Goal: Task Accomplishment & Management: Use online tool/utility

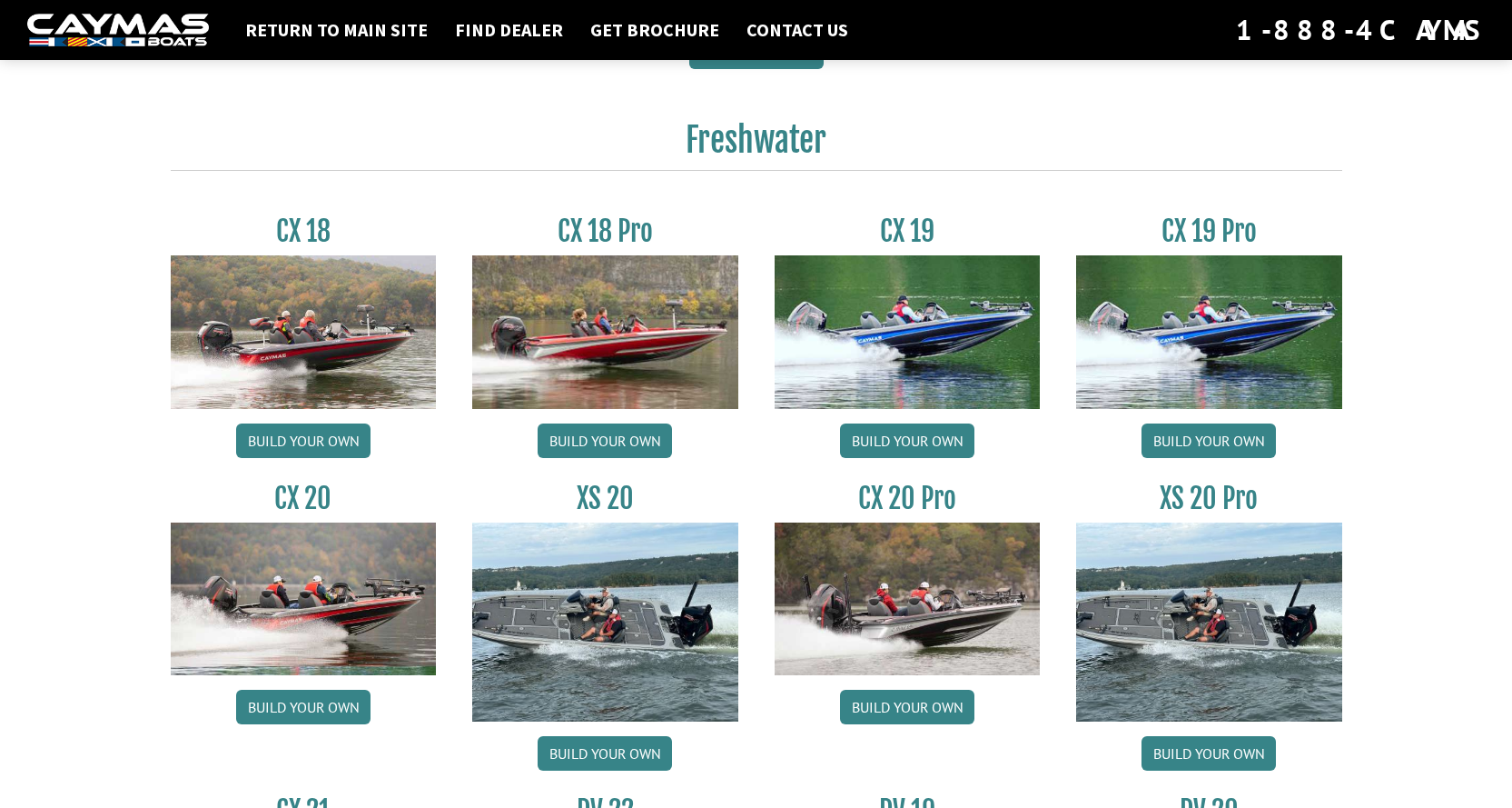
scroll to position [1454, 0]
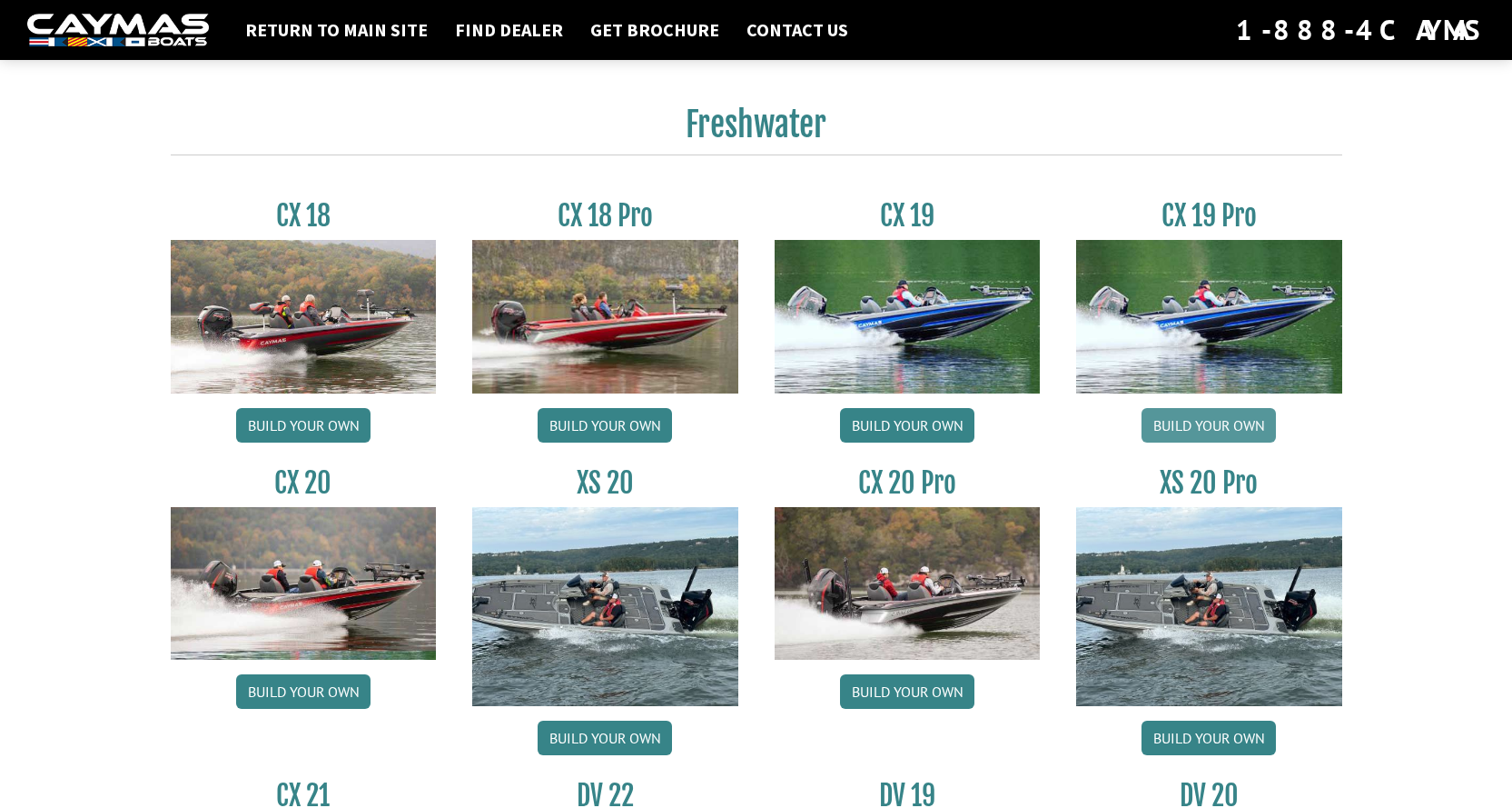
click at [1206, 422] on link "Build your own" at bounding box center [1208, 425] width 134 height 34
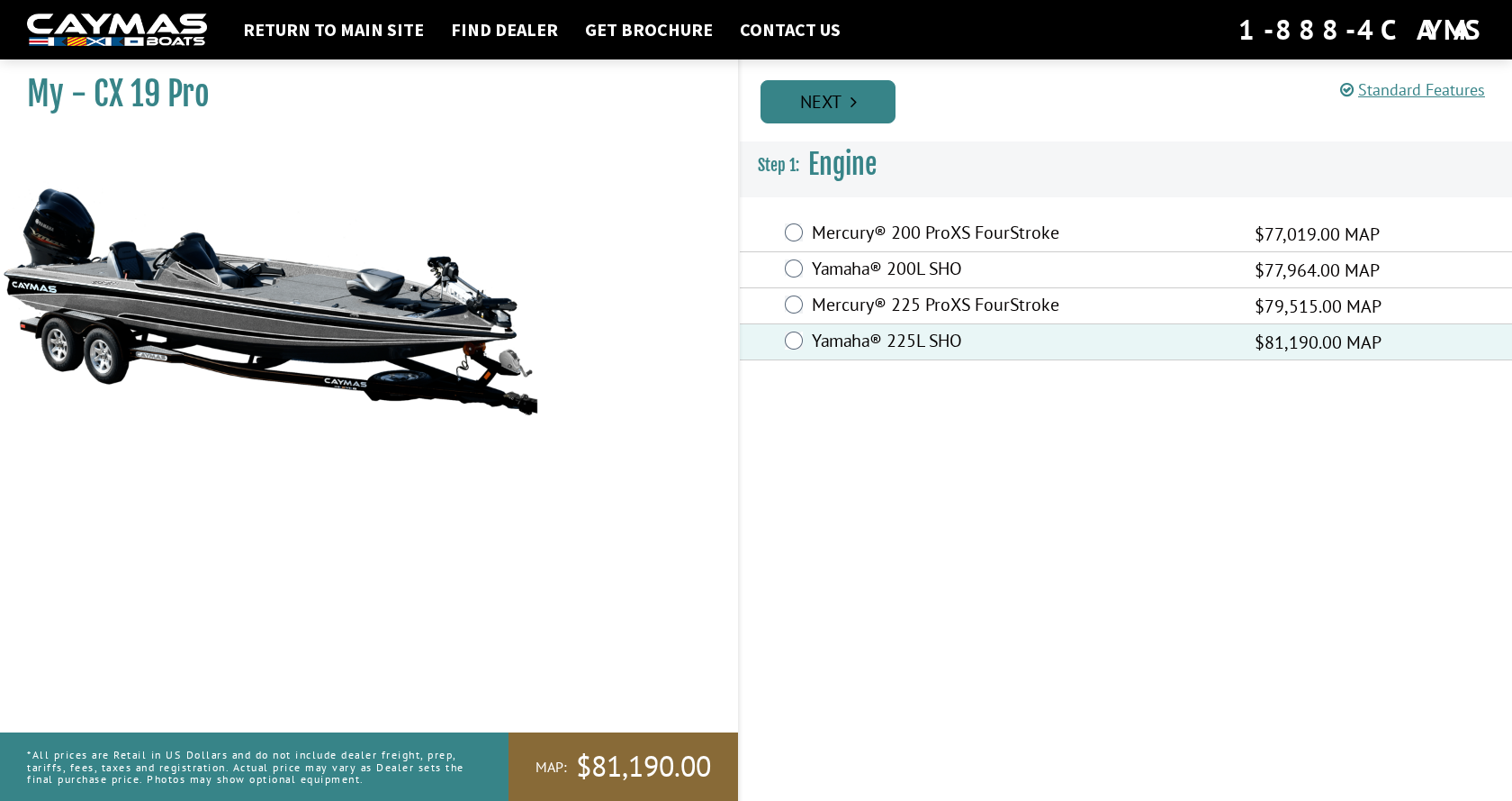
click at [835, 100] on link "Next" at bounding box center [828, 102] width 135 height 44
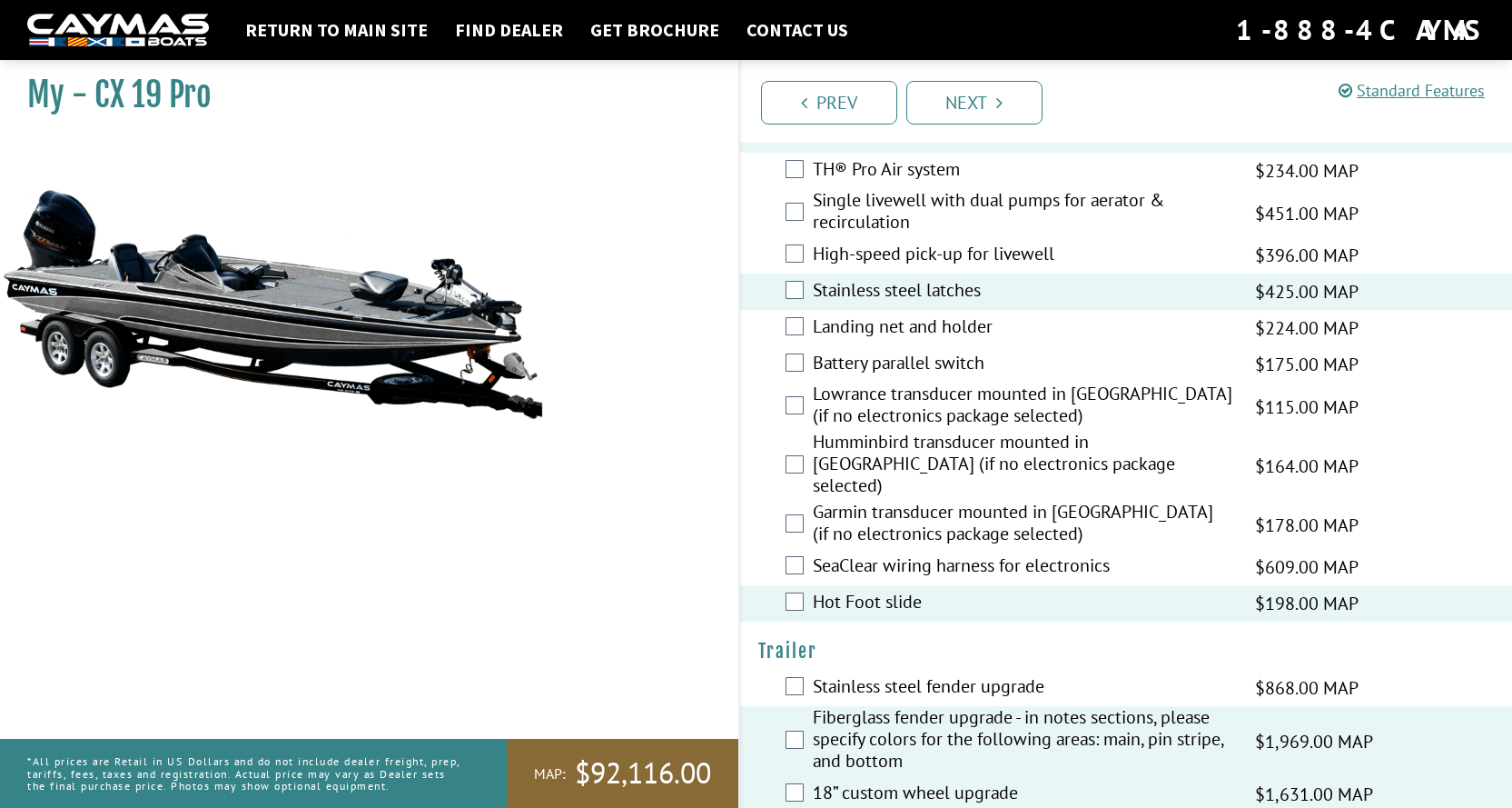
scroll to position [2545, 0]
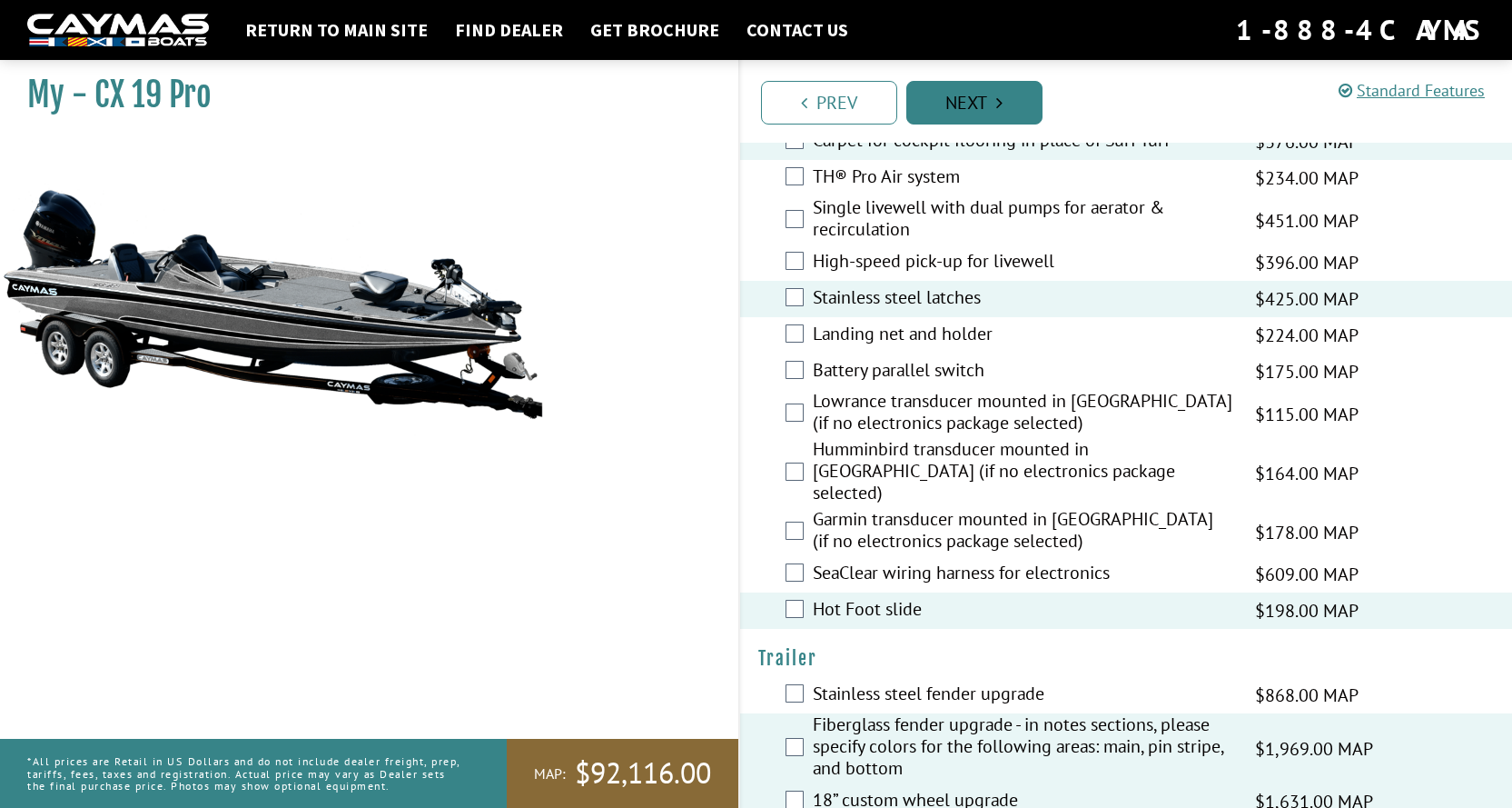
click at [975, 113] on link "Next" at bounding box center [974, 103] width 136 height 44
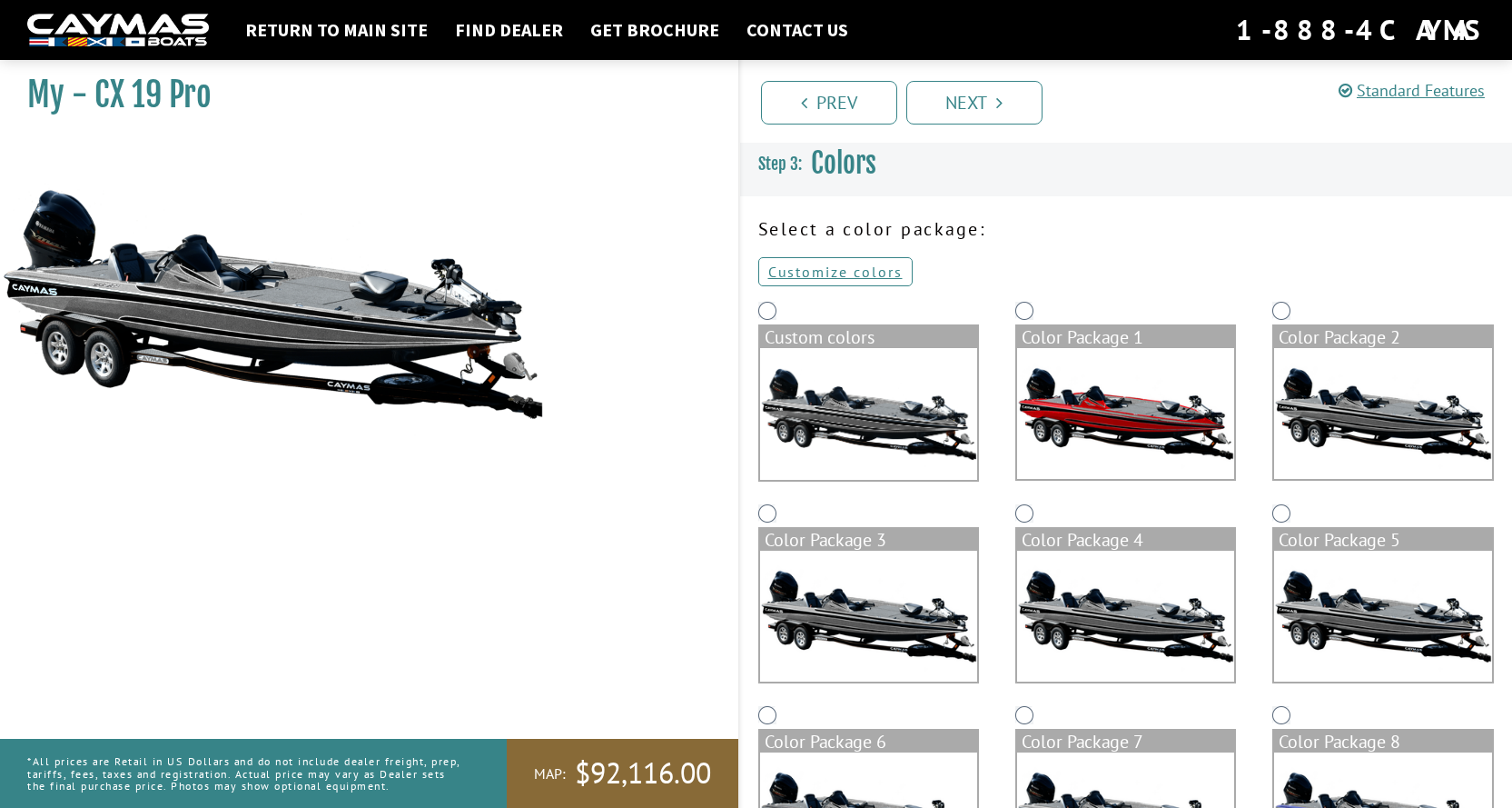
scroll to position [0, 0]
click at [836, 272] on link "Customize colors" at bounding box center [835, 273] width 155 height 29
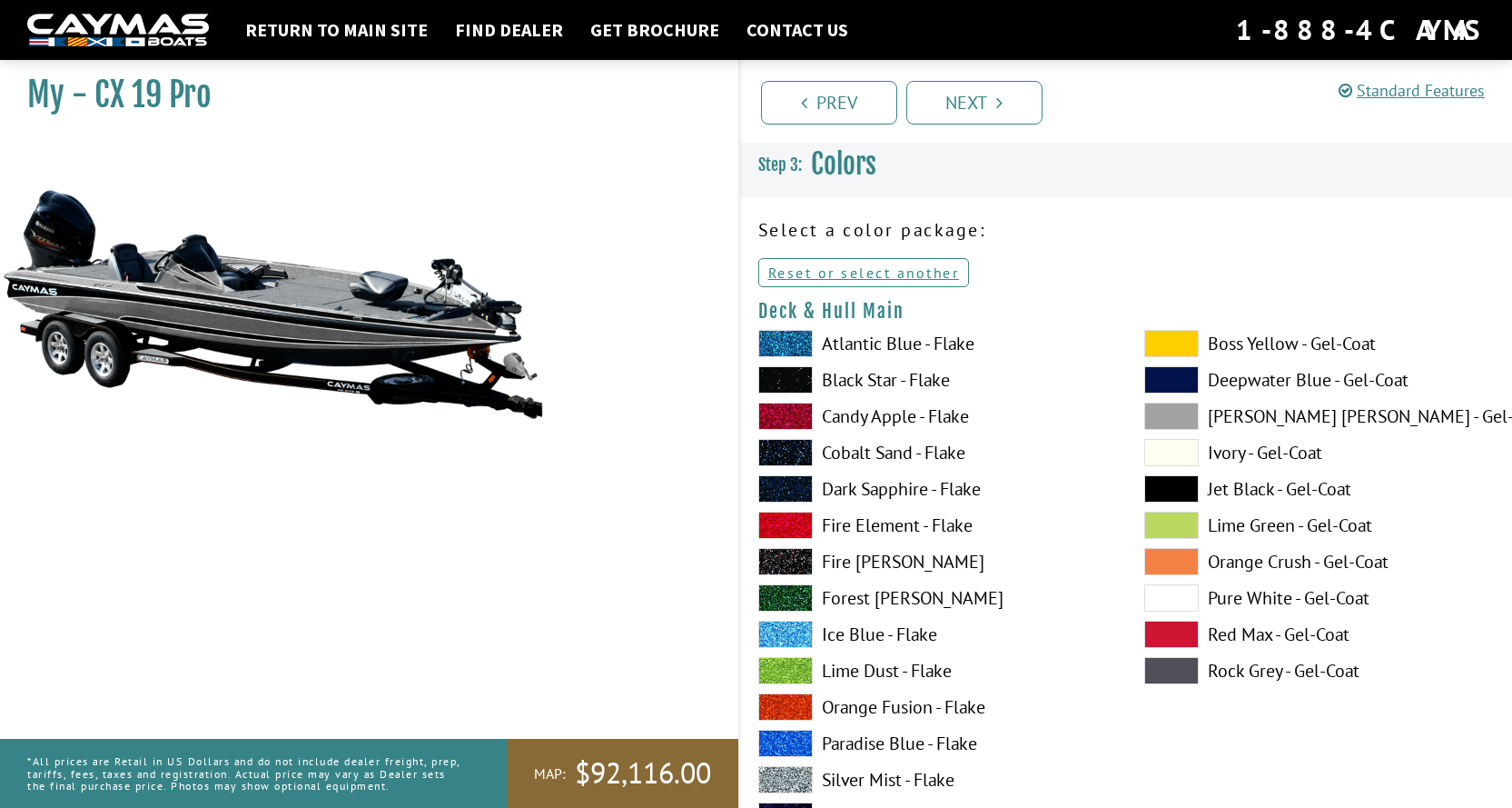
click at [793, 411] on span at bounding box center [785, 416] width 55 height 27
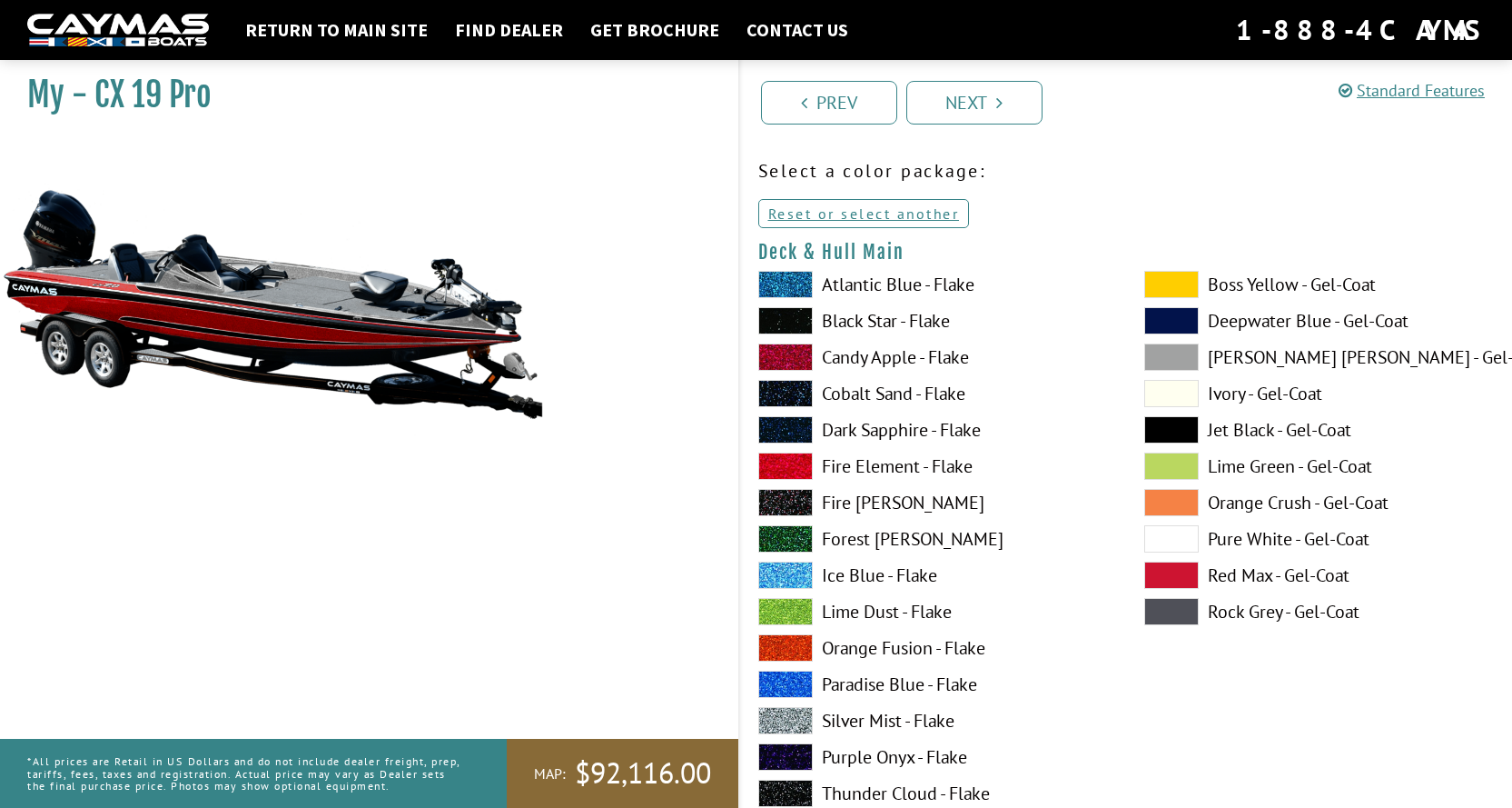
scroll to position [91, 0]
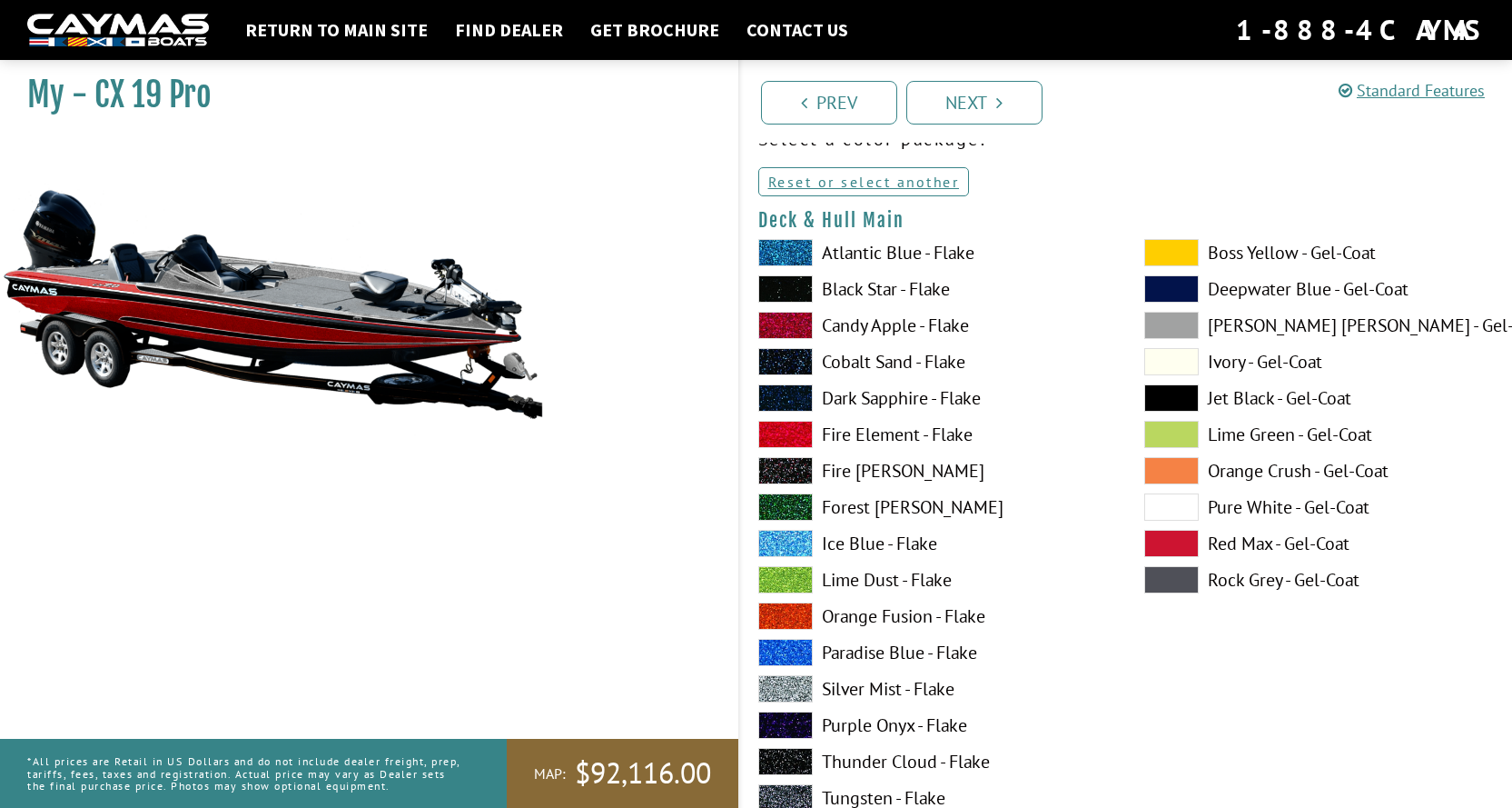
click at [778, 679] on span at bounding box center [785, 689] width 55 height 27
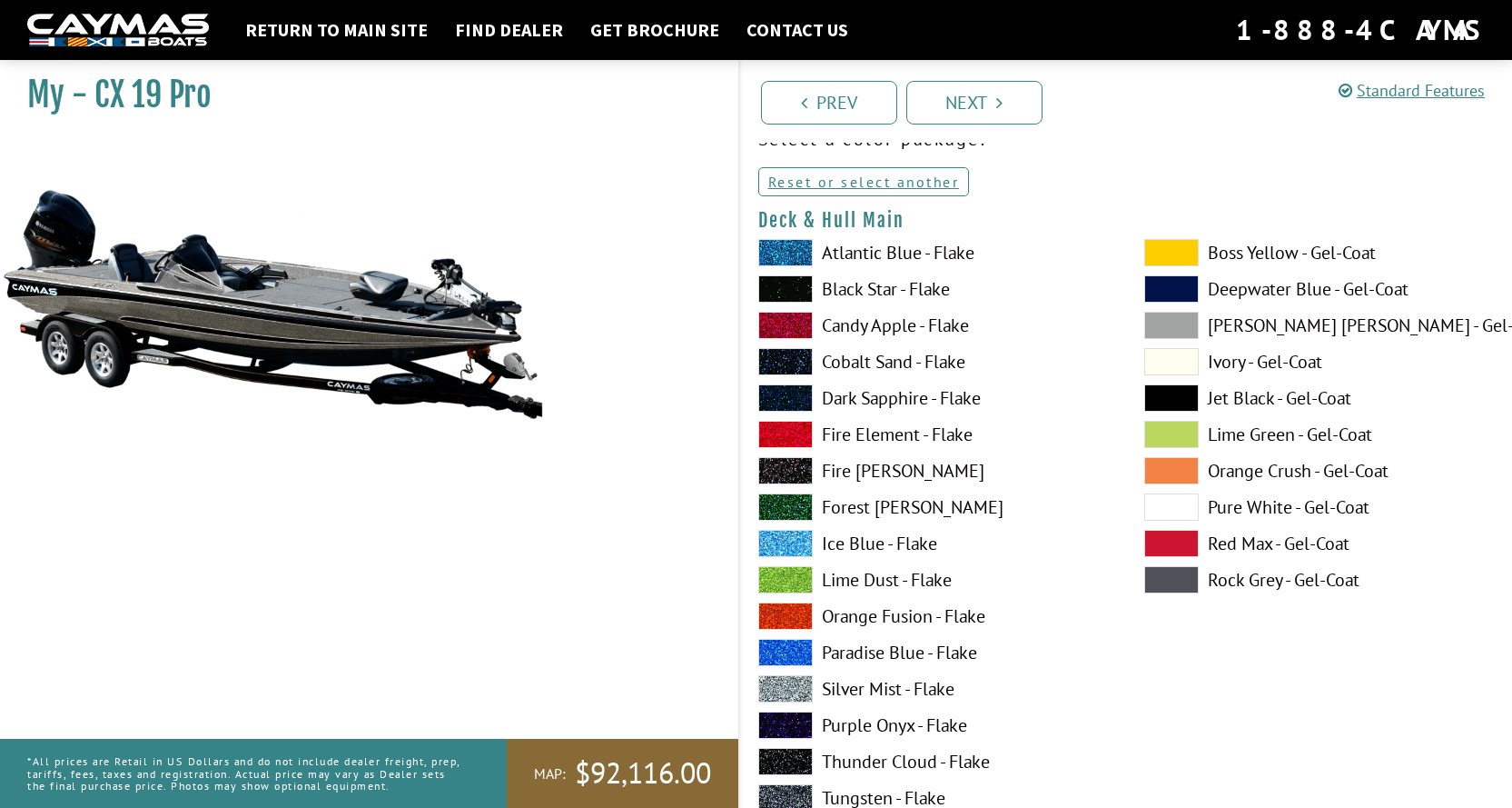
click at [781, 681] on span at bounding box center [785, 689] width 55 height 27
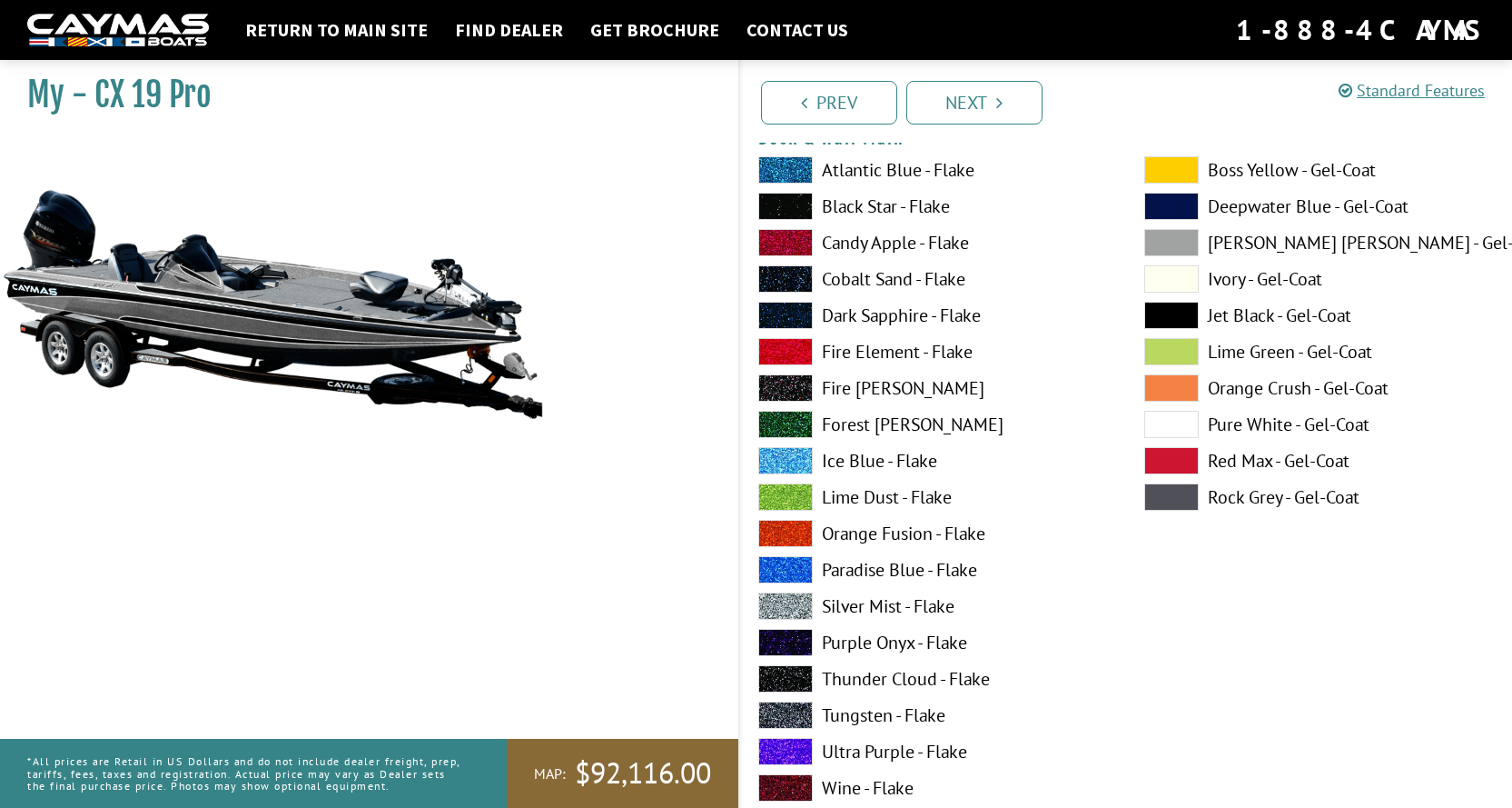
scroll to position [273, 0]
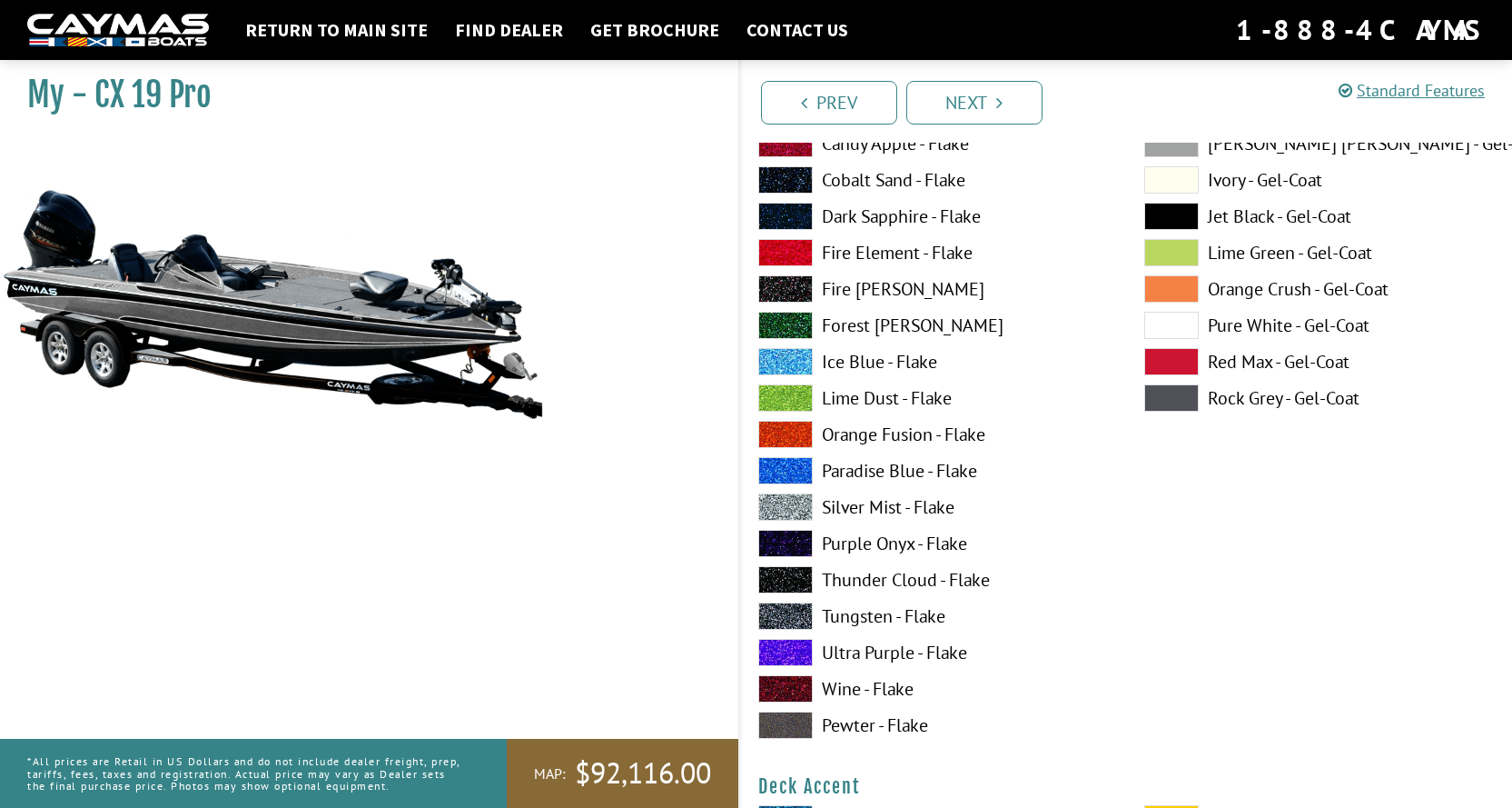
click at [784, 509] on span at bounding box center [785, 507] width 55 height 27
click at [791, 615] on span at bounding box center [785, 616] width 55 height 27
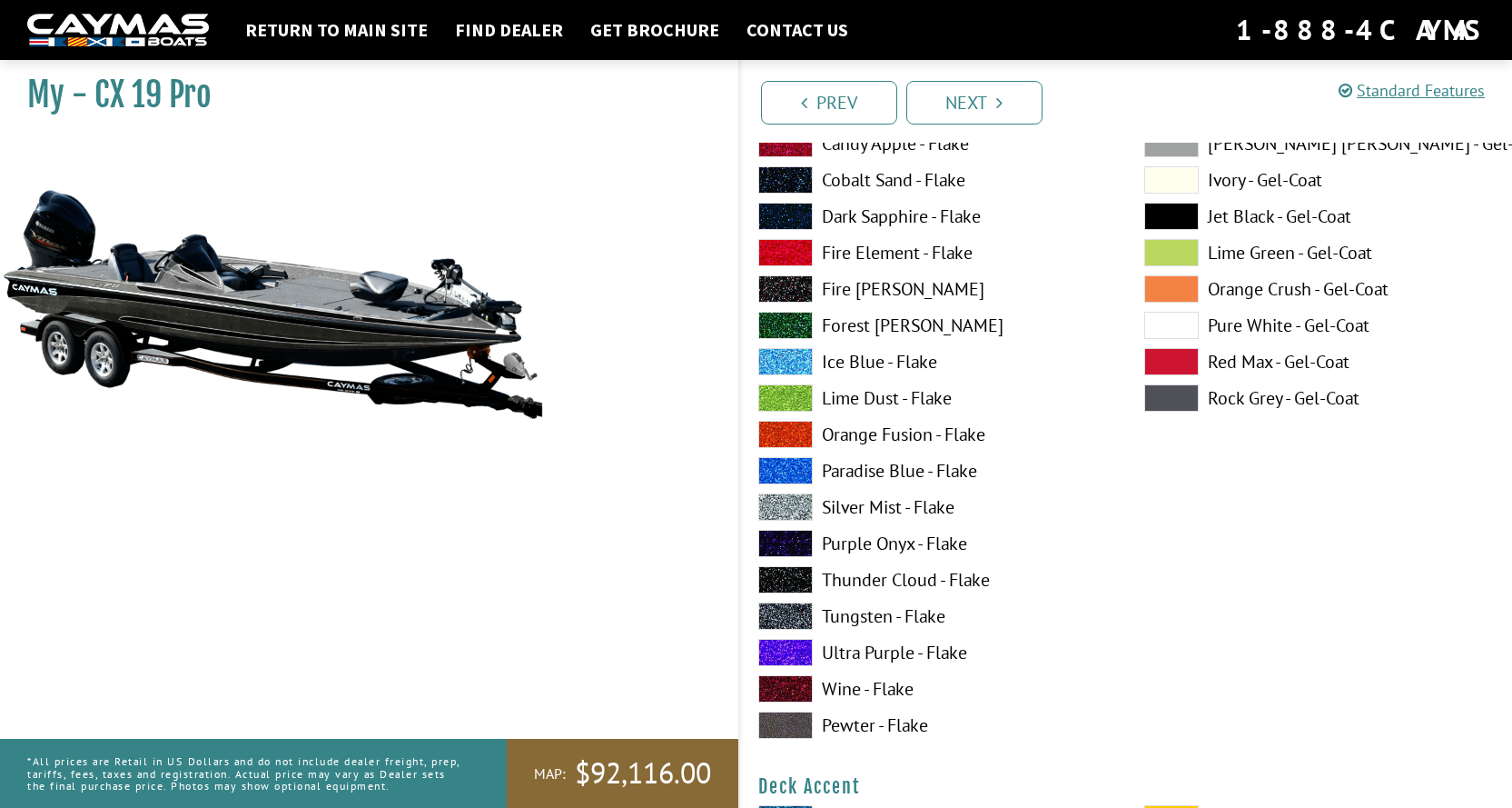
click at [782, 503] on span at bounding box center [785, 507] width 55 height 27
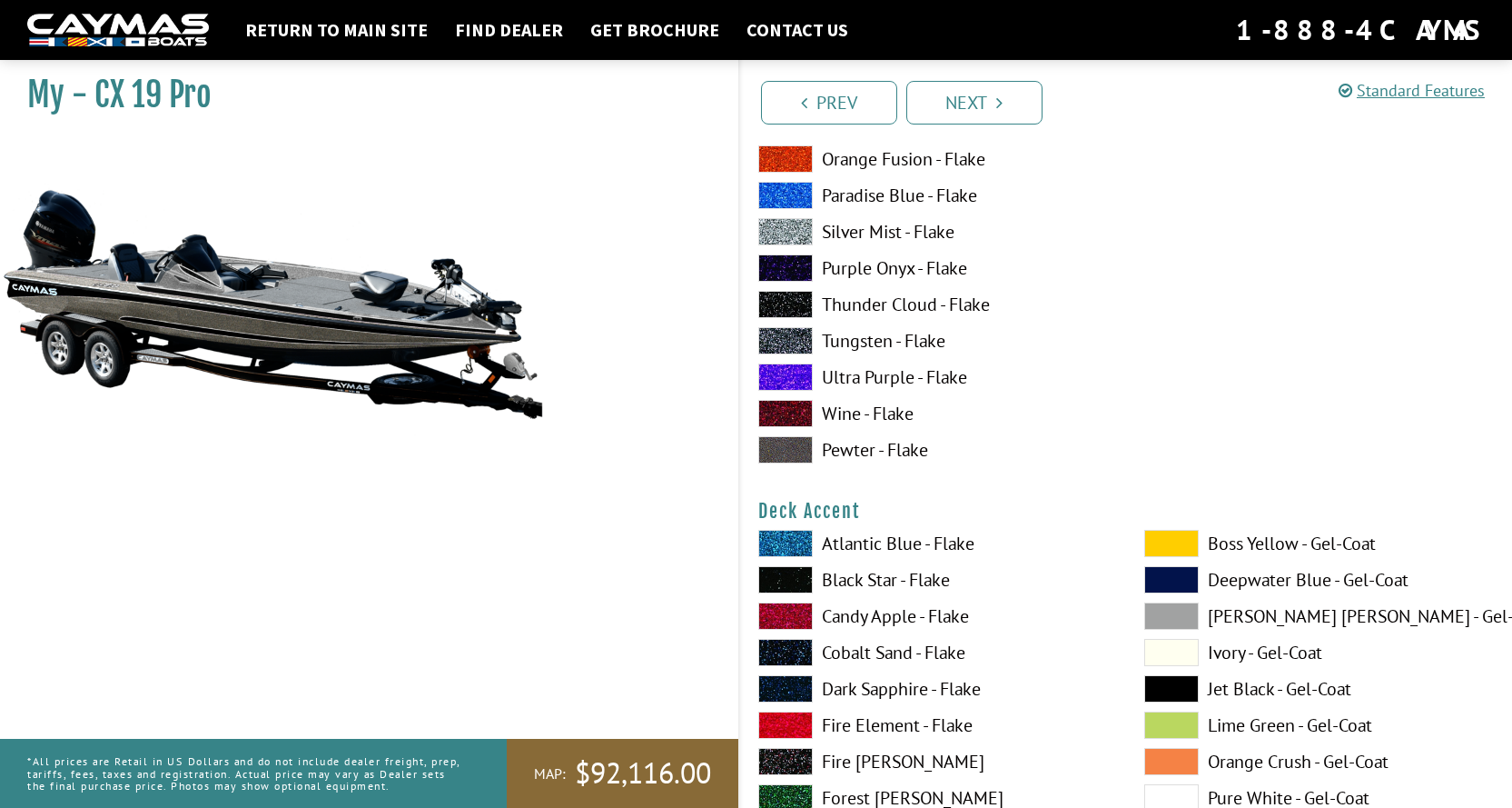
scroll to position [636, 0]
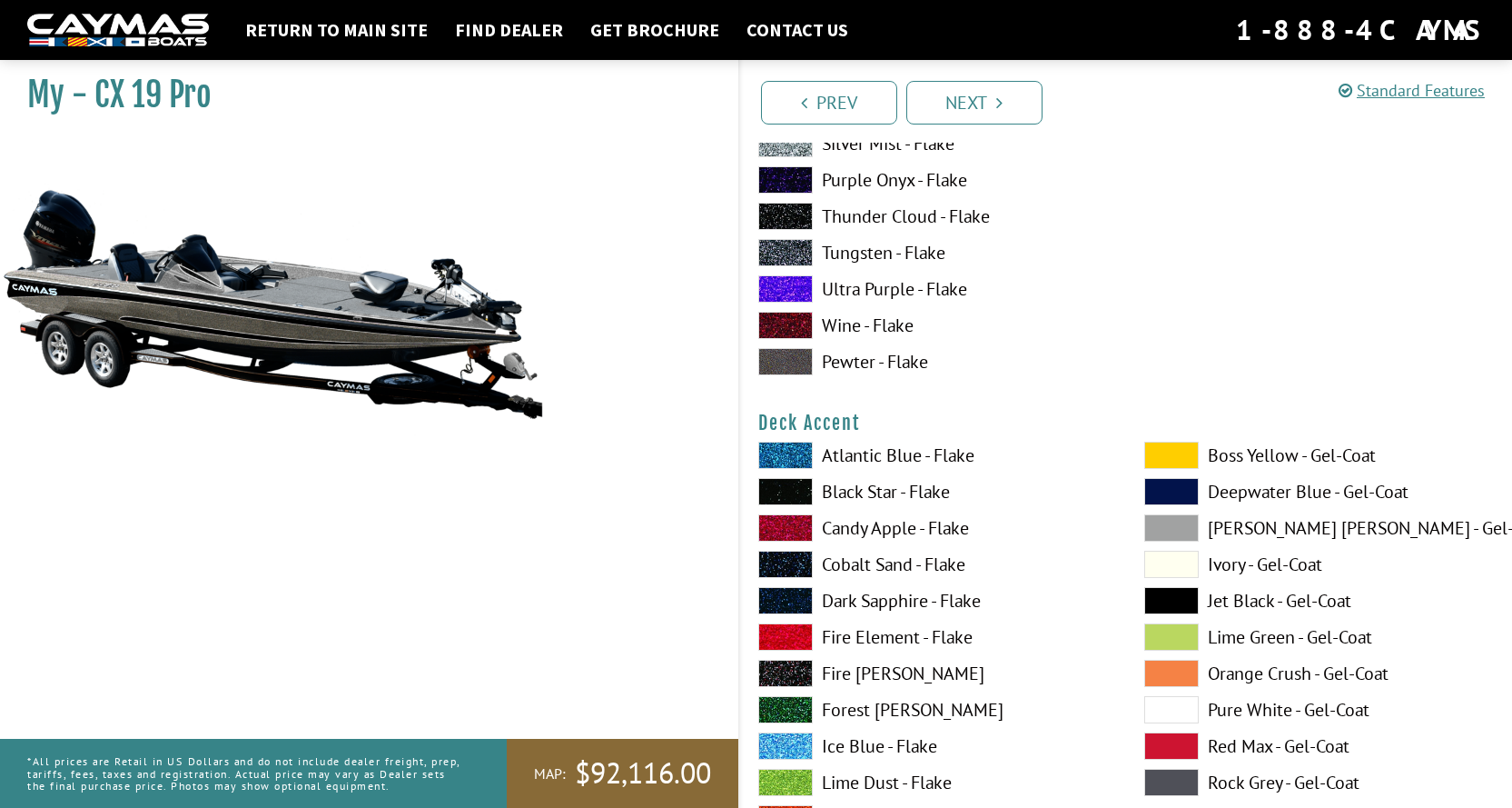
click at [786, 521] on span at bounding box center [785, 528] width 55 height 27
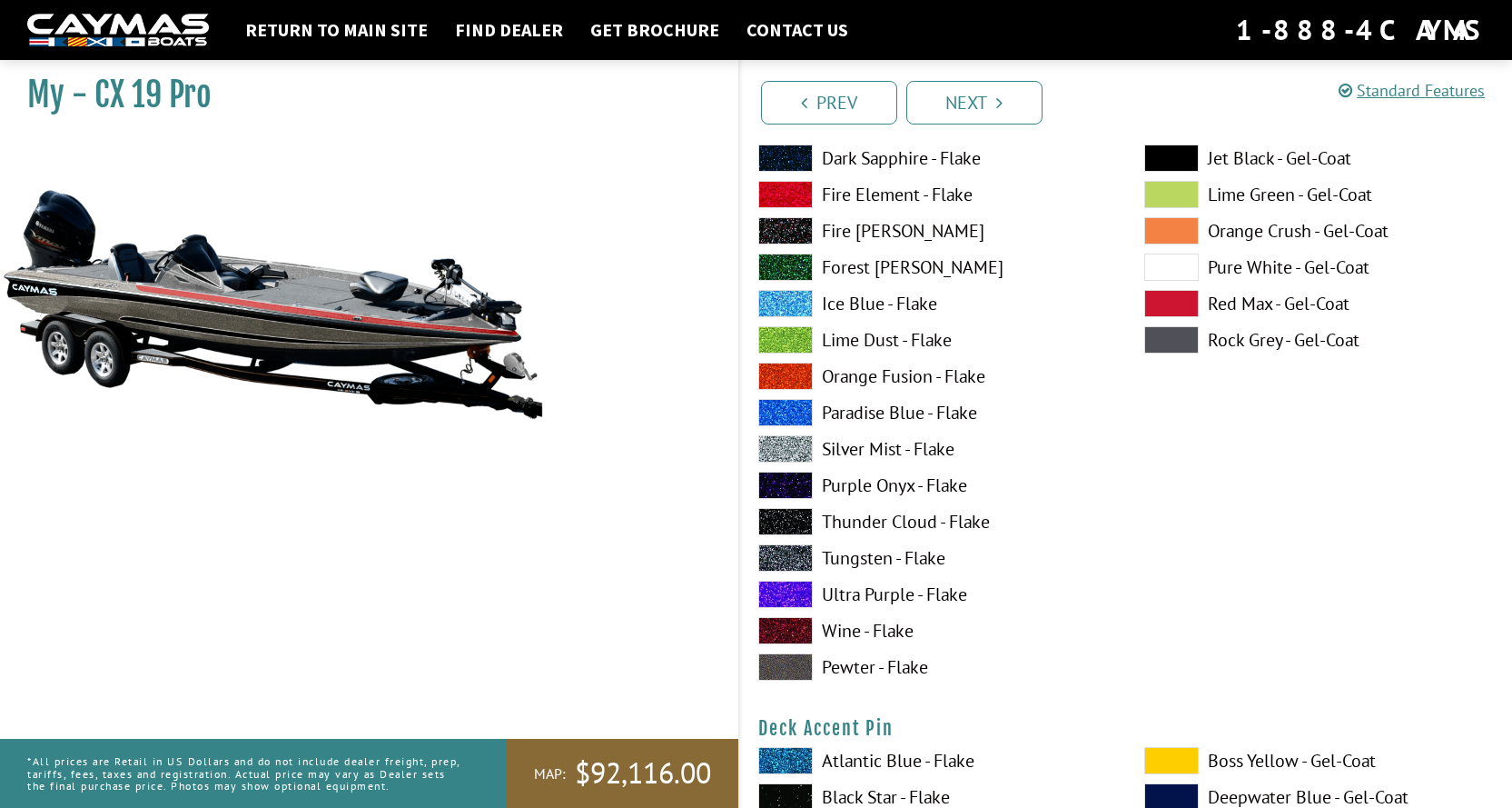
scroll to position [1090, 0]
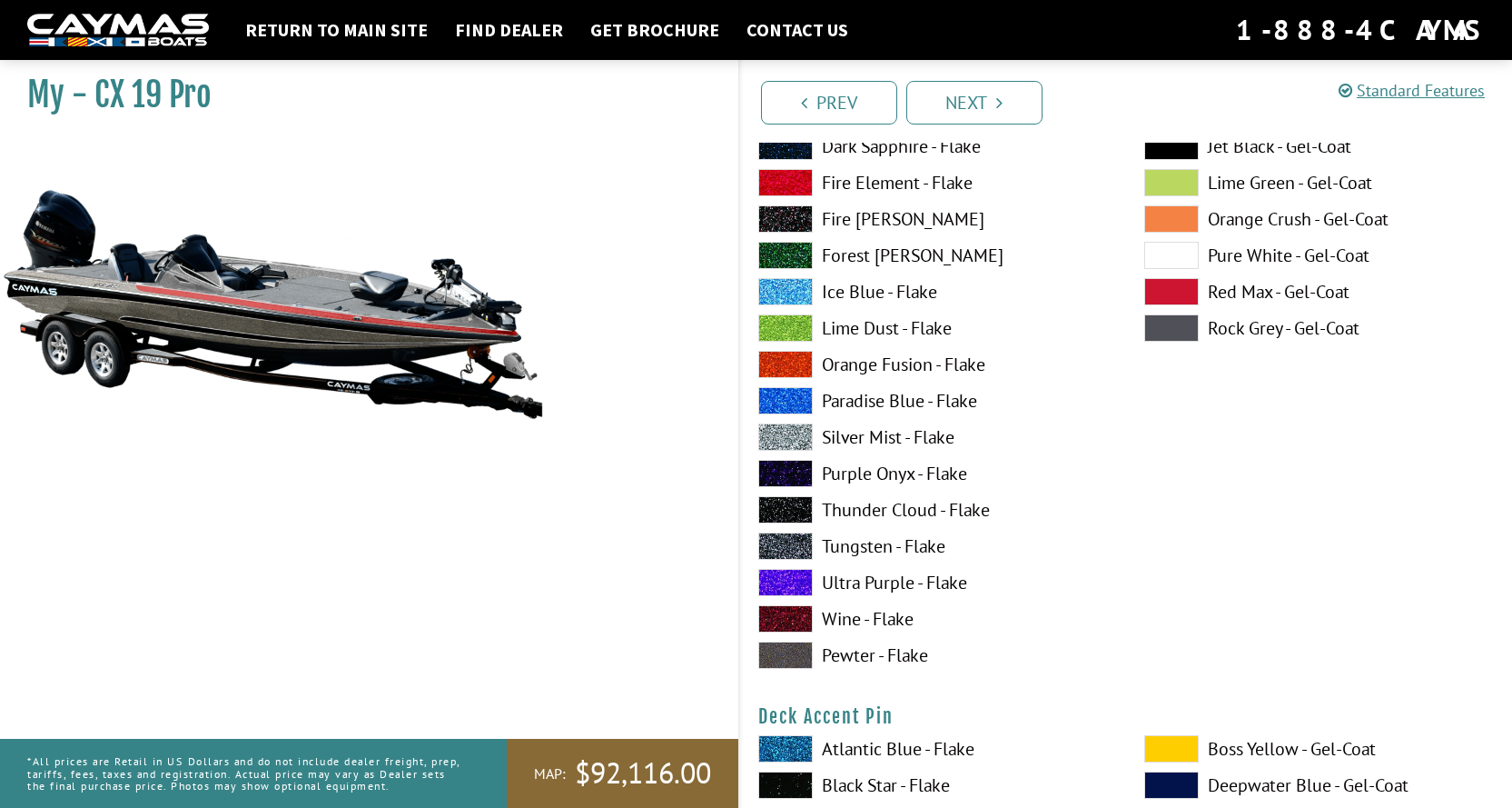
click at [782, 617] on span at bounding box center [785, 618] width 55 height 27
click at [783, 613] on span at bounding box center [785, 618] width 55 height 27
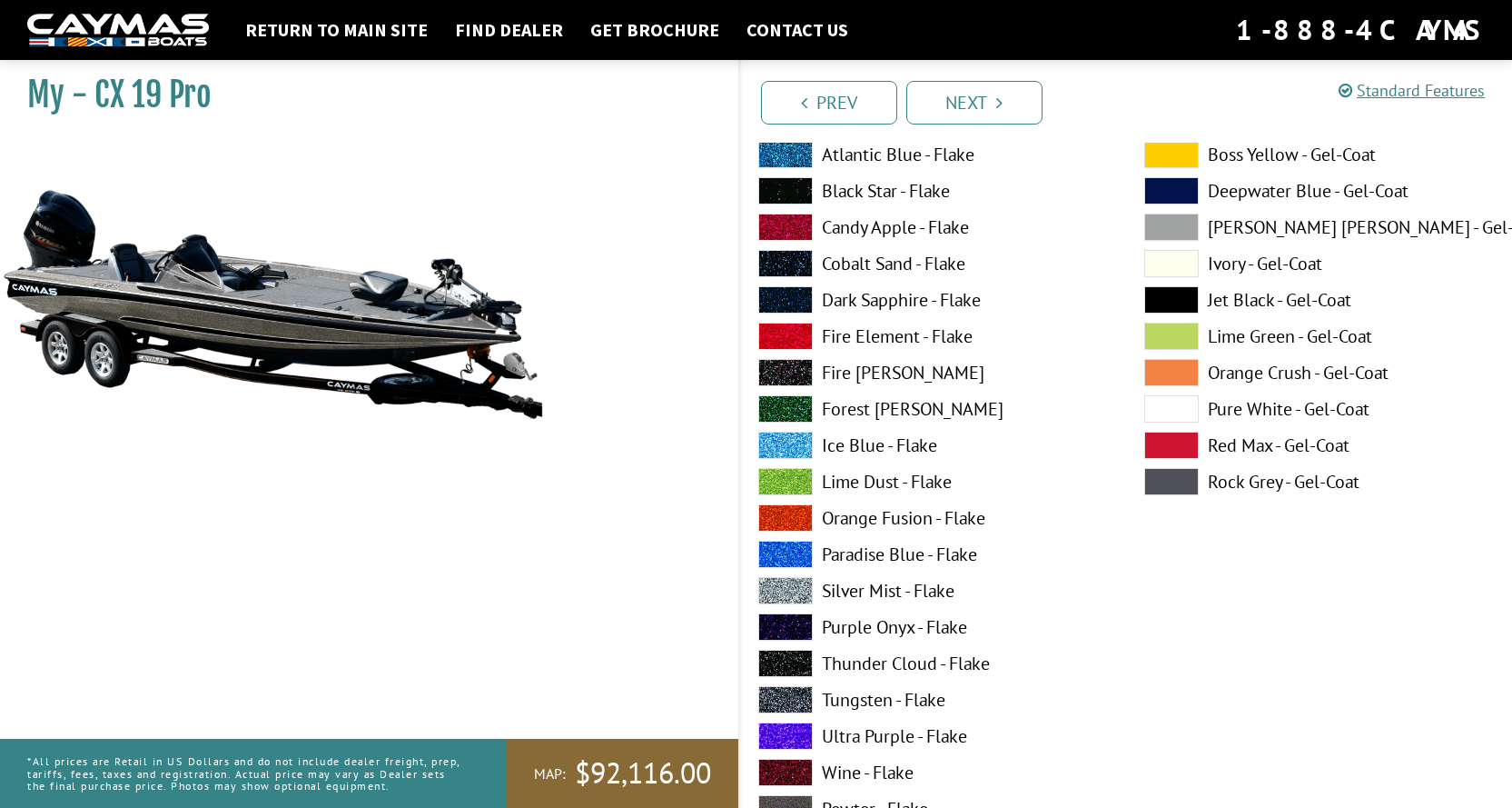
scroll to position [909, 0]
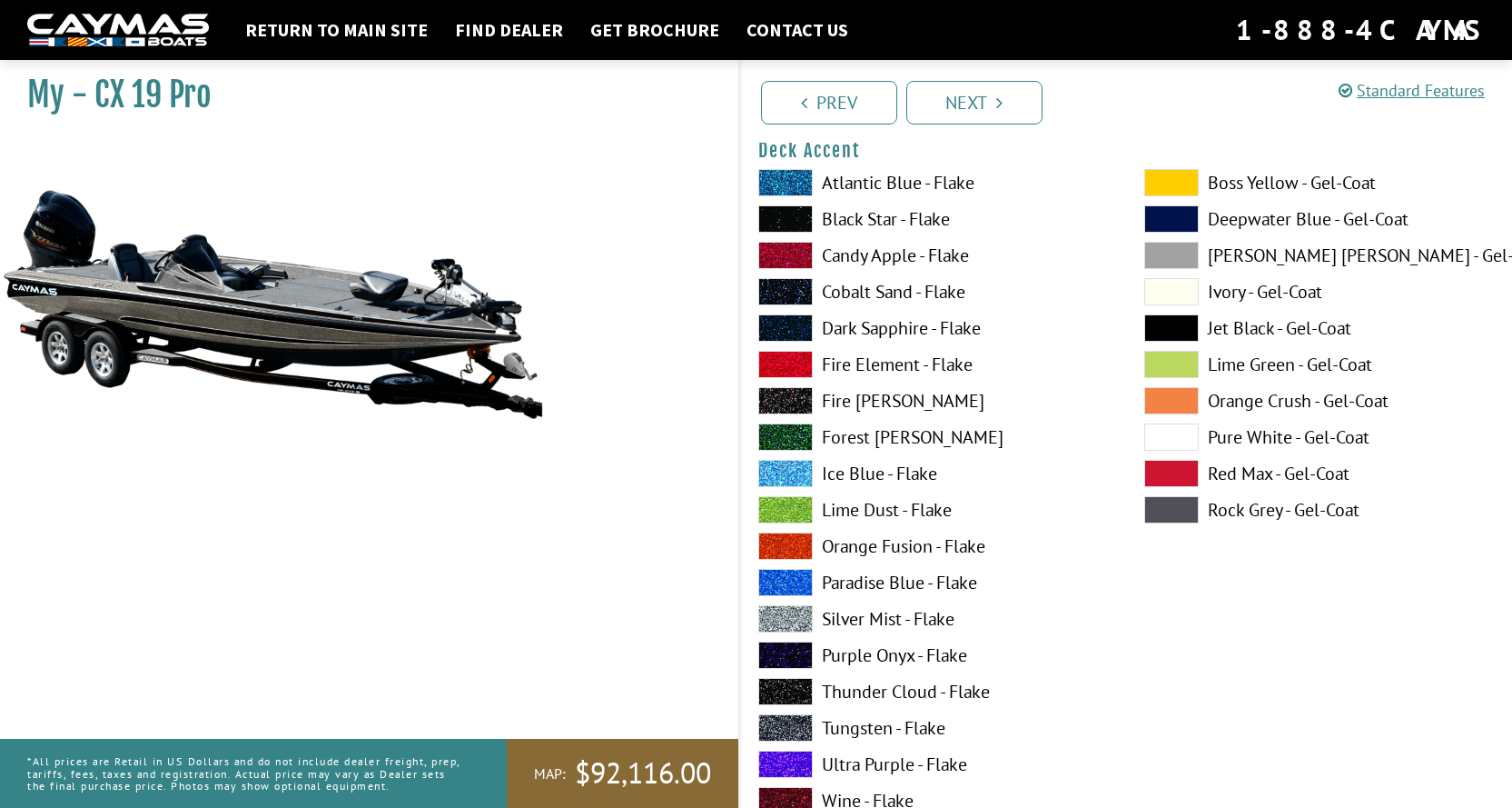
click at [791, 247] on span at bounding box center [785, 255] width 55 height 27
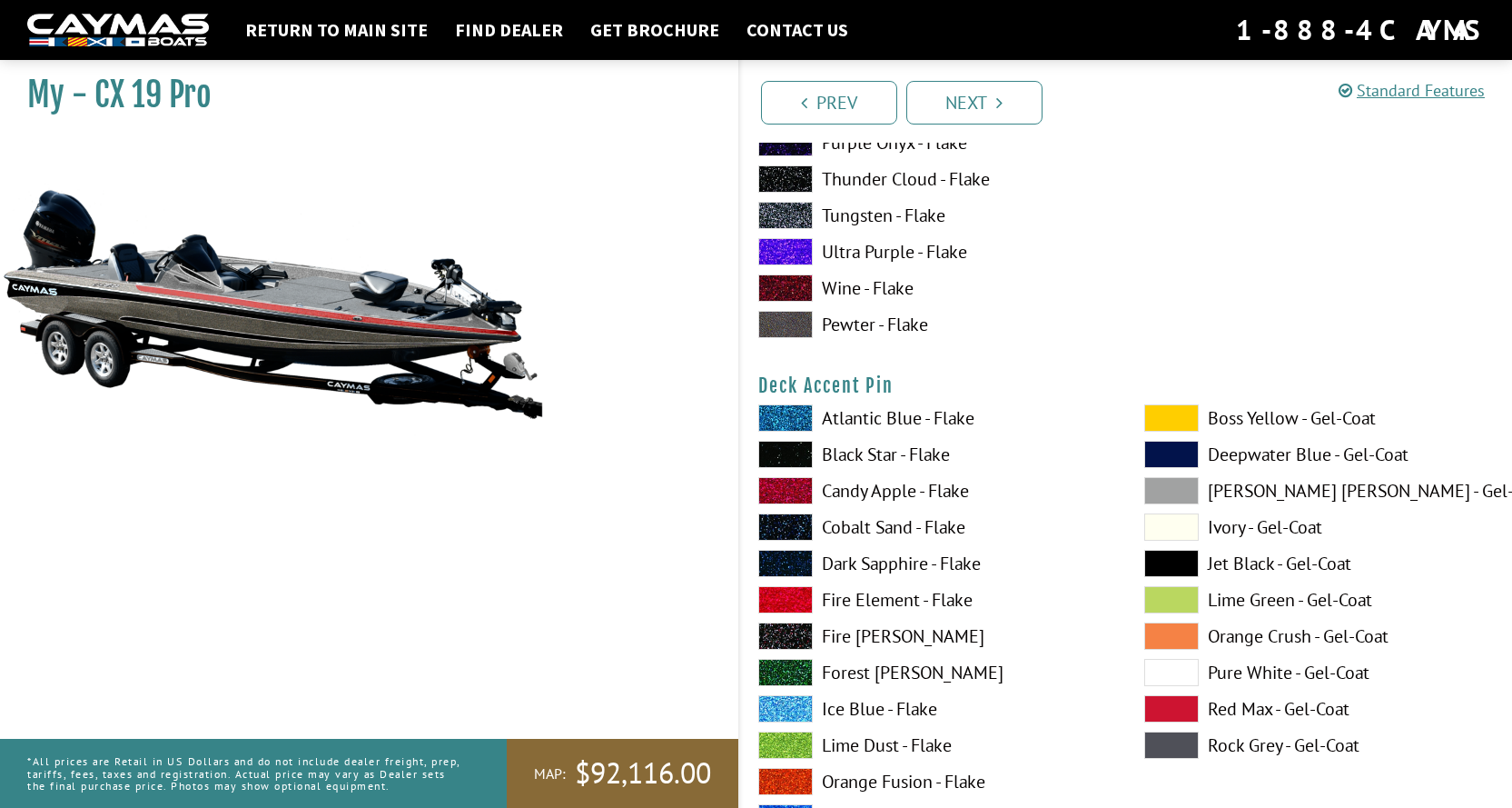
scroll to position [1454, 0]
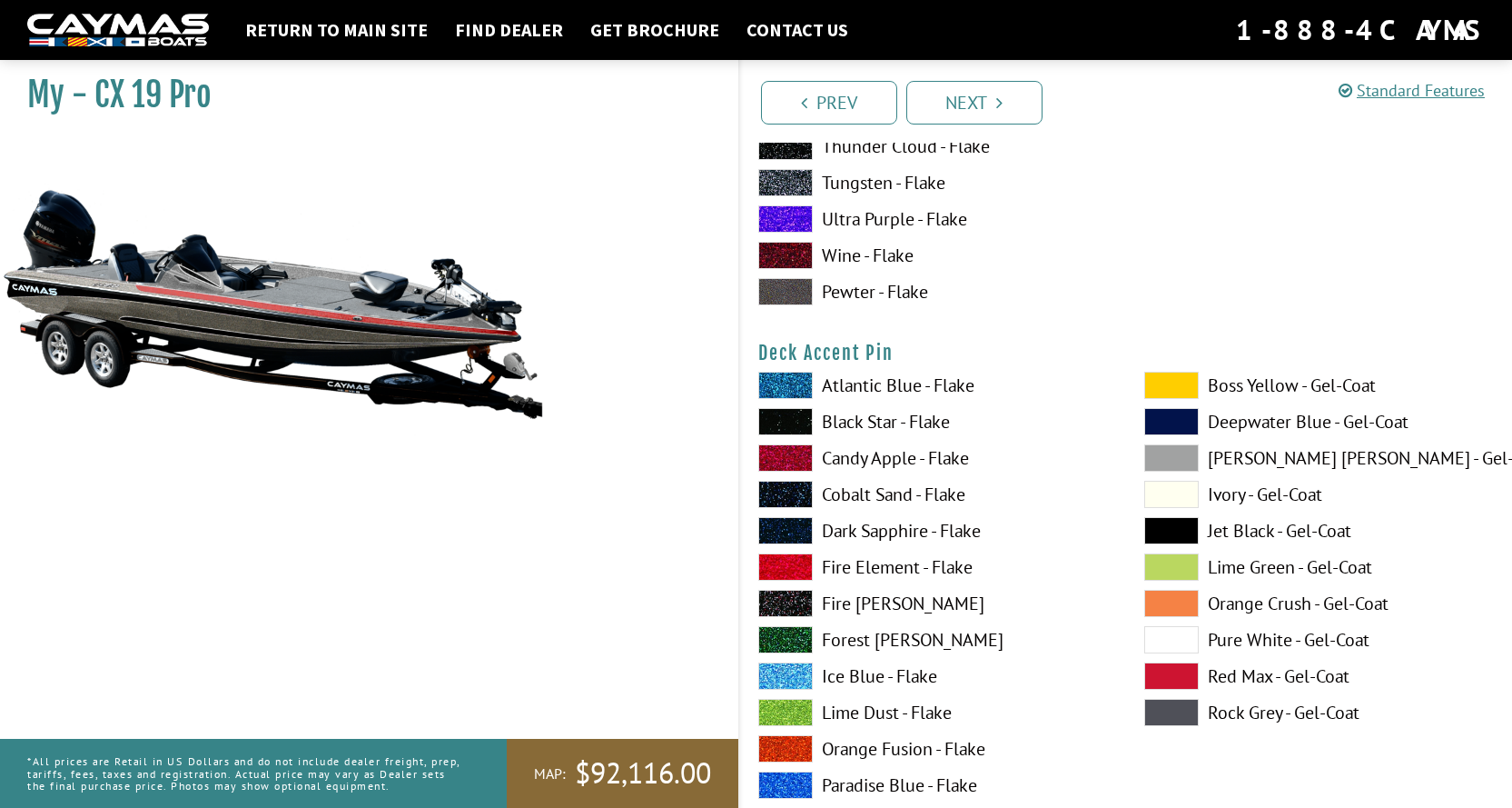
click at [793, 453] on span at bounding box center [785, 458] width 55 height 27
click at [792, 414] on span at bounding box center [785, 422] width 55 height 27
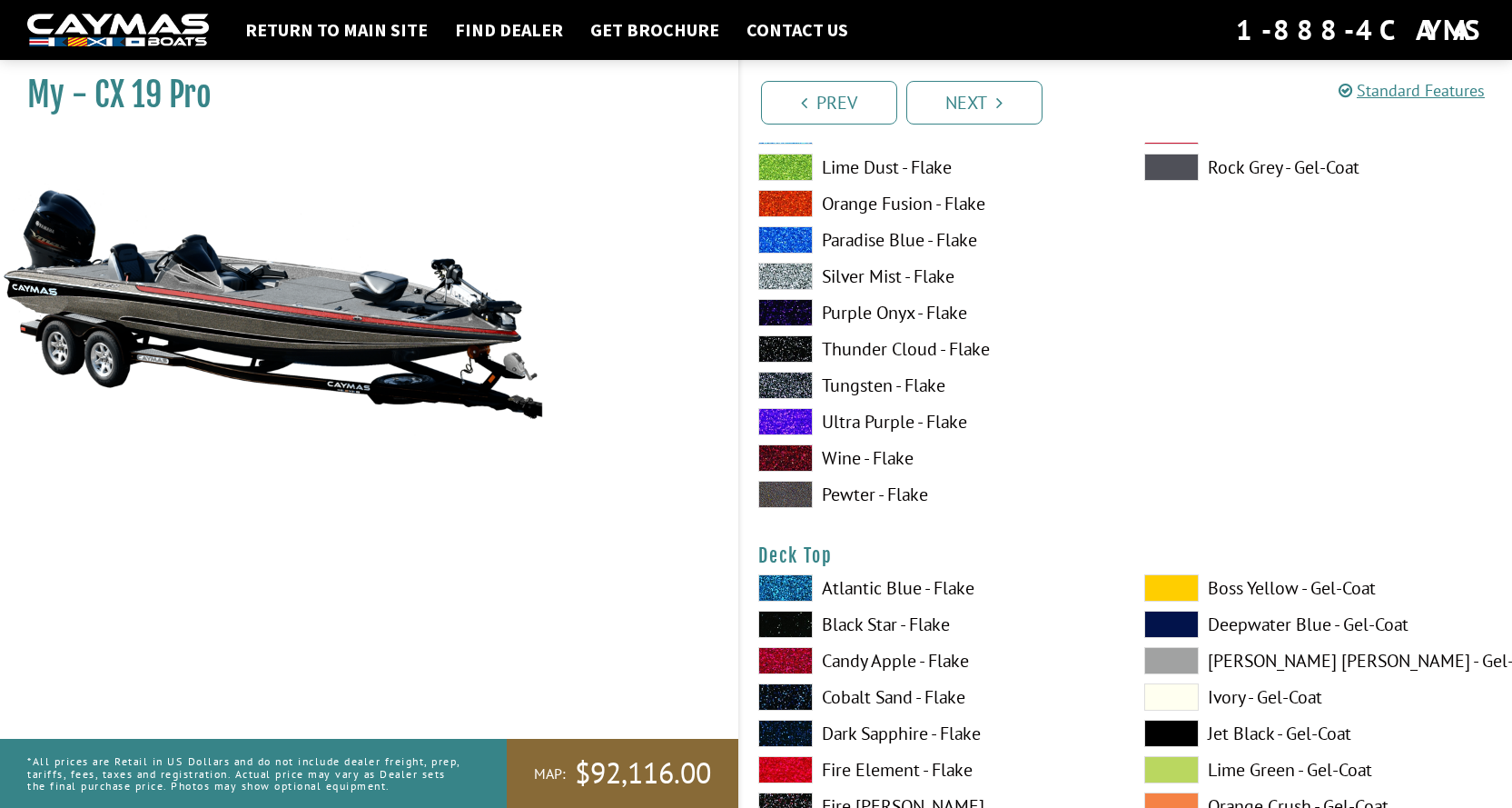
scroll to position [2089, 0]
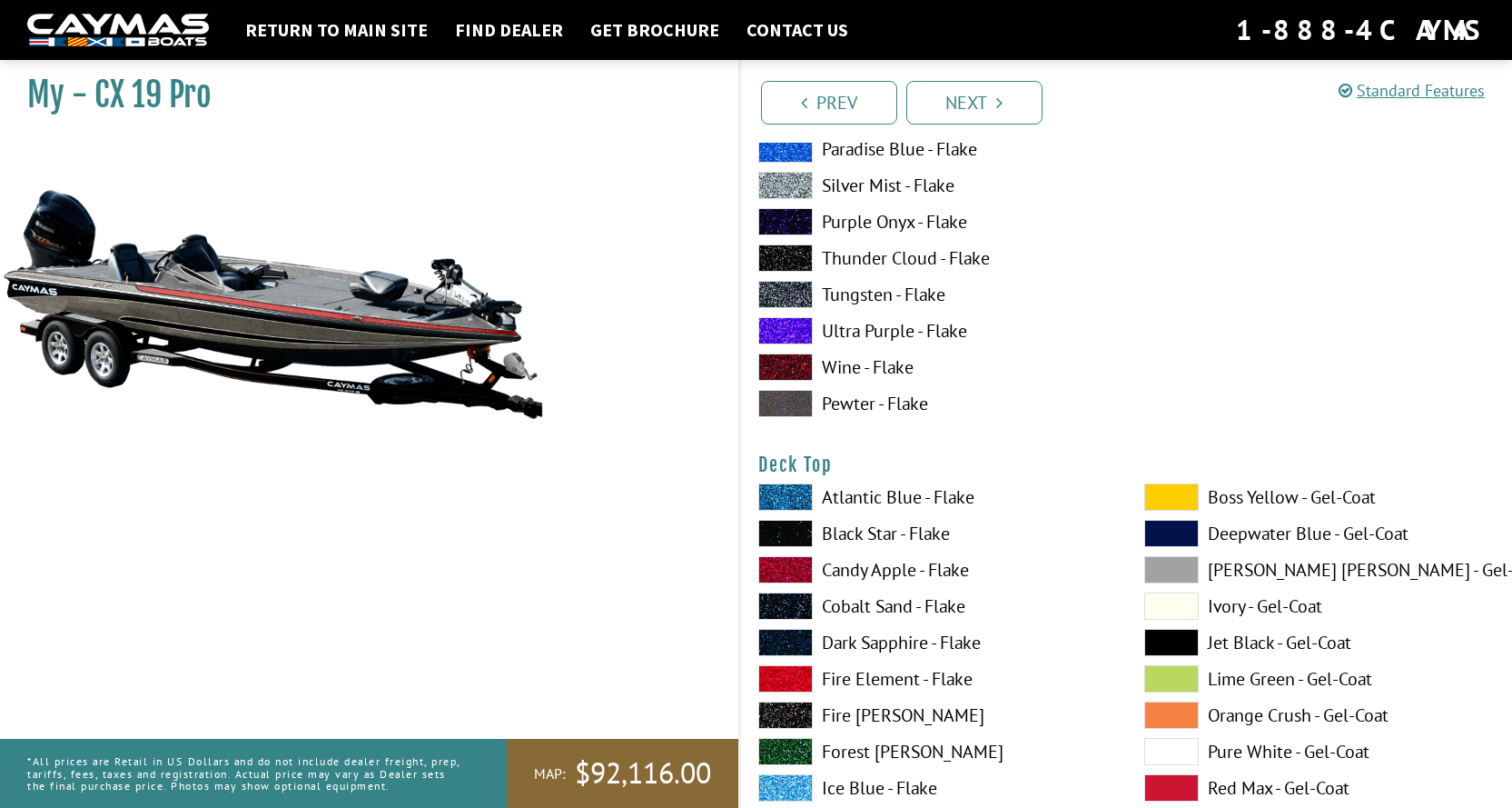
click at [792, 565] on span at bounding box center [785, 569] width 55 height 27
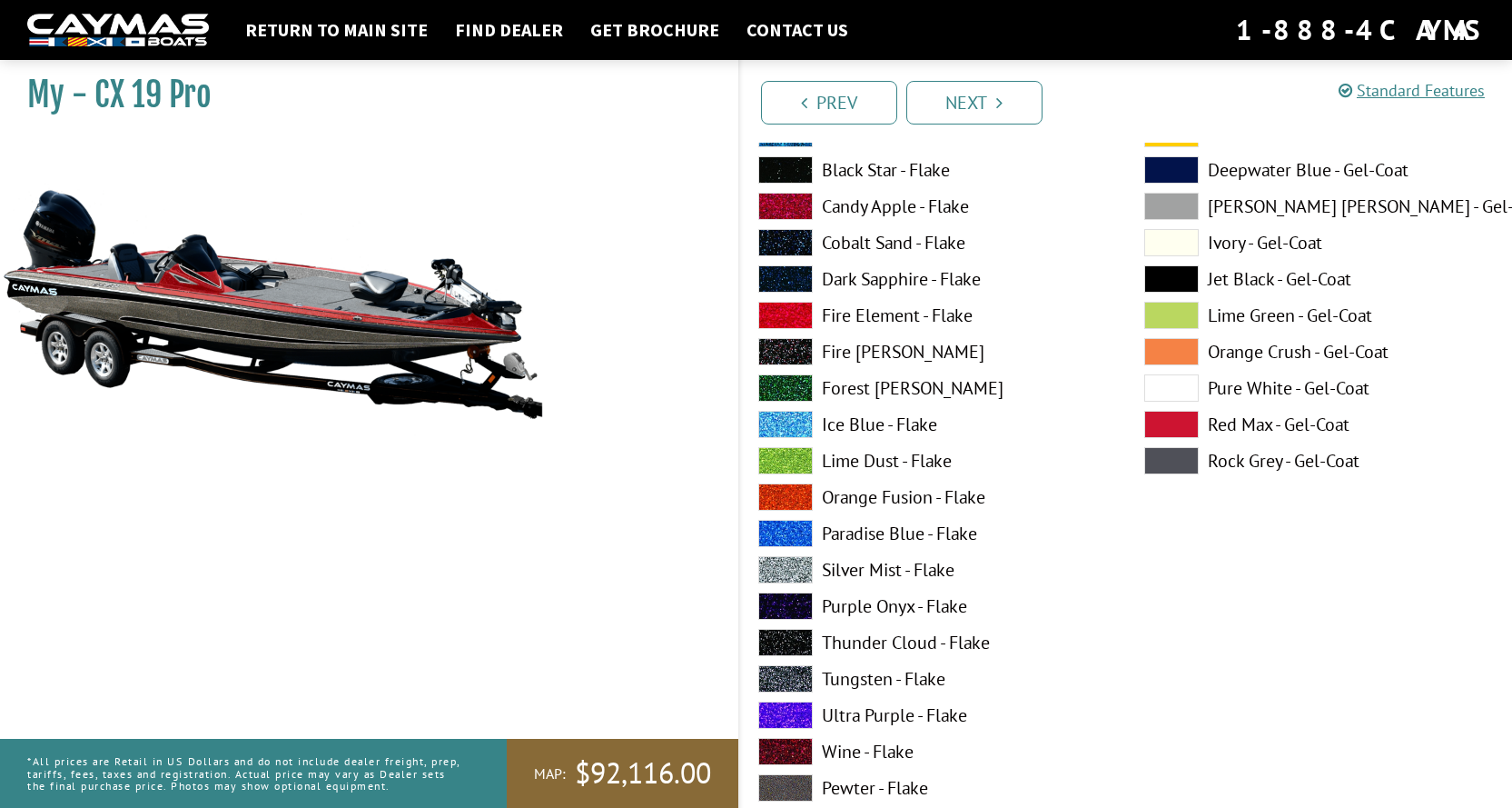
scroll to position [2543, 0]
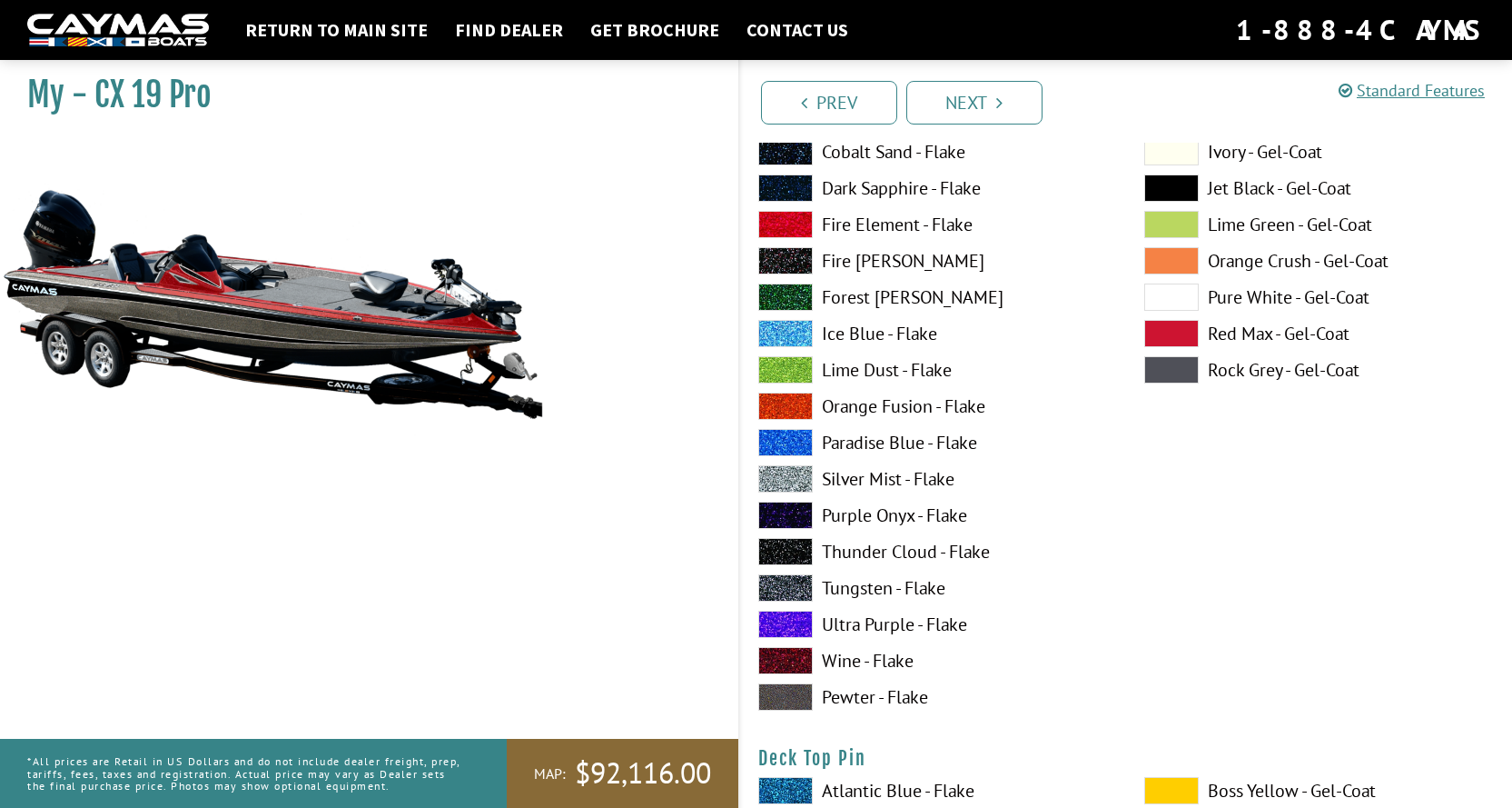
click at [791, 477] on span at bounding box center [785, 478] width 55 height 27
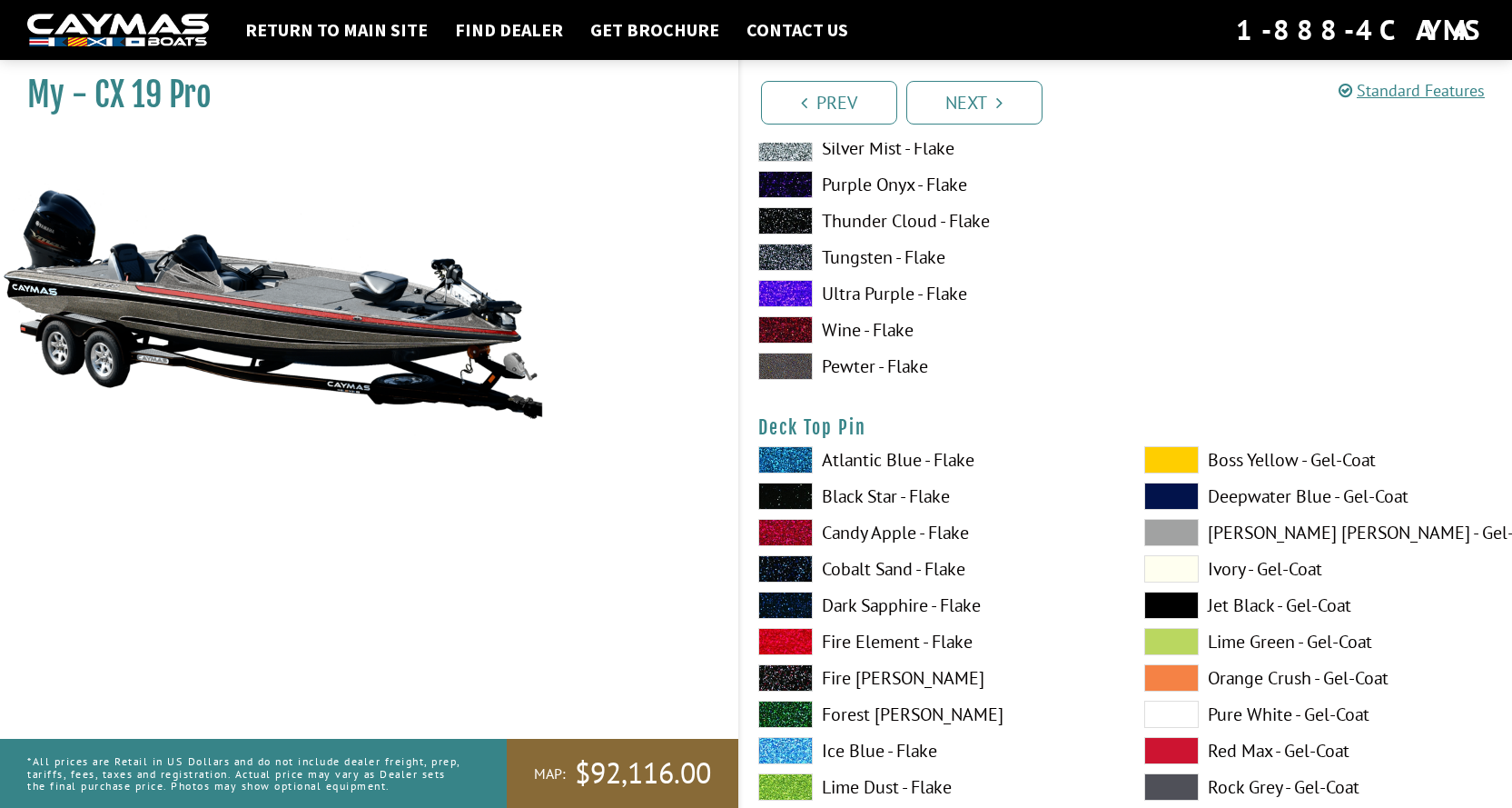
scroll to position [2906, 0]
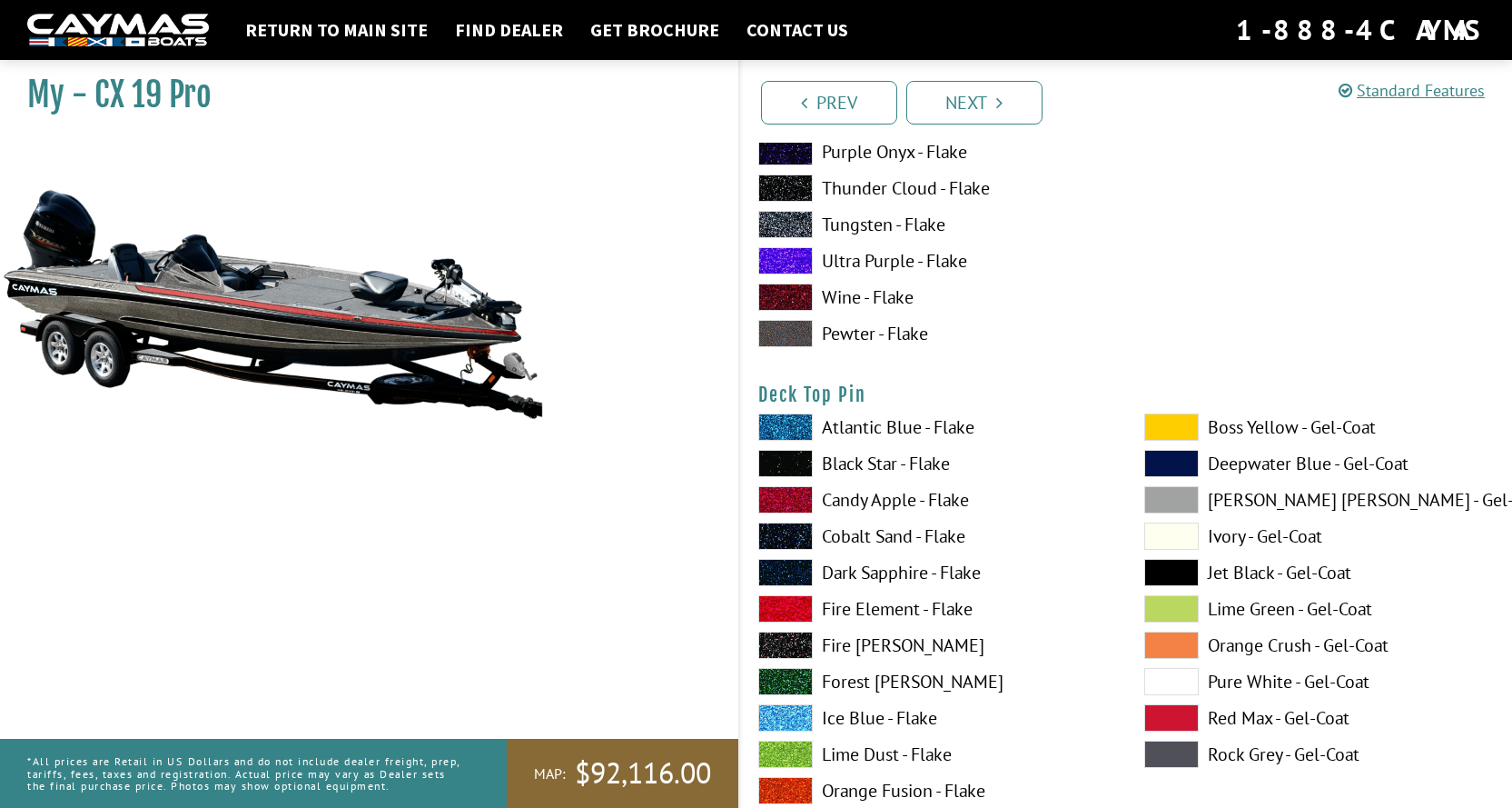
click at [797, 497] on span at bounding box center [785, 500] width 55 height 27
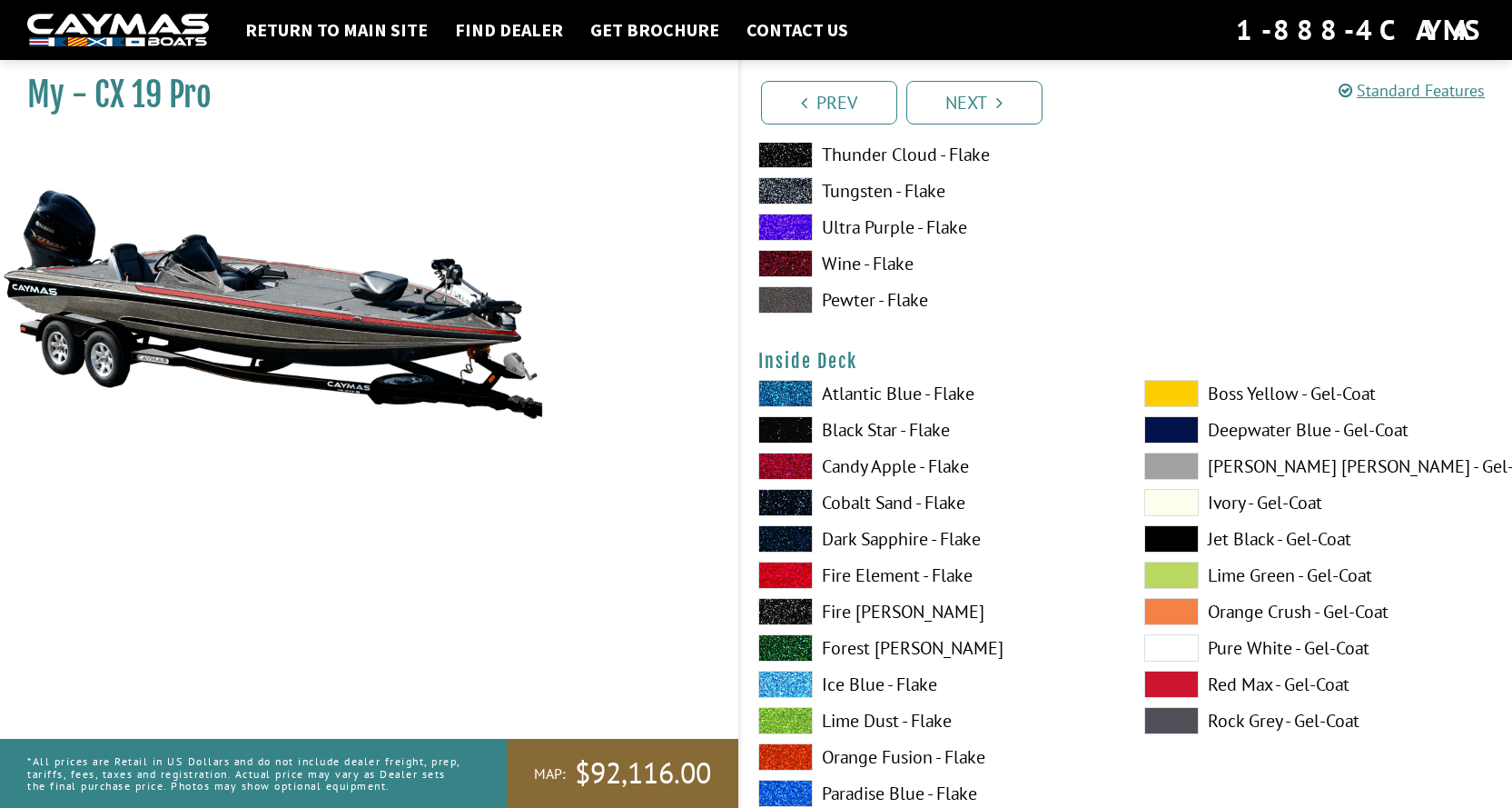
scroll to position [3724, 0]
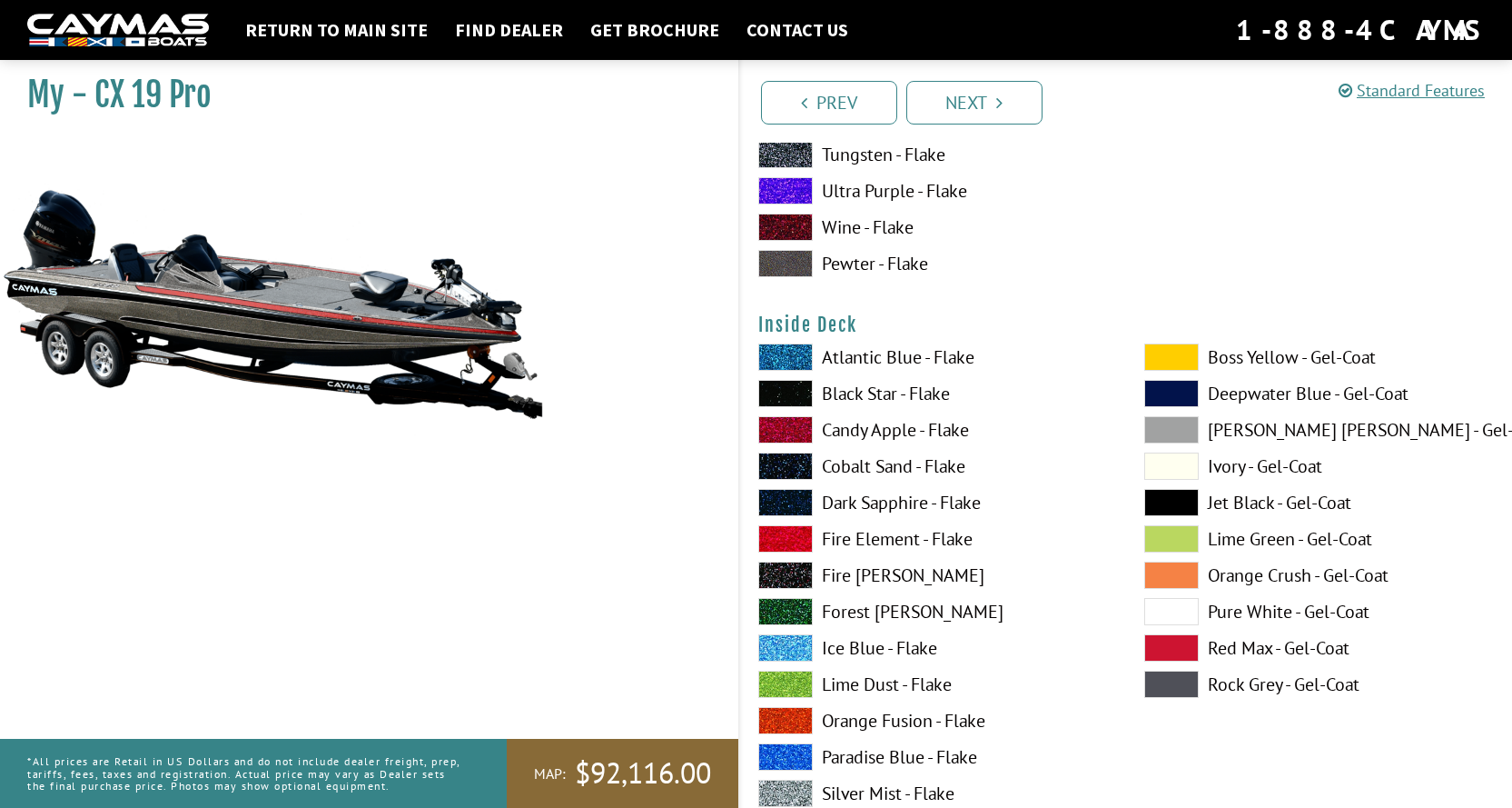
click at [792, 429] on span at bounding box center [785, 429] width 55 height 27
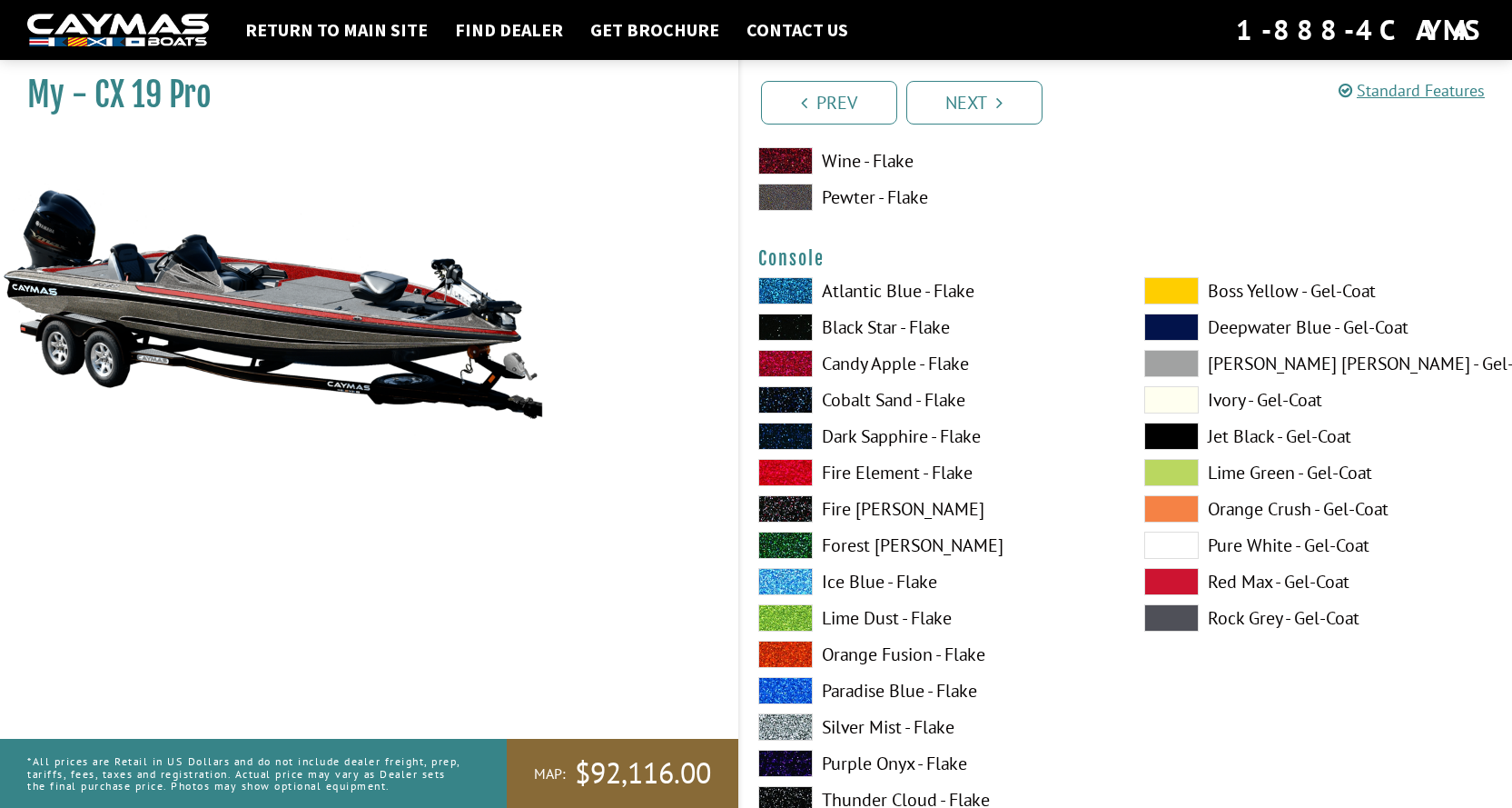
scroll to position [4542, 0]
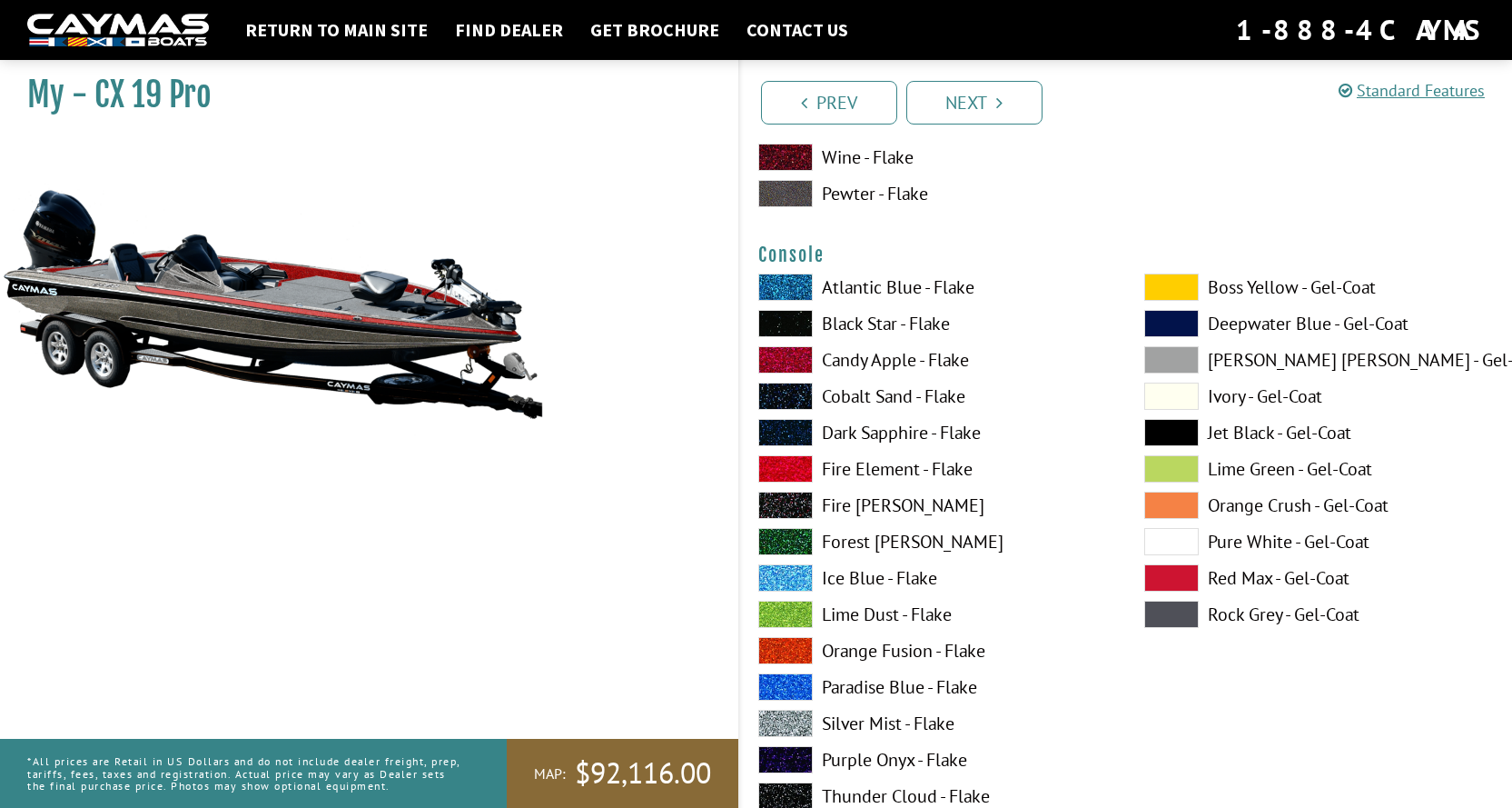
click at [783, 359] on span at bounding box center [785, 360] width 55 height 27
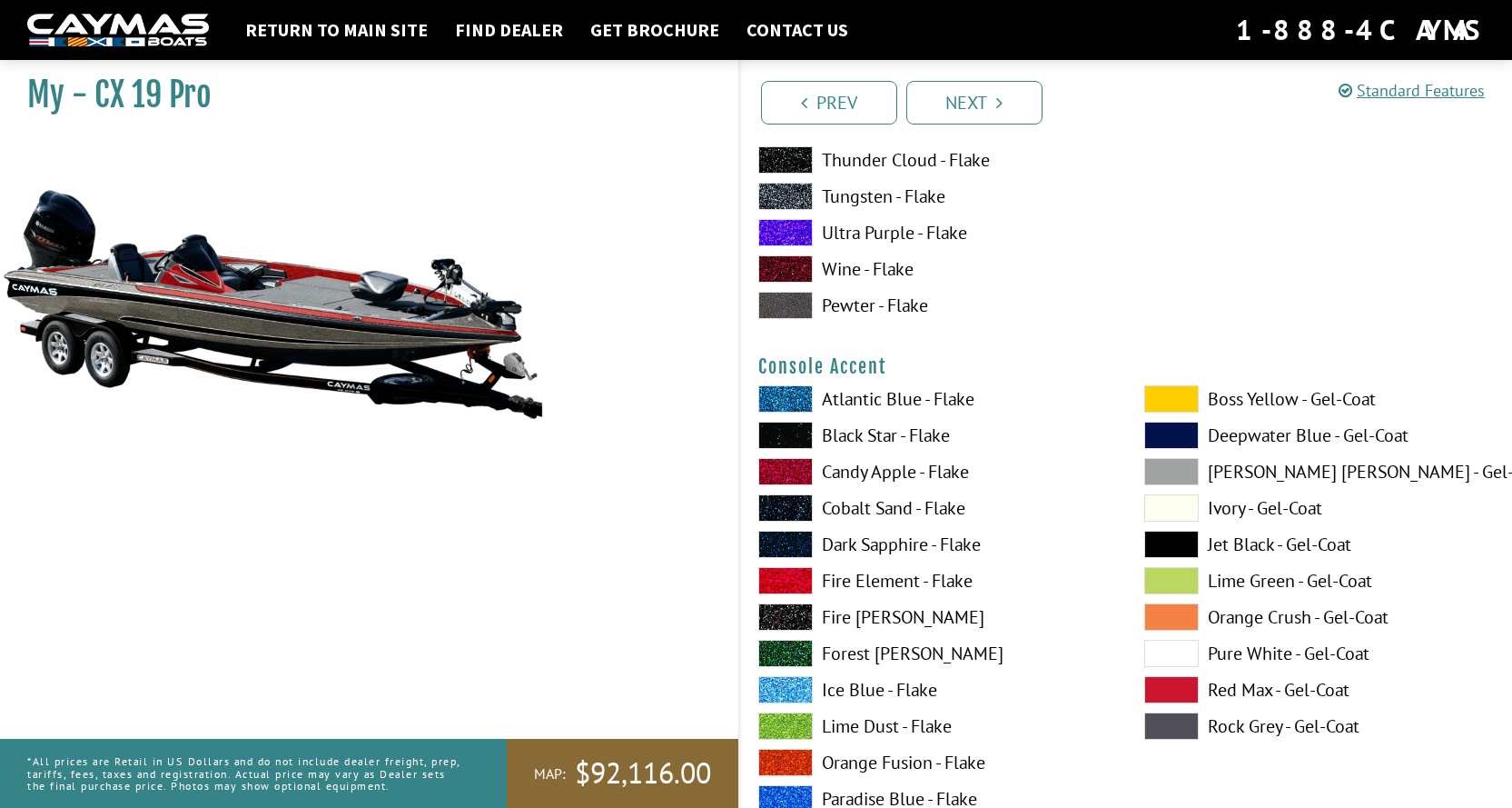
scroll to position [5269, 0]
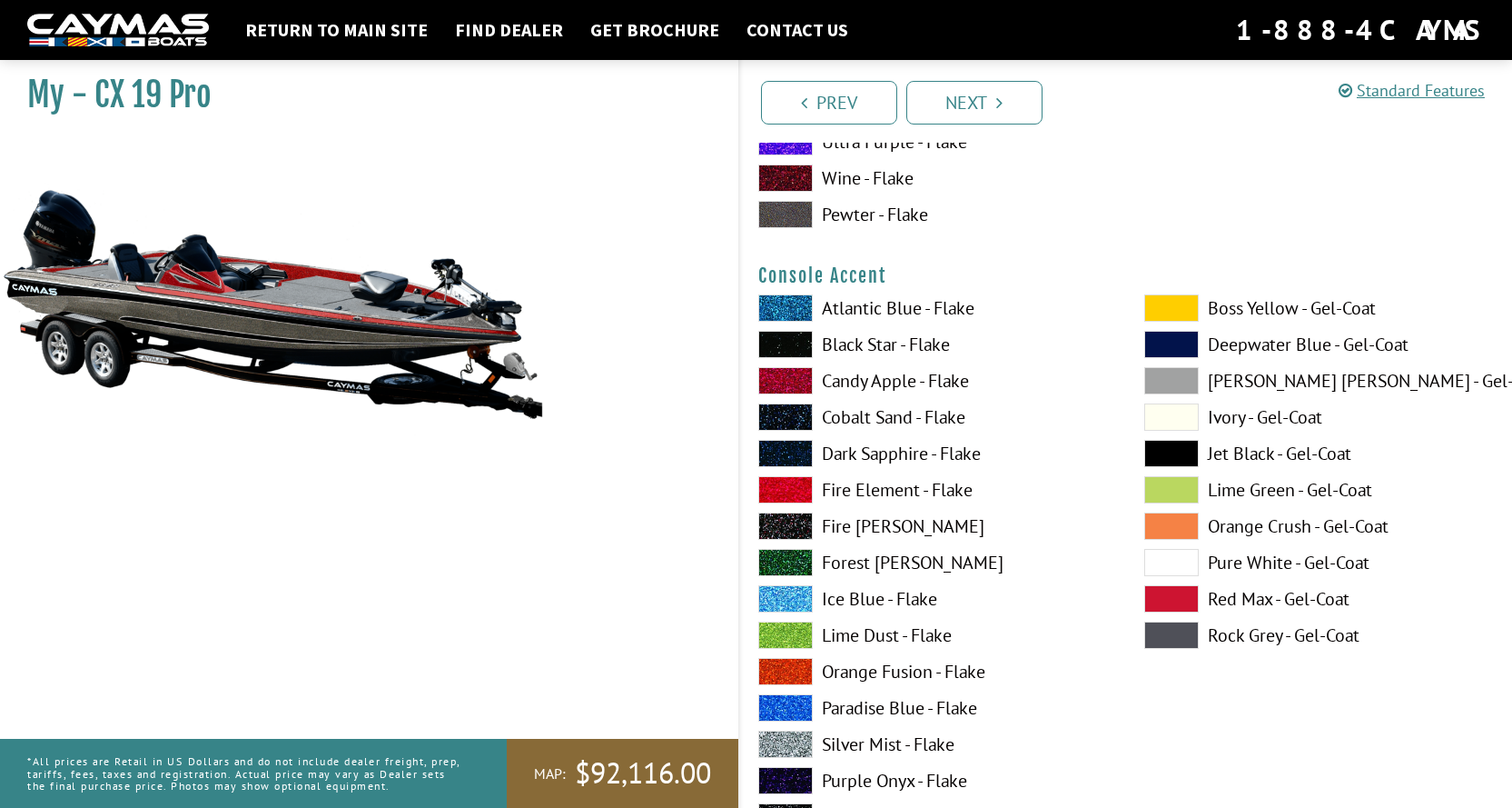
click at [798, 344] on span at bounding box center [785, 344] width 55 height 27
click at [788, 738] on span at bounding box center [785, 744] width 55 height 27
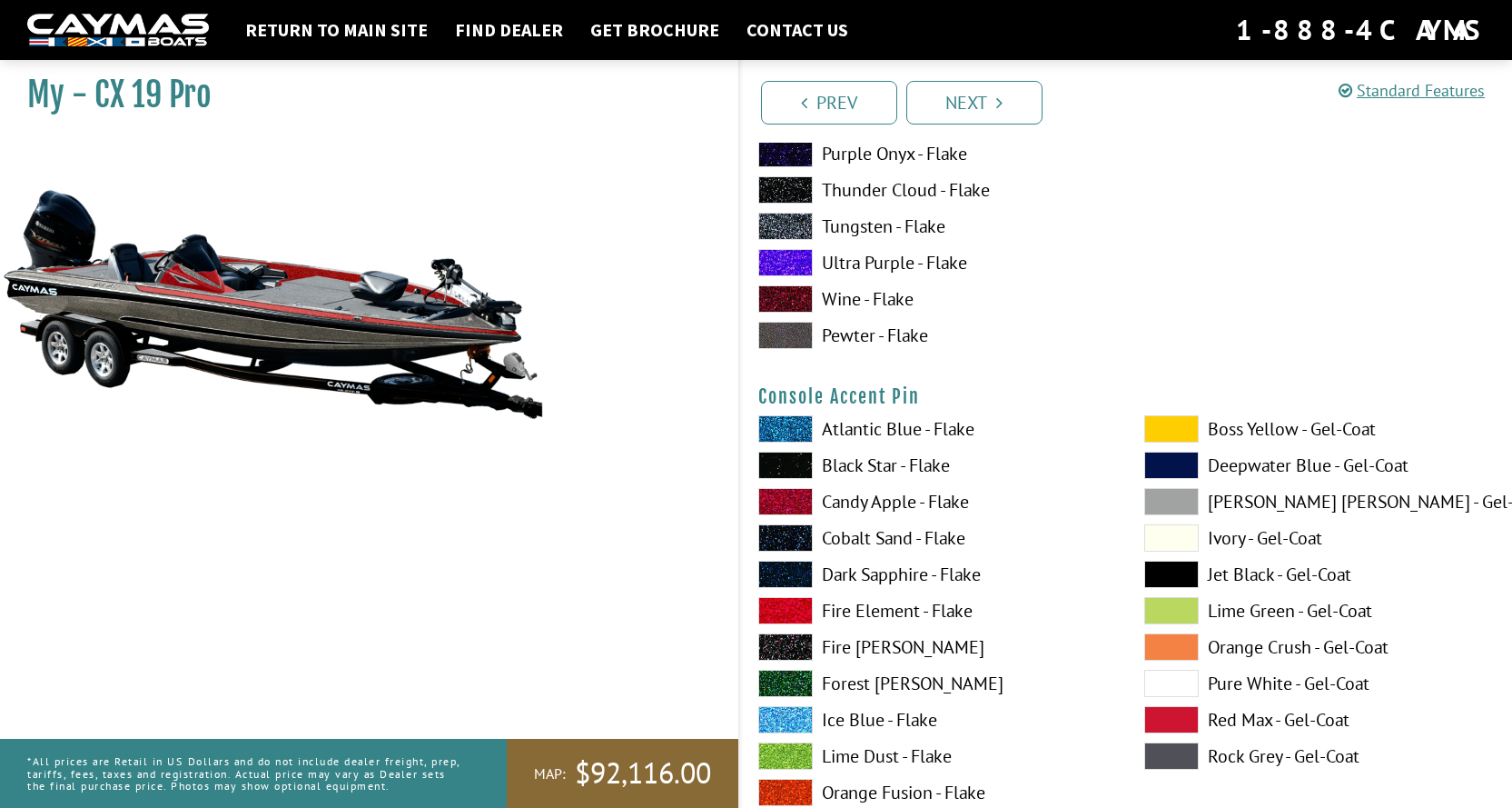
scroll to position [5995, 0]
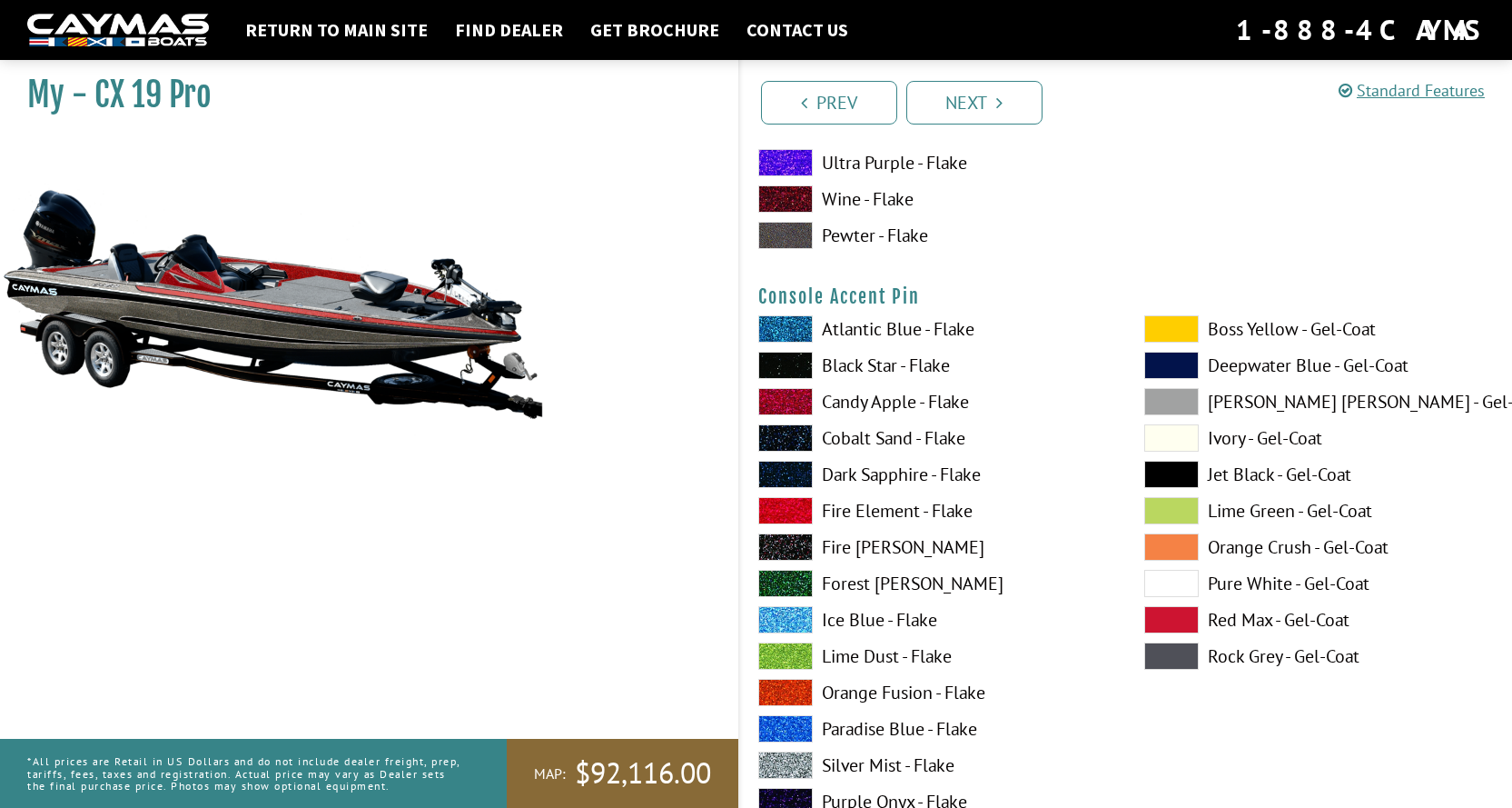
click at [803, 365] on span at bounding box center [785, 365] width 55 height 27
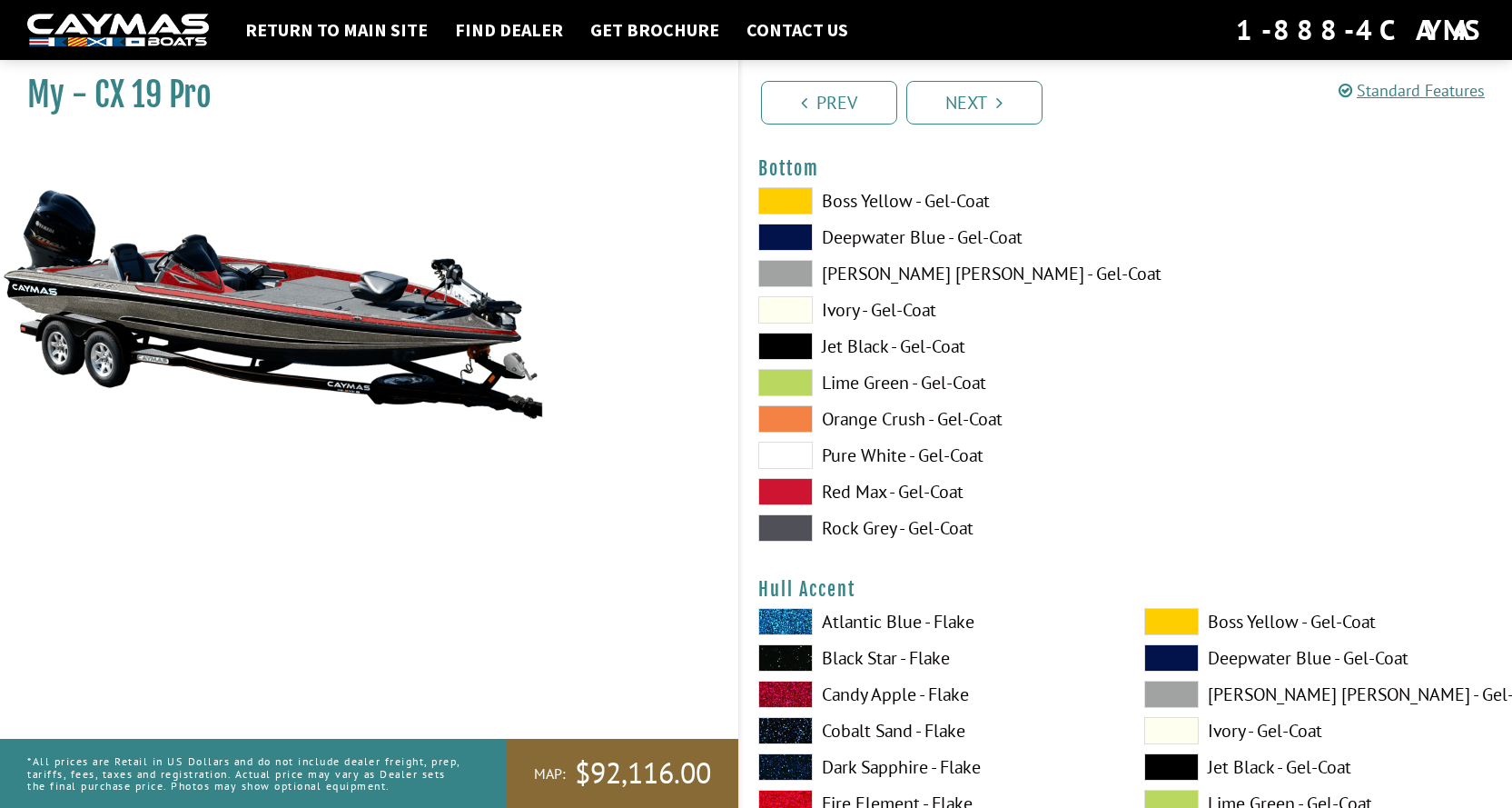
scroll to position [6903, 0]
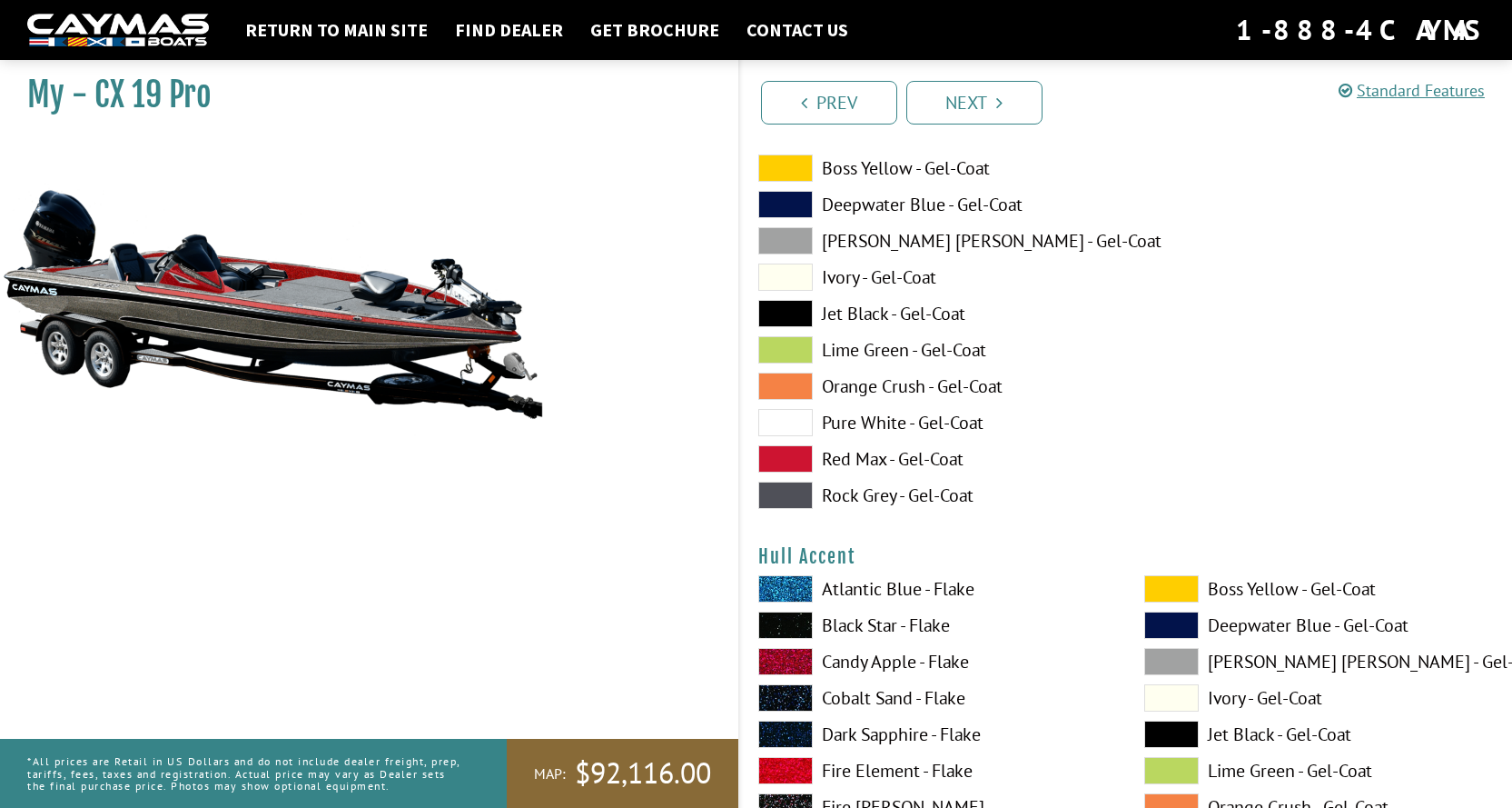
click at [788, 456] on span at bounding box center [785, 459] width 55 height 27
click at [790, 239] on span at bounding box center [785, 241] width 55 height 27
click at [789, 316] on span at bounding box center [785, 313] width 55 height 27
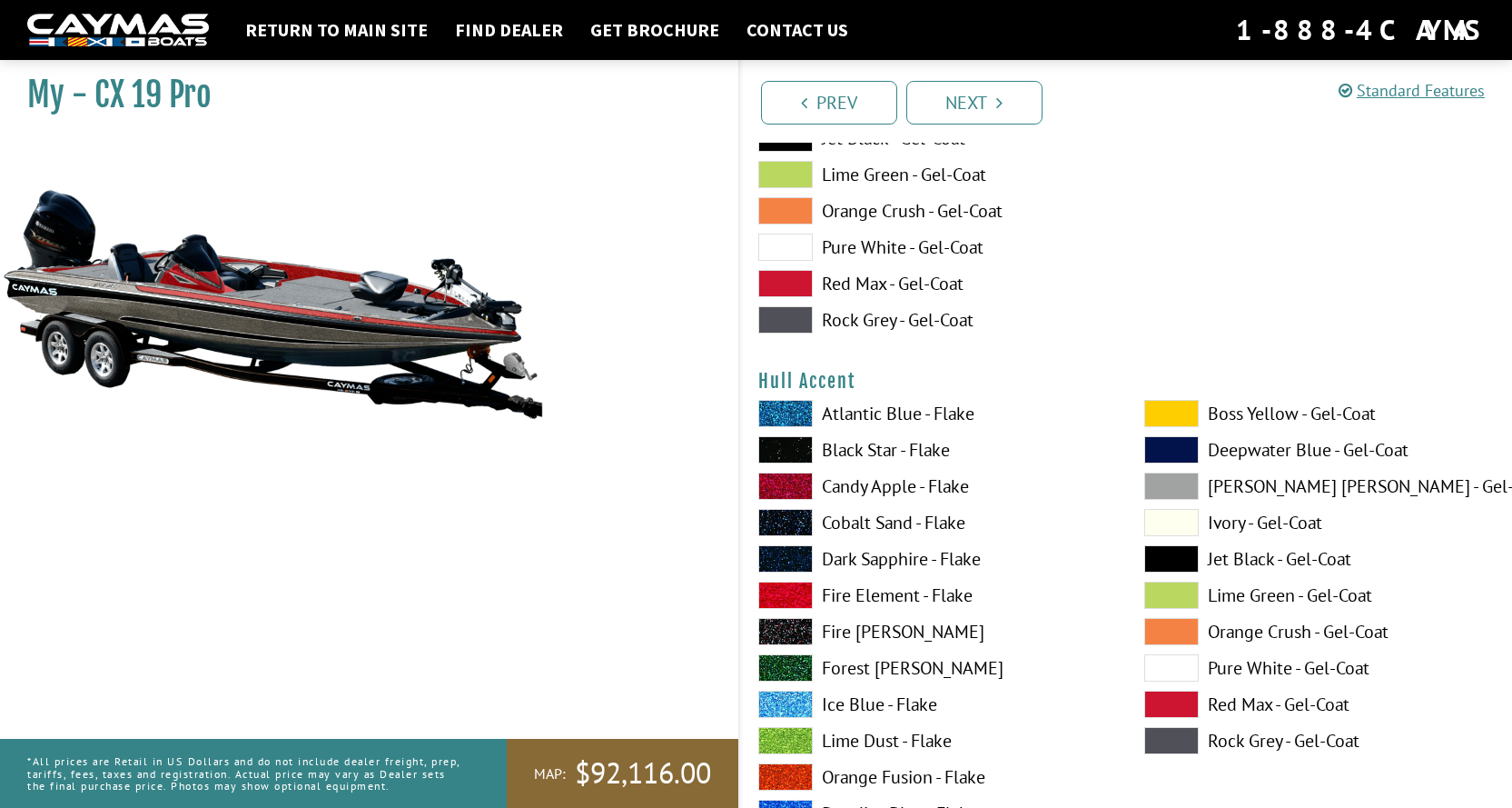
scroll to position [7085, 0]
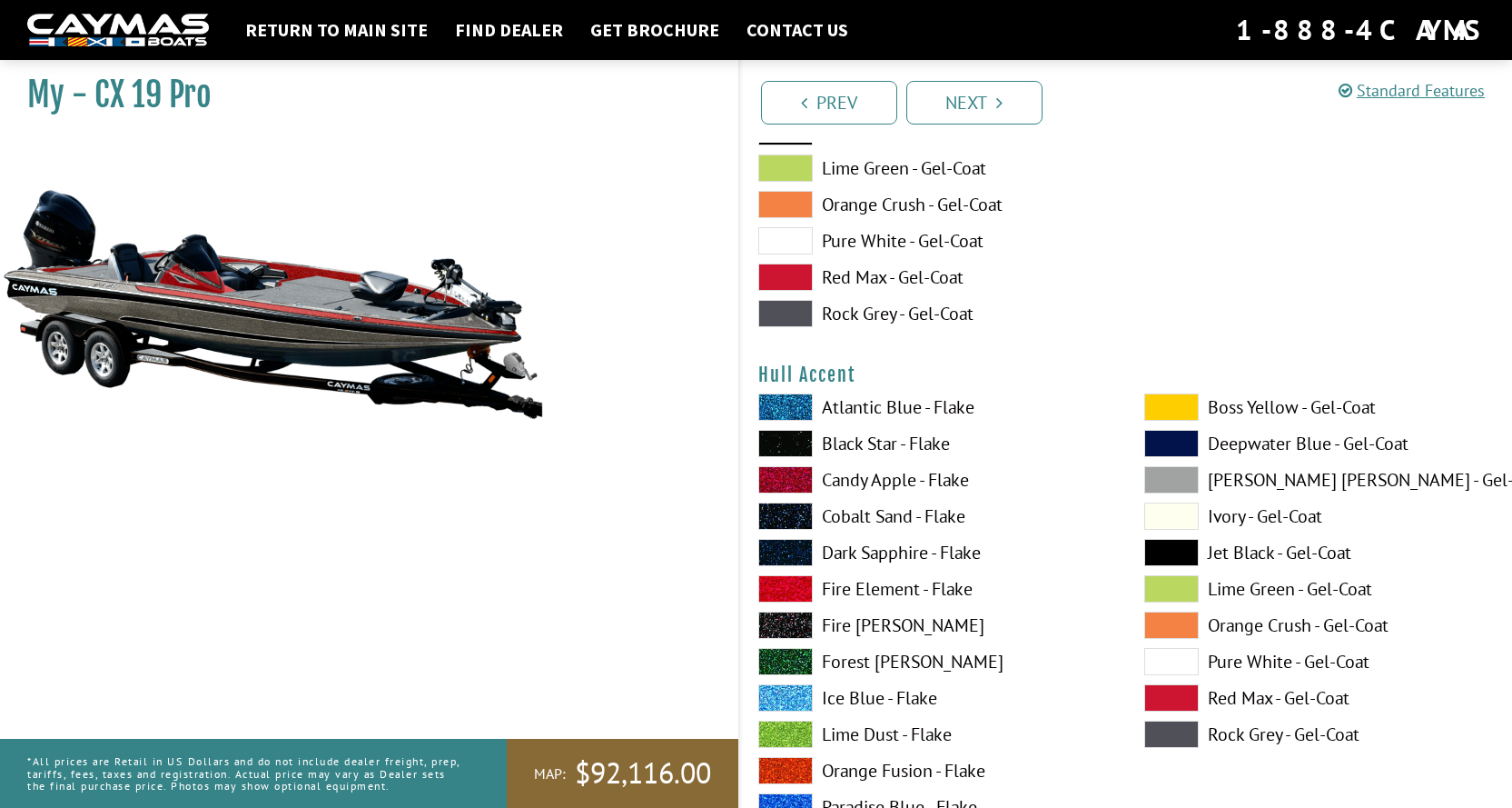
click at [797, 476] on span at bounding box center [785, 479] width 55 height 27
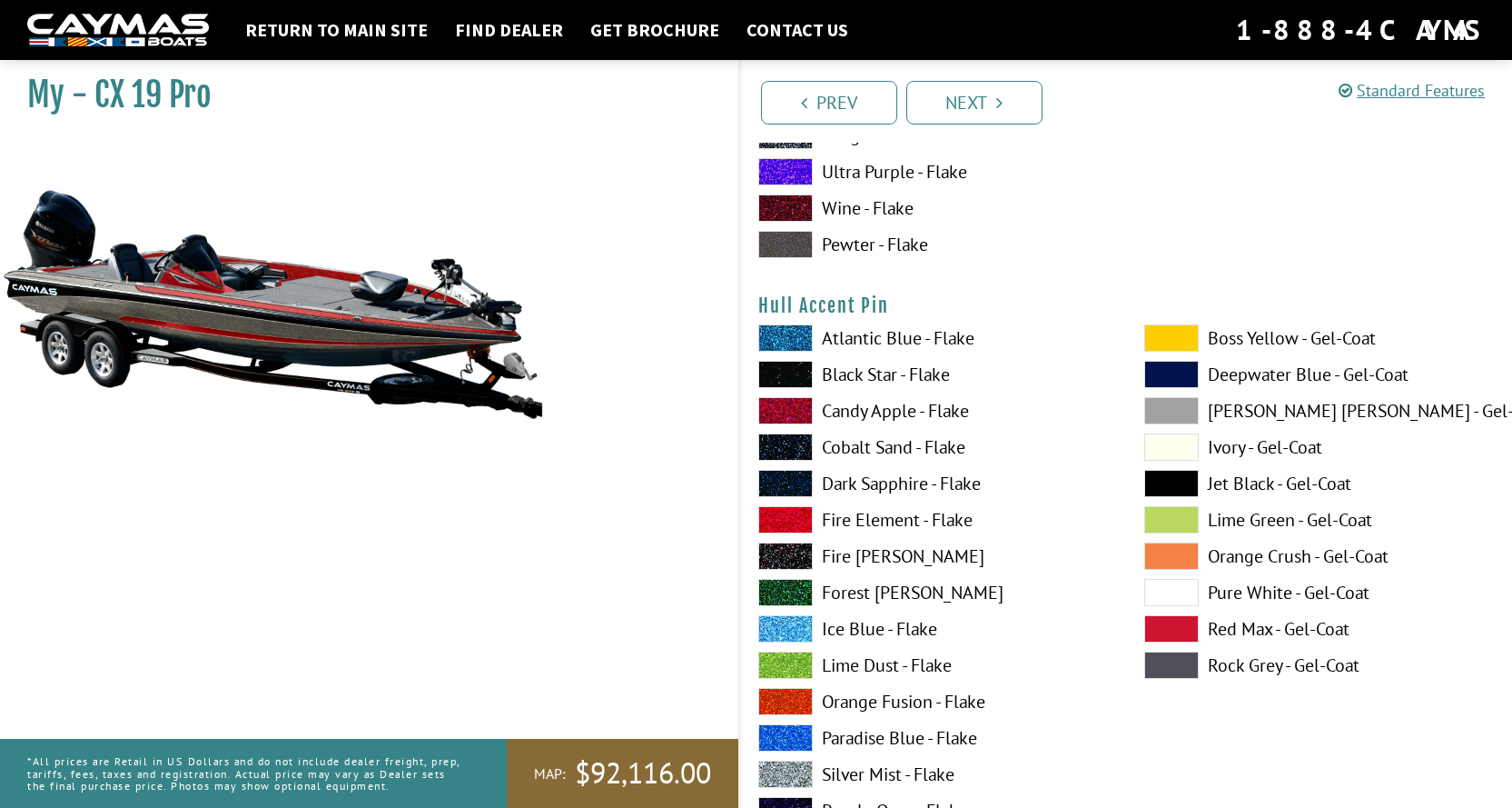
scroll to position [7903, 0]
click at [804, 373] on span at bounding box center [785, 374] width 55 height 27
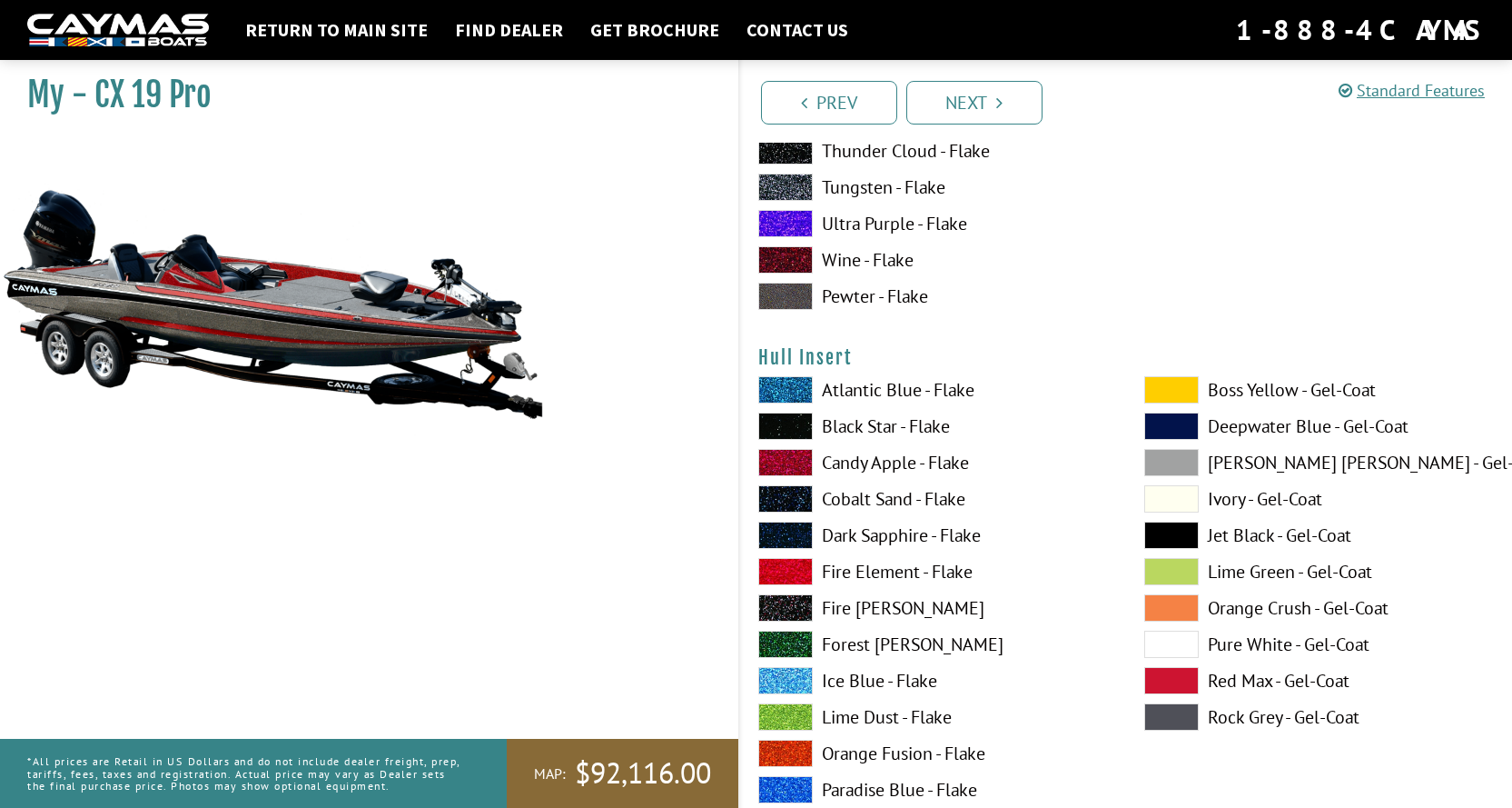
scroll to position [8630, 0]
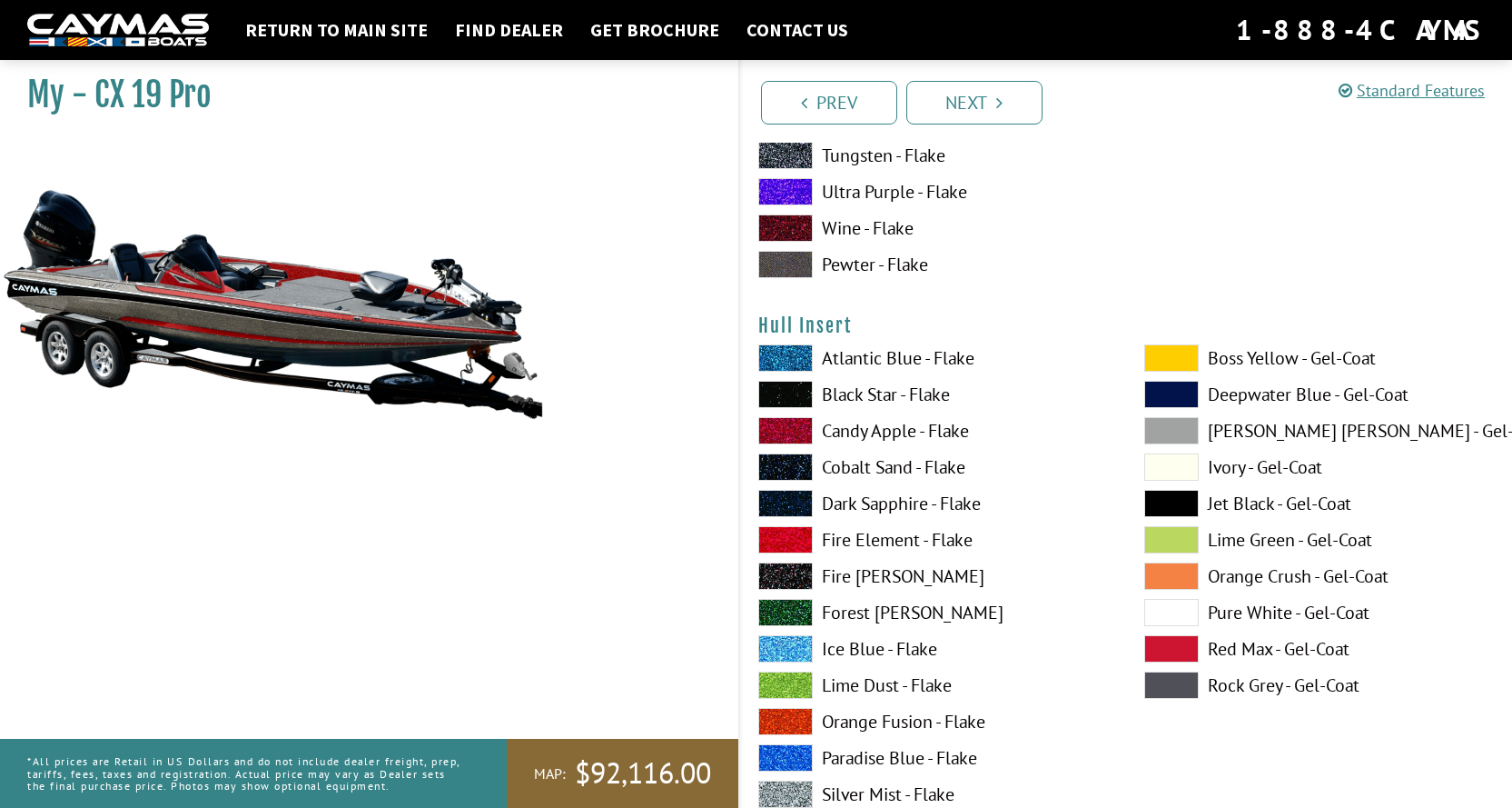
click at [790, 428] on span at bounding box center [785, 430] width 55 height 27
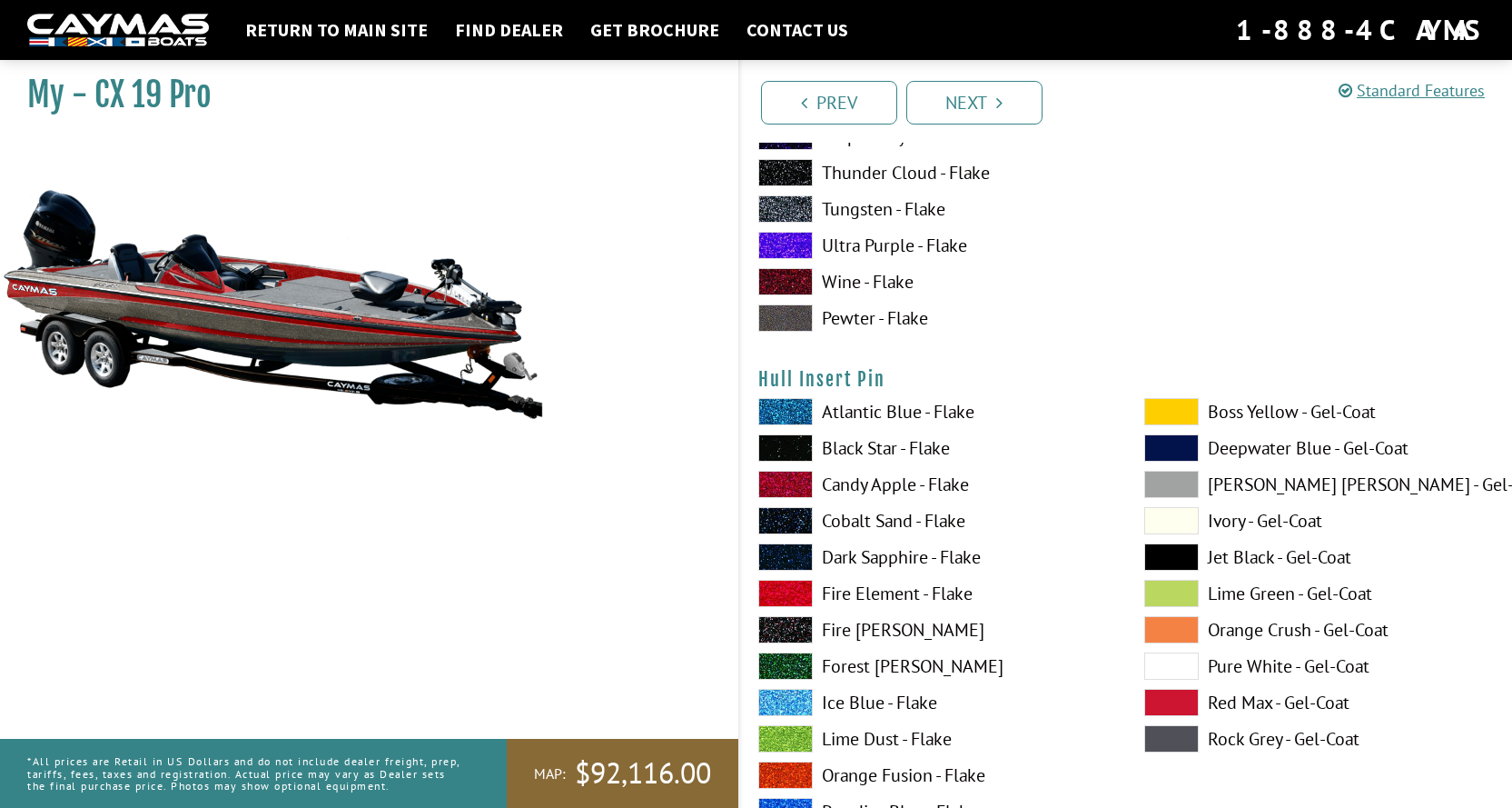
scroll to position [9357, 0]
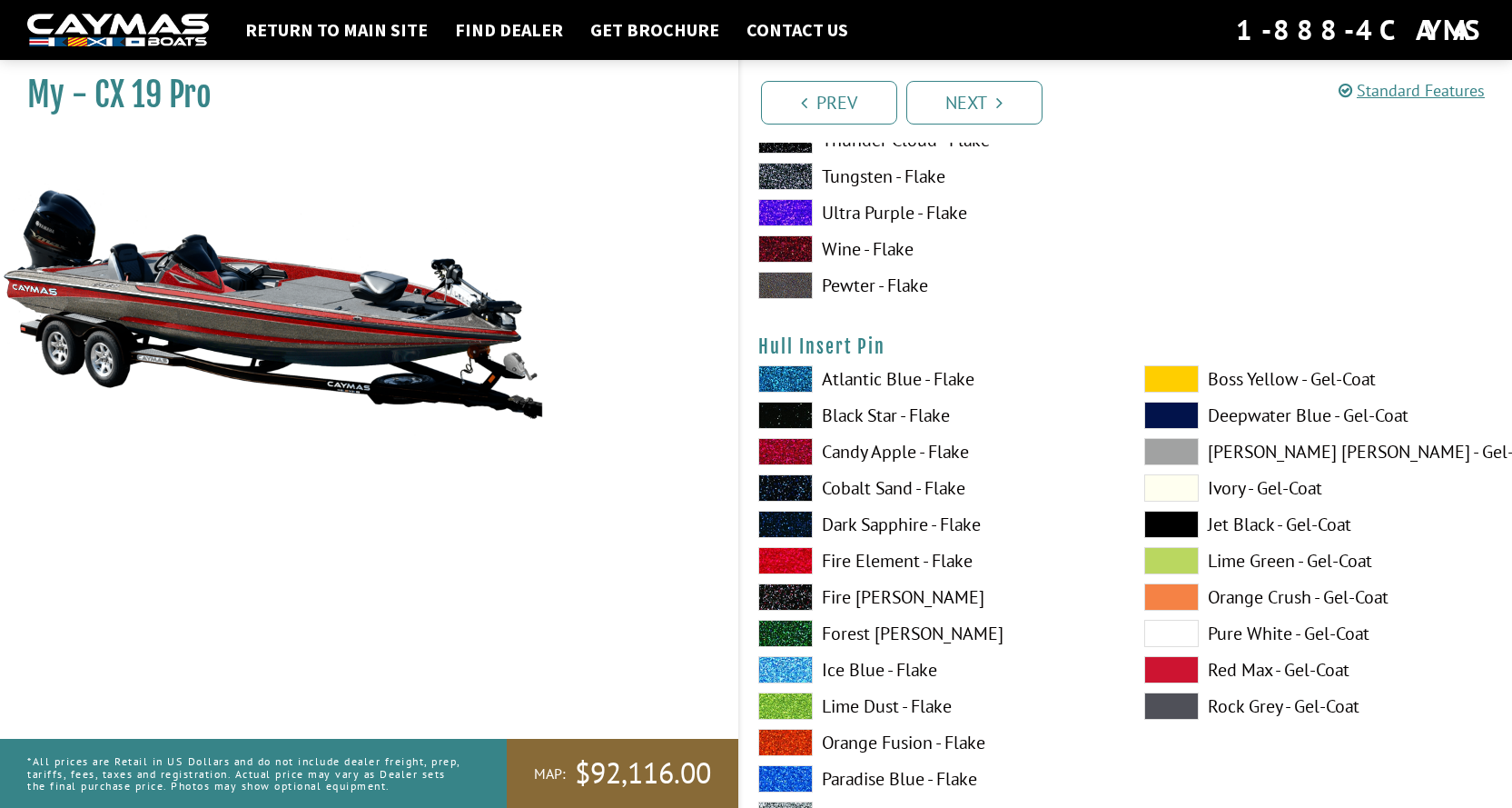
click at [795, 409] on span at bounding box center [785, 415] width 55 height 27
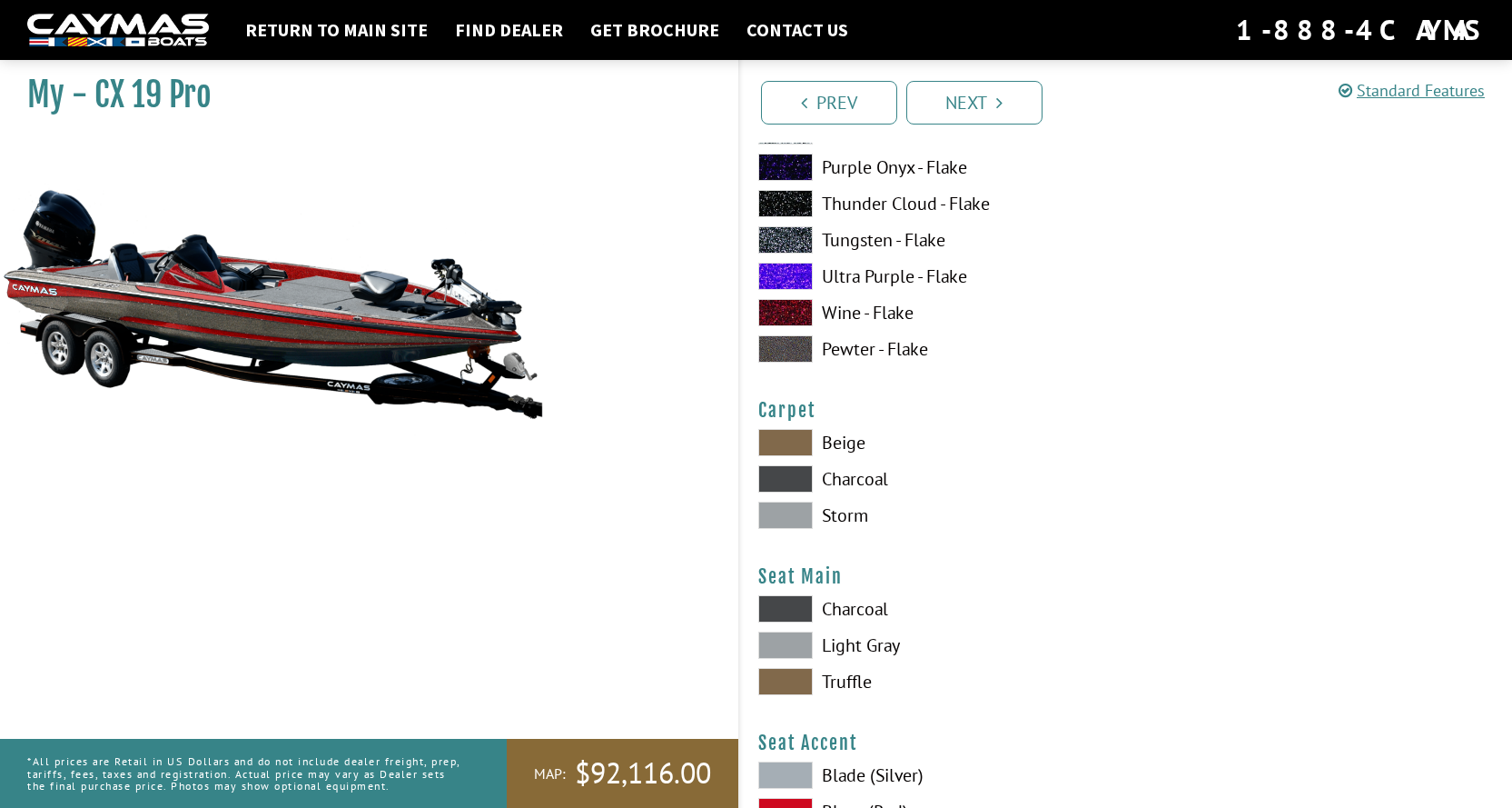
scroll to position [10082, 0]
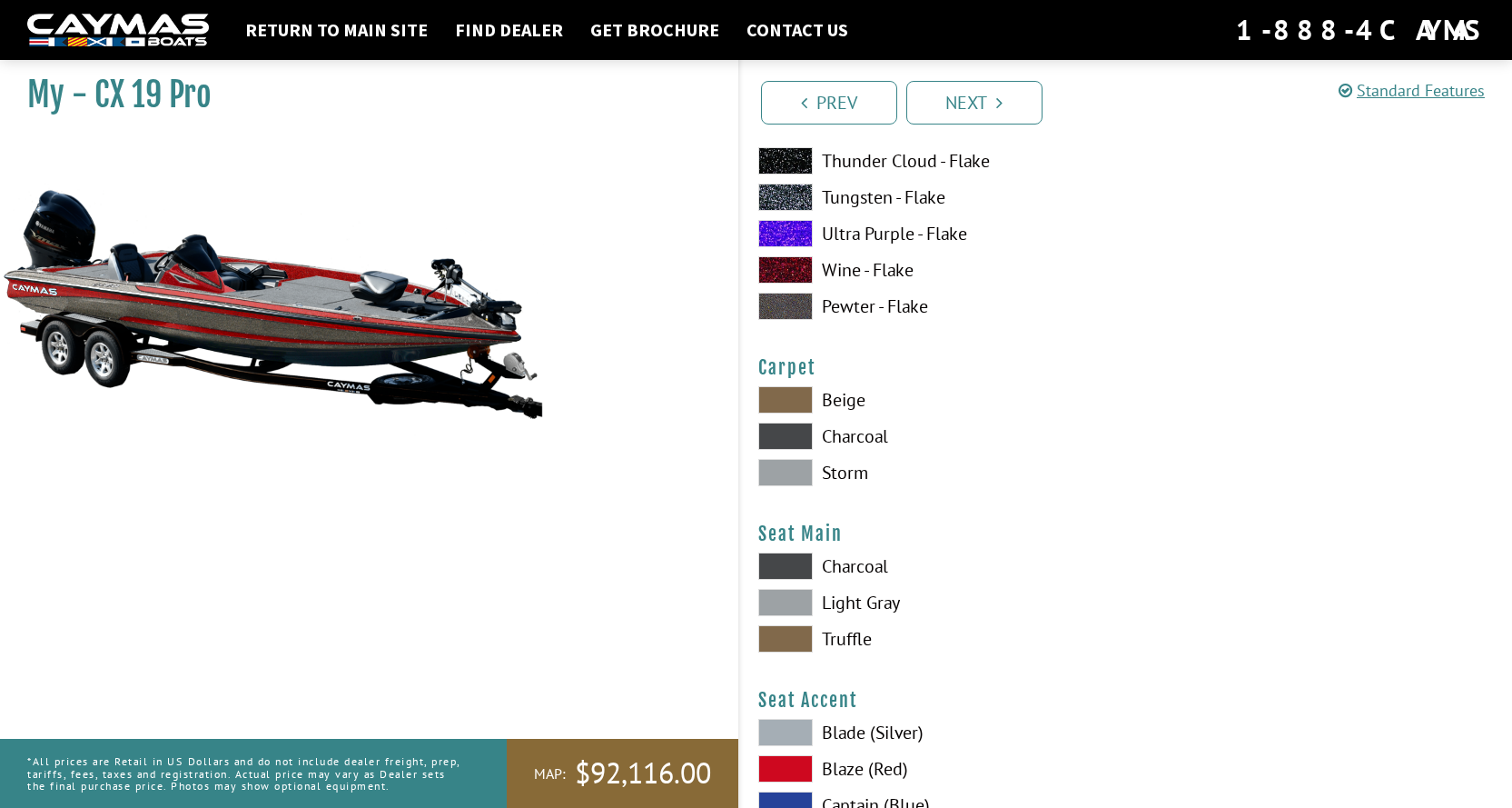
click at [793, 469] on span at bounding box center [785, 472] width 55 height 27
click at [789, 436] on span at bounding box center [785, 436] width 55 height 27
click at [782, 463] on span at bounding box center [785, 472] width 55 height 27
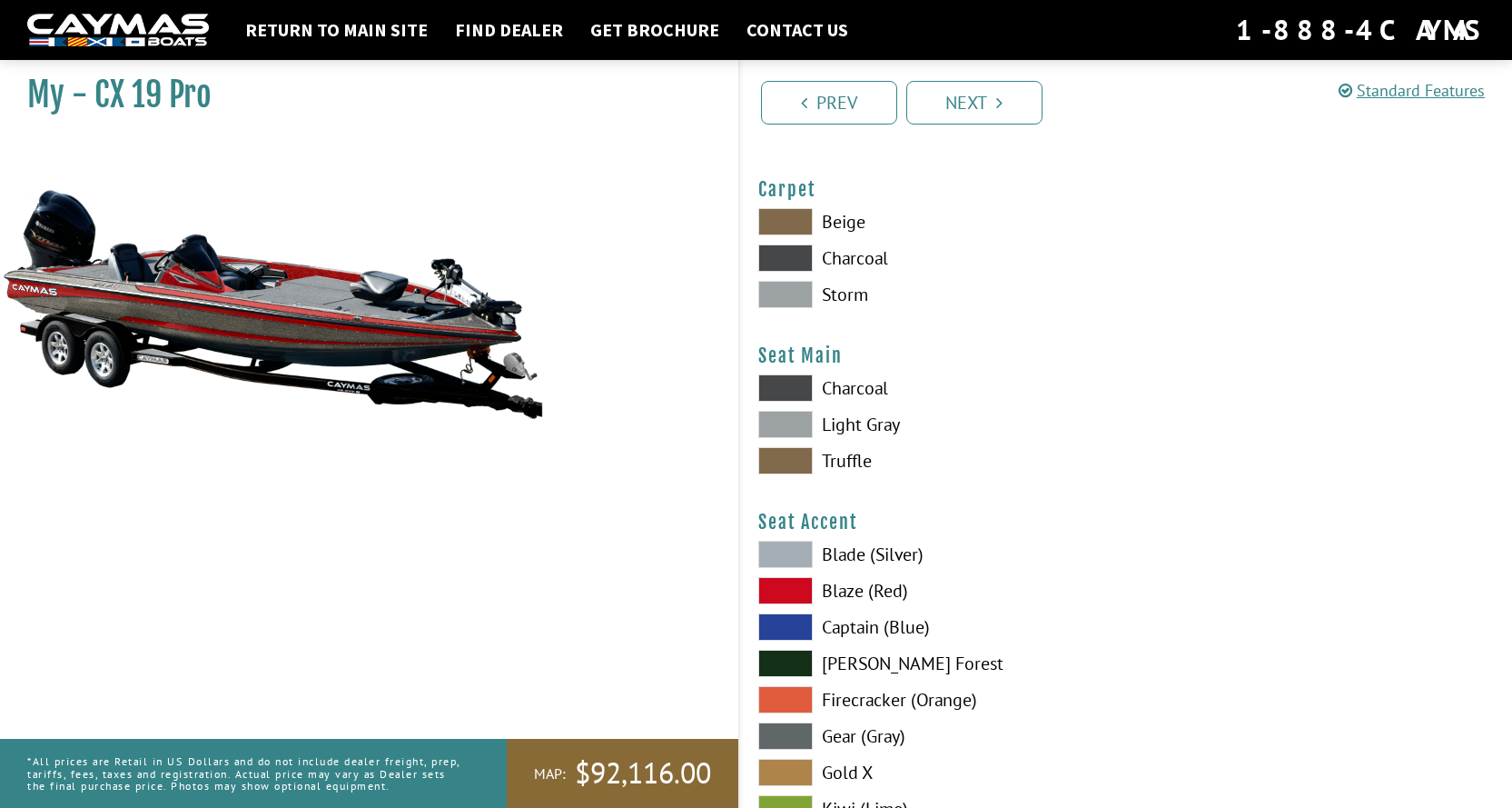
scroll to position [10264, 0]
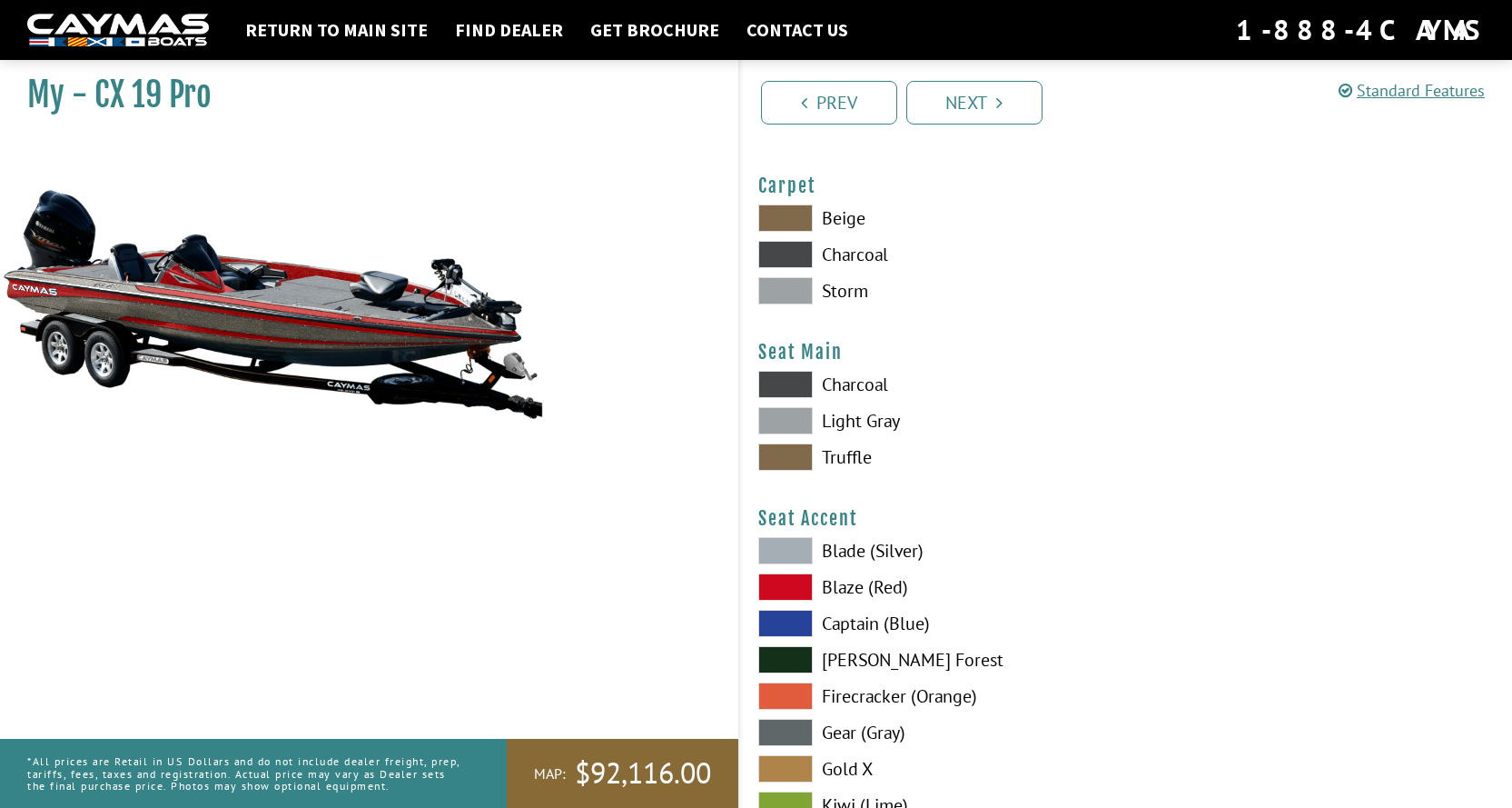
click at [782, 415] on span at bounding box center [785, 421] width 55 height 27
click at [784, 384] on span at bounding box center [785, 384] width 55 height 27
click at [785, 413] on span at bounding box center [785, 421] width 55 height 27
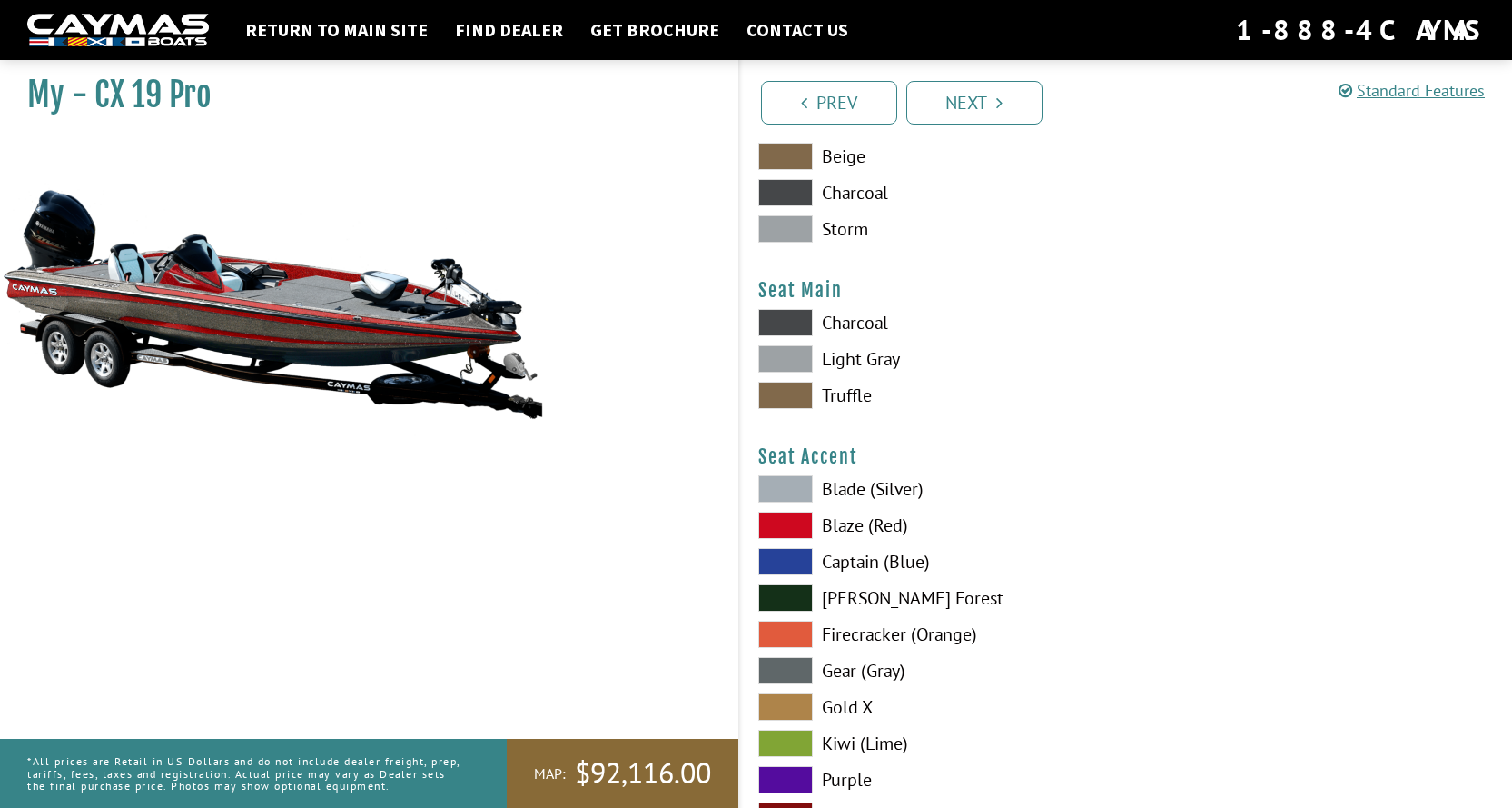
scroll to position [10446, 0]
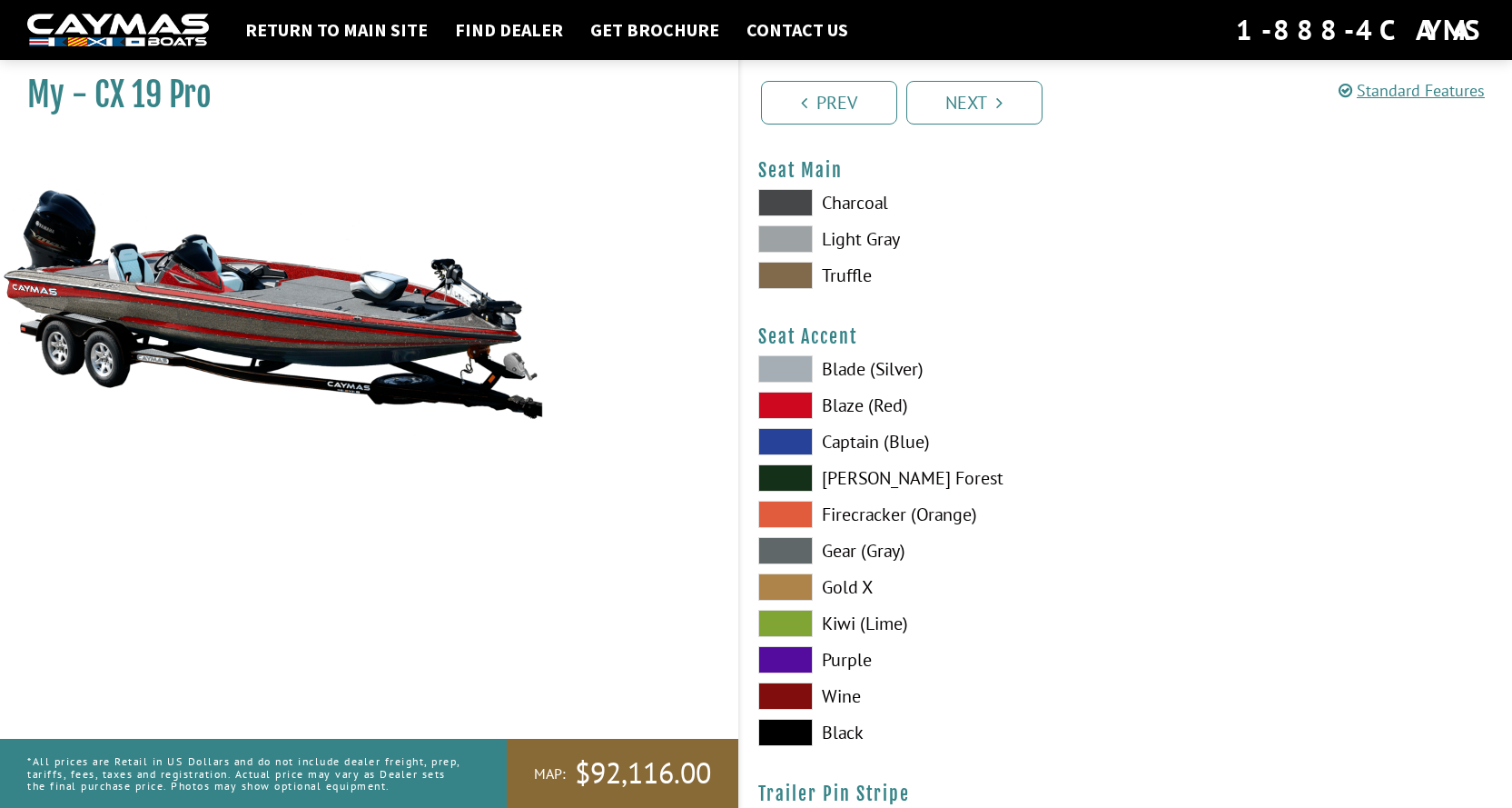
click at [796, 402] on span at bounding box center [785, 405] width 55 height 27
click at [791, 693] on span at bounding box center [785, 696] width 55 height 27
click at [794, 406] on span at bounding box center [785, 405] width 55 height 27
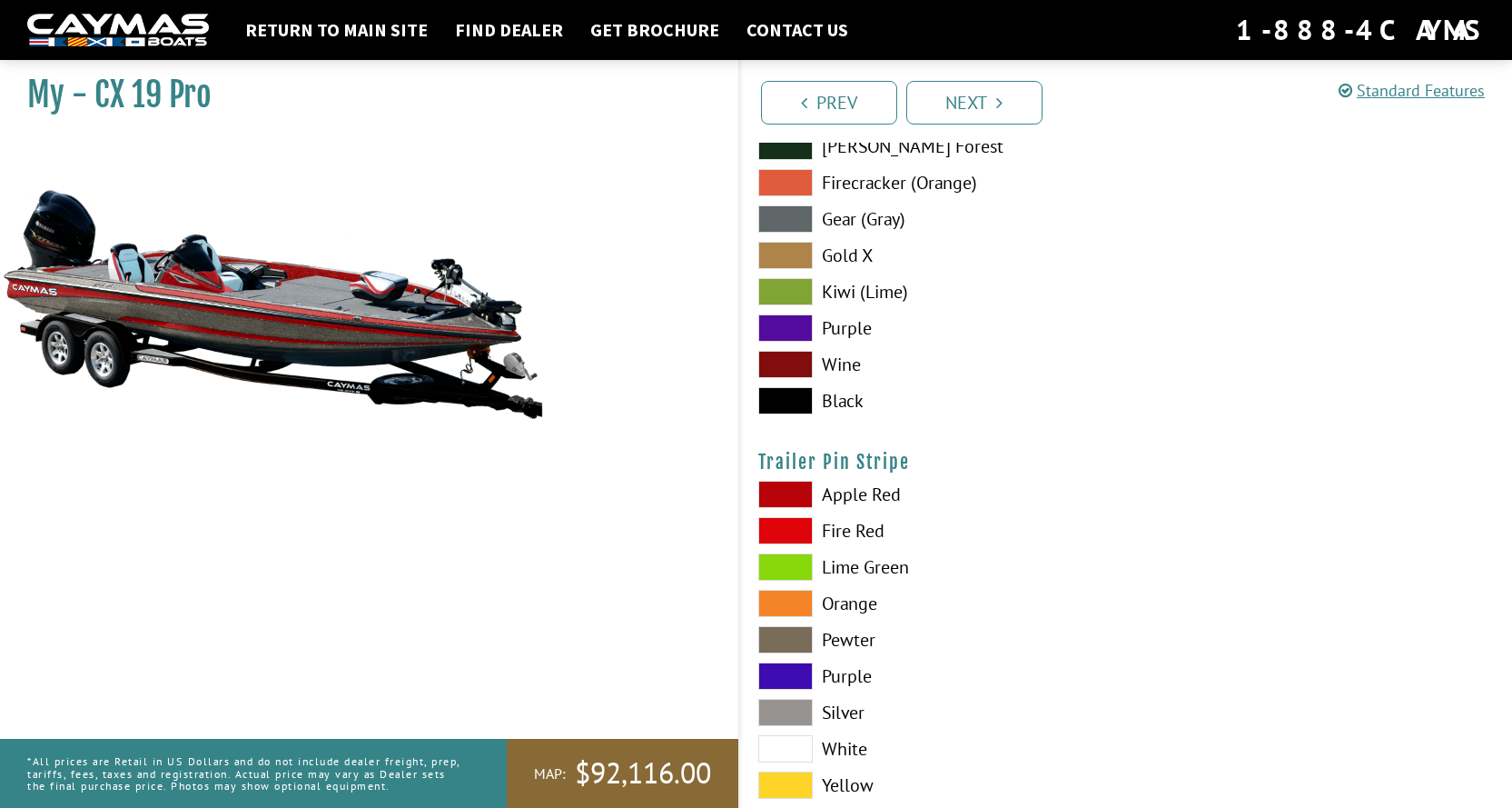
scroll to position [10809, 0]
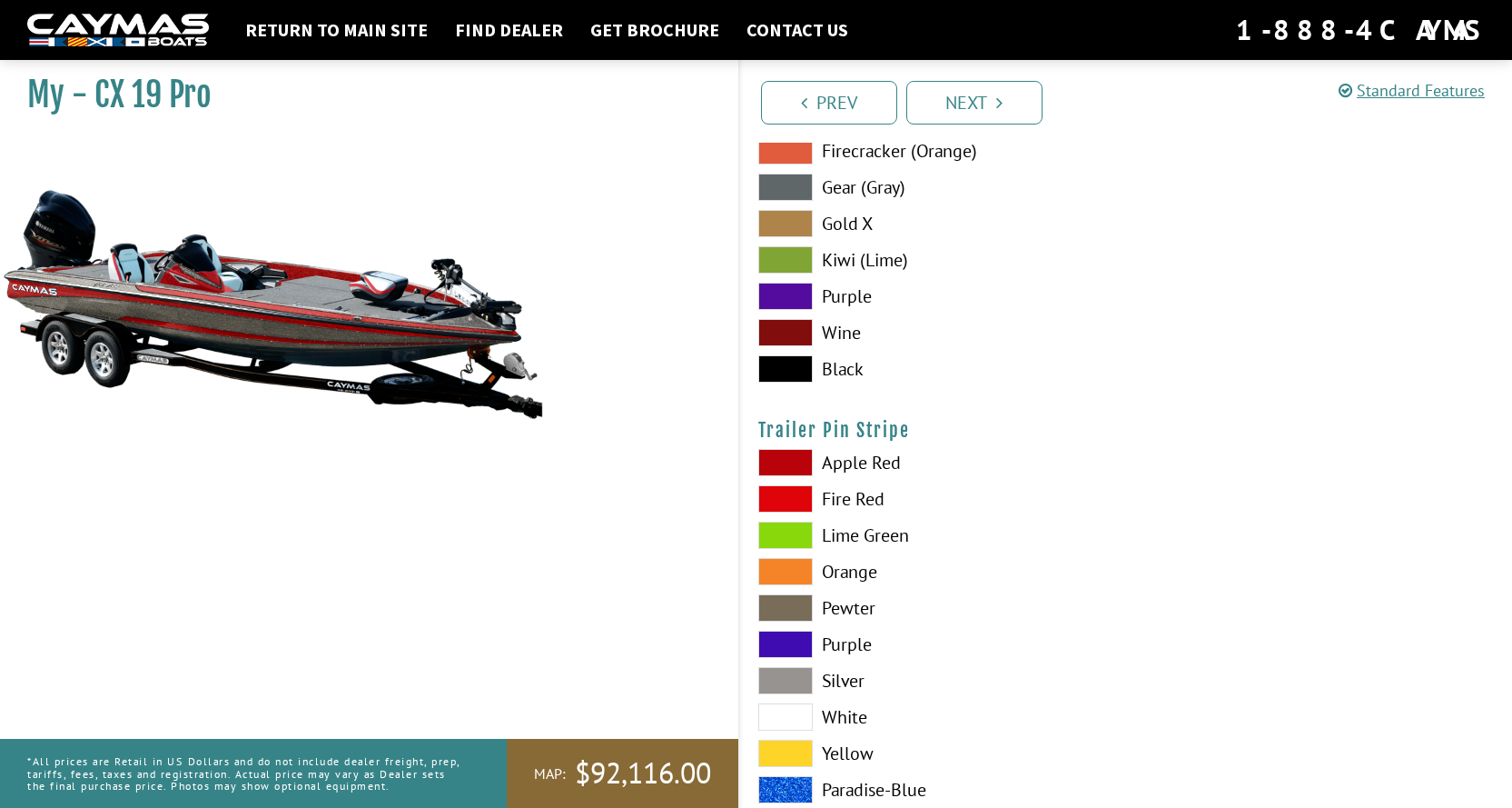
click at [794, 462] on span at bounding box center [785, 463] width 55 height 27
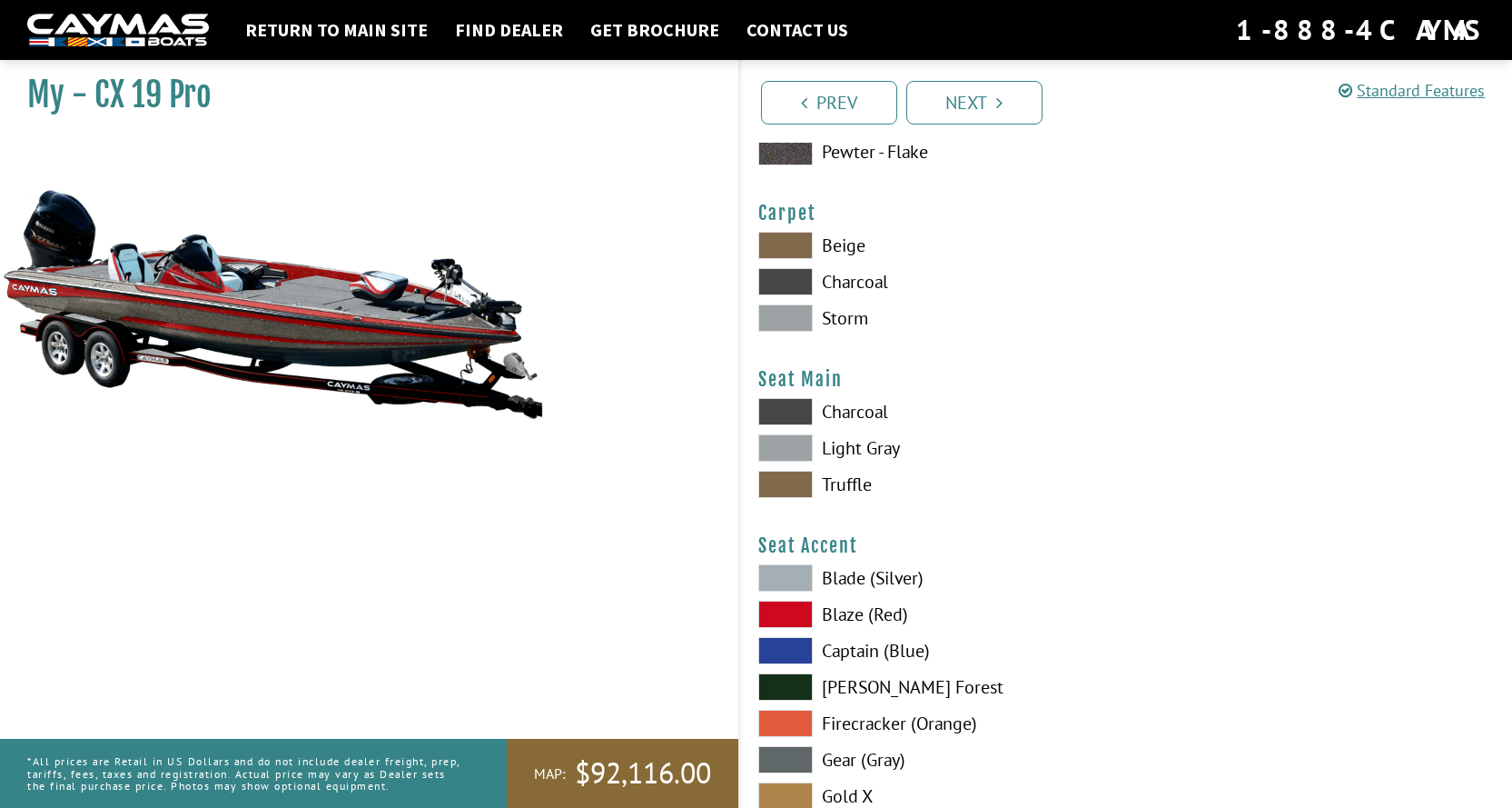
scroll to position [10168, 0]
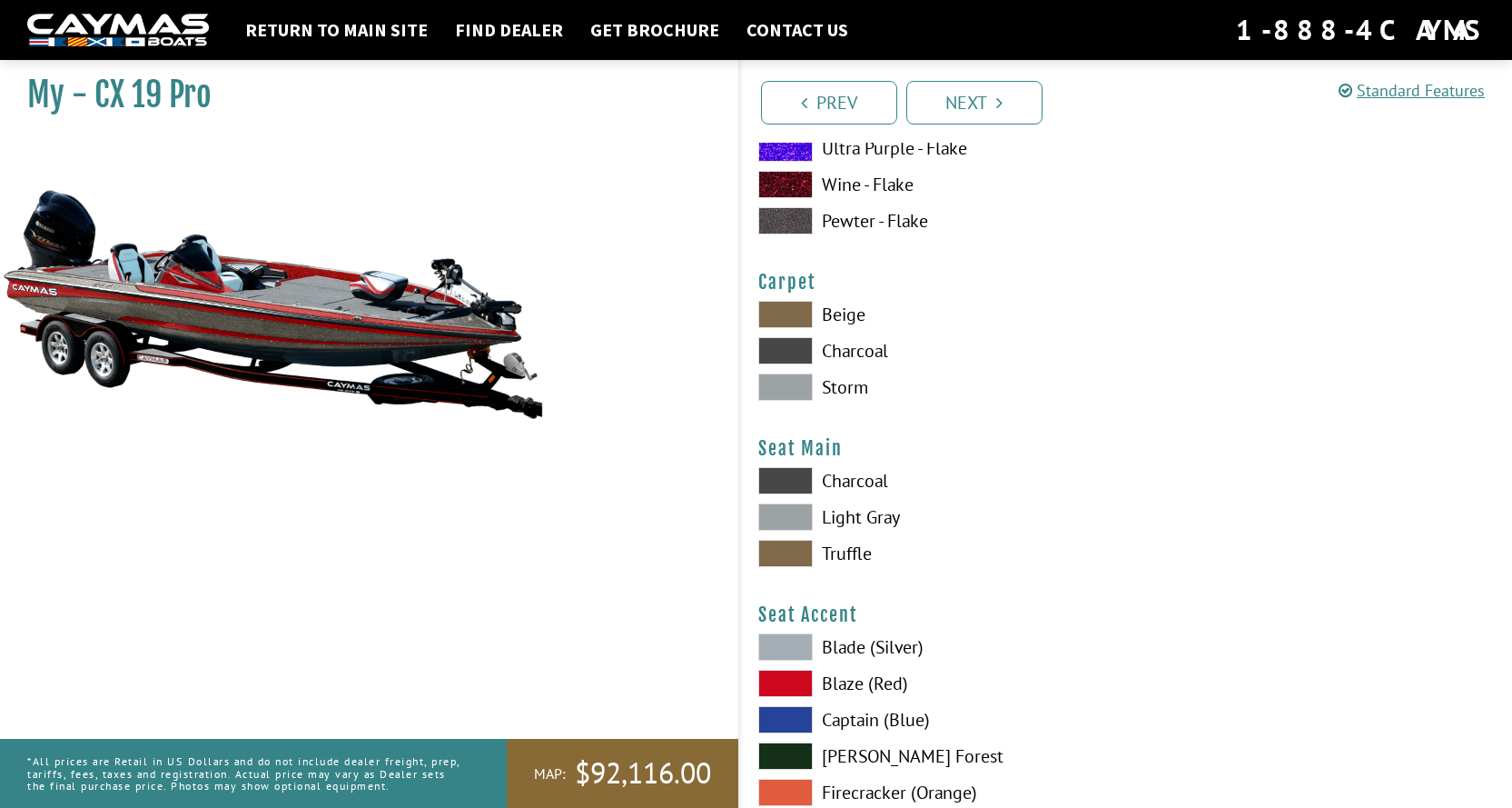
click at [975, 109] on link "Next" at bounding box center [974, 103] width 136 height 44
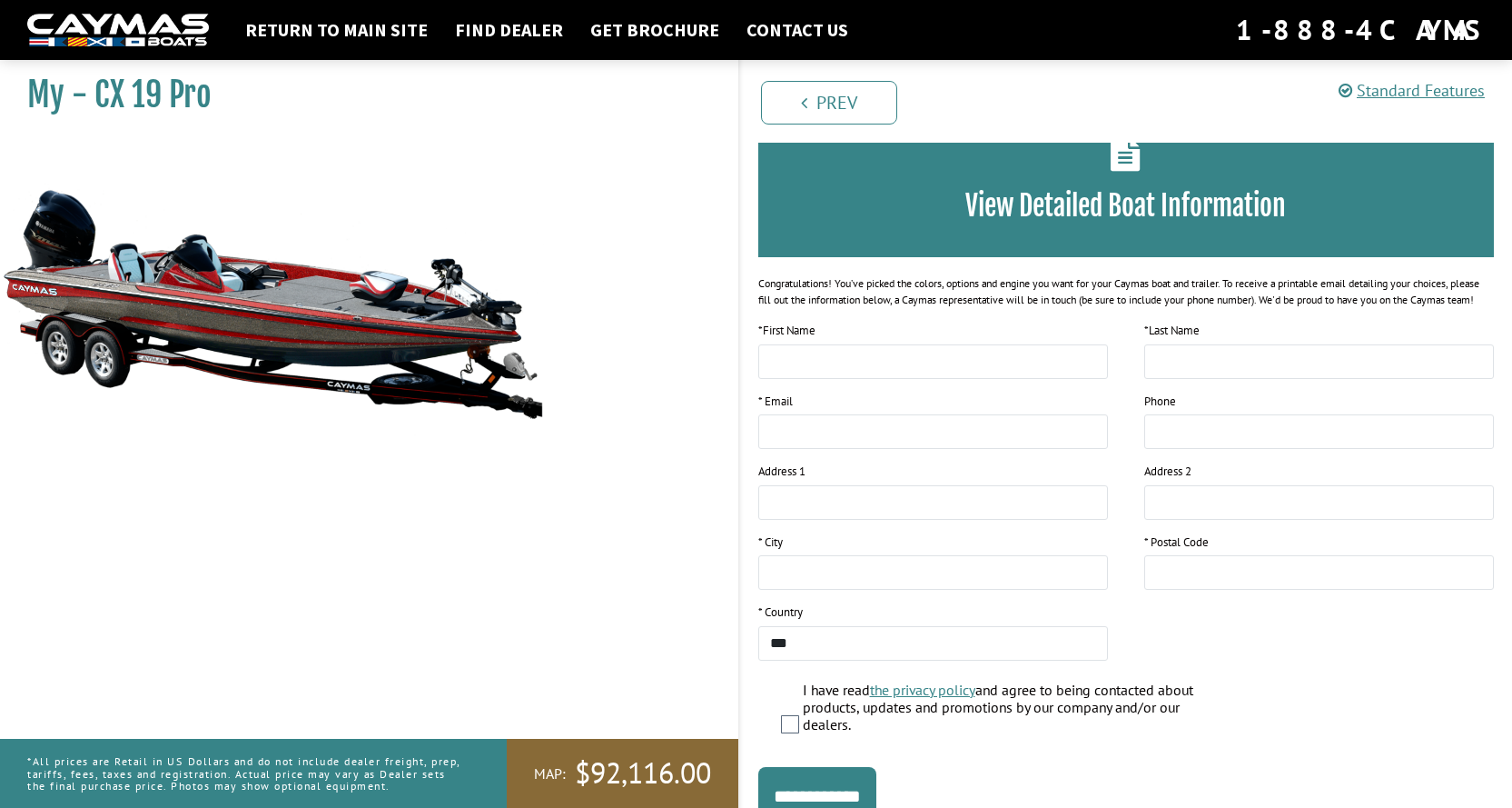
scroll to position [0, 0]
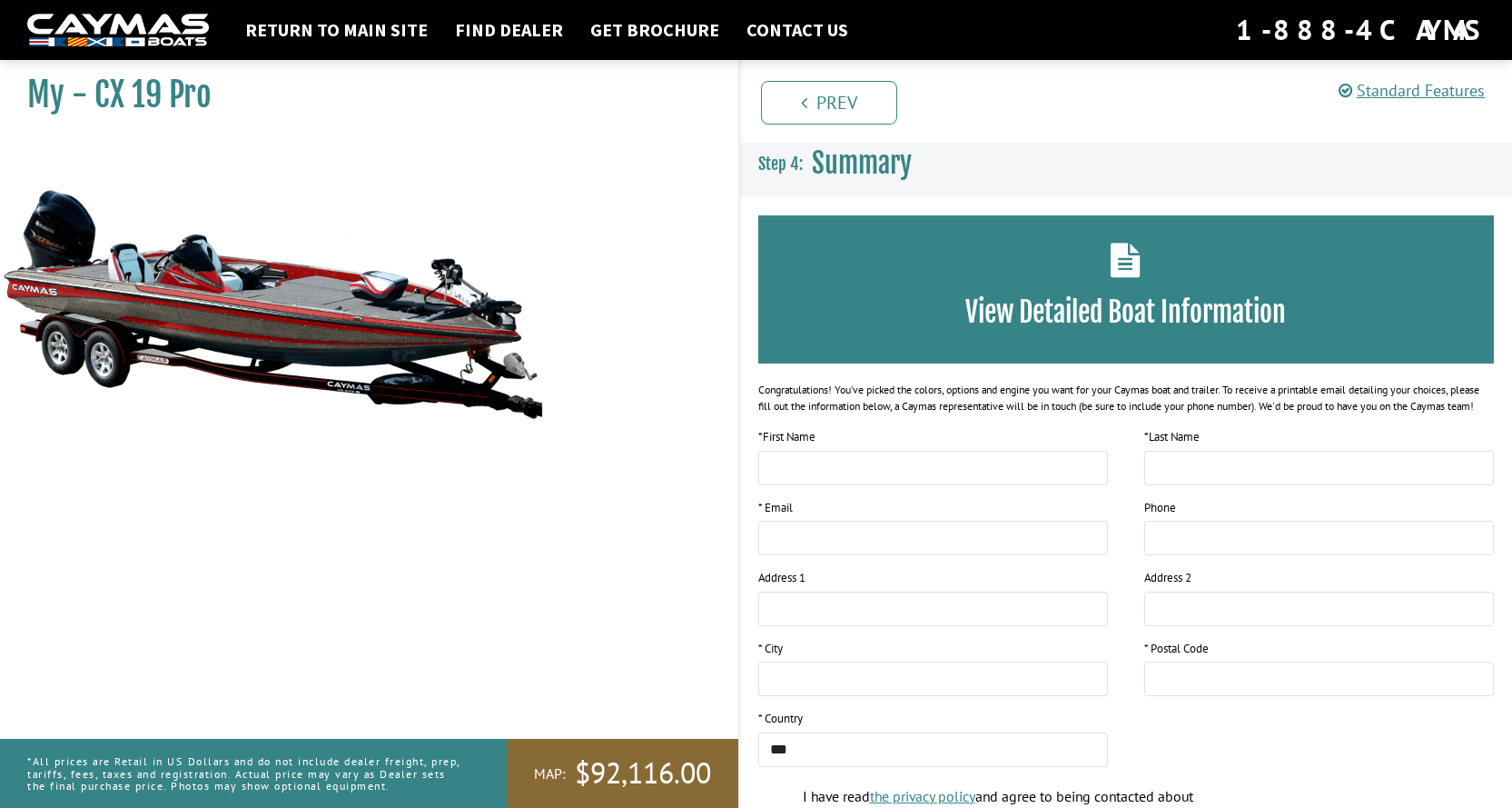
click at [350, 325] on img at bounding box center [272, 303] width 545 height 331
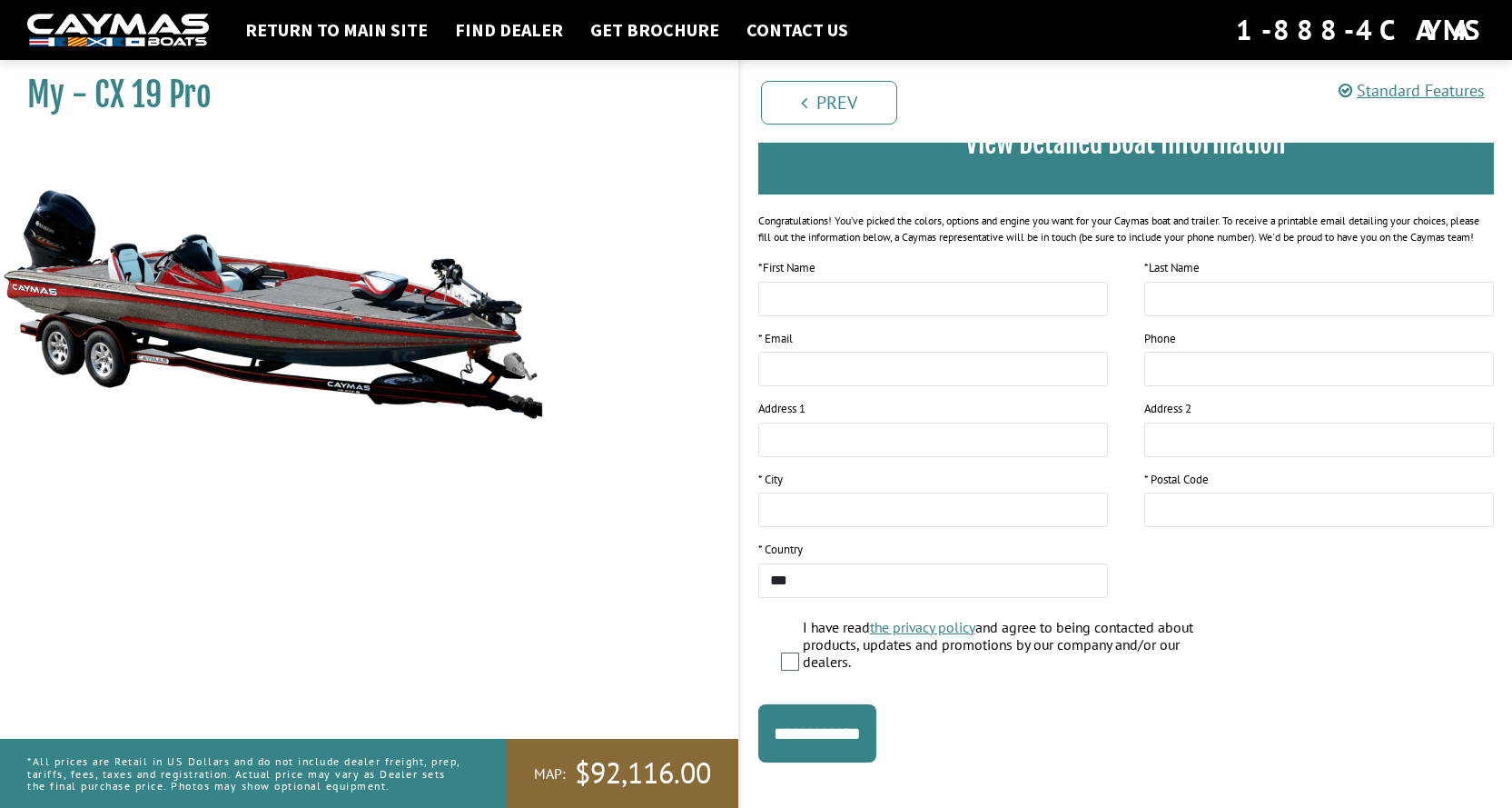
scroll to position [202, 0]
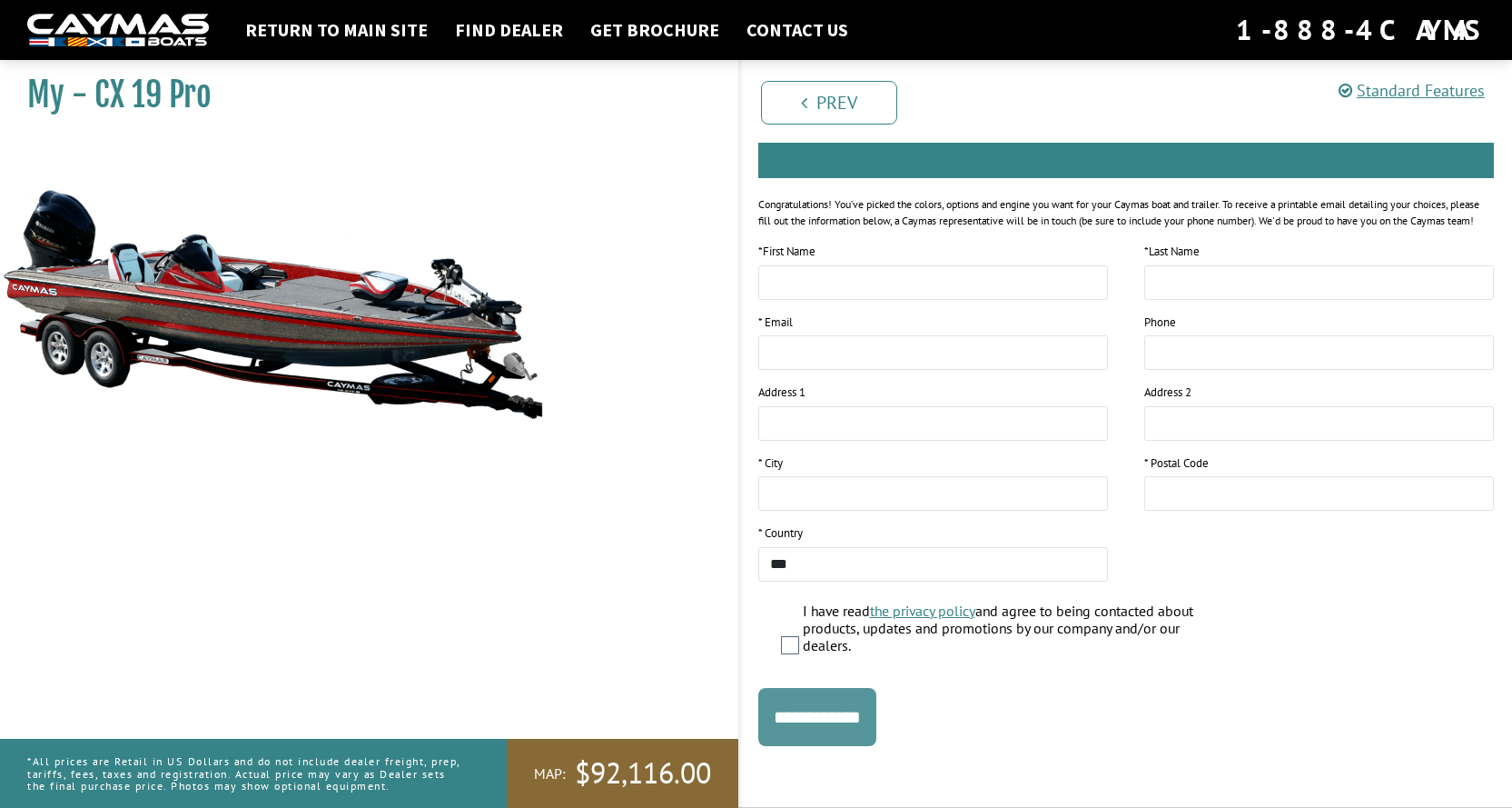
click at [842, 710] on input "**********" at bounding box center [817, 716] width 118 height 58
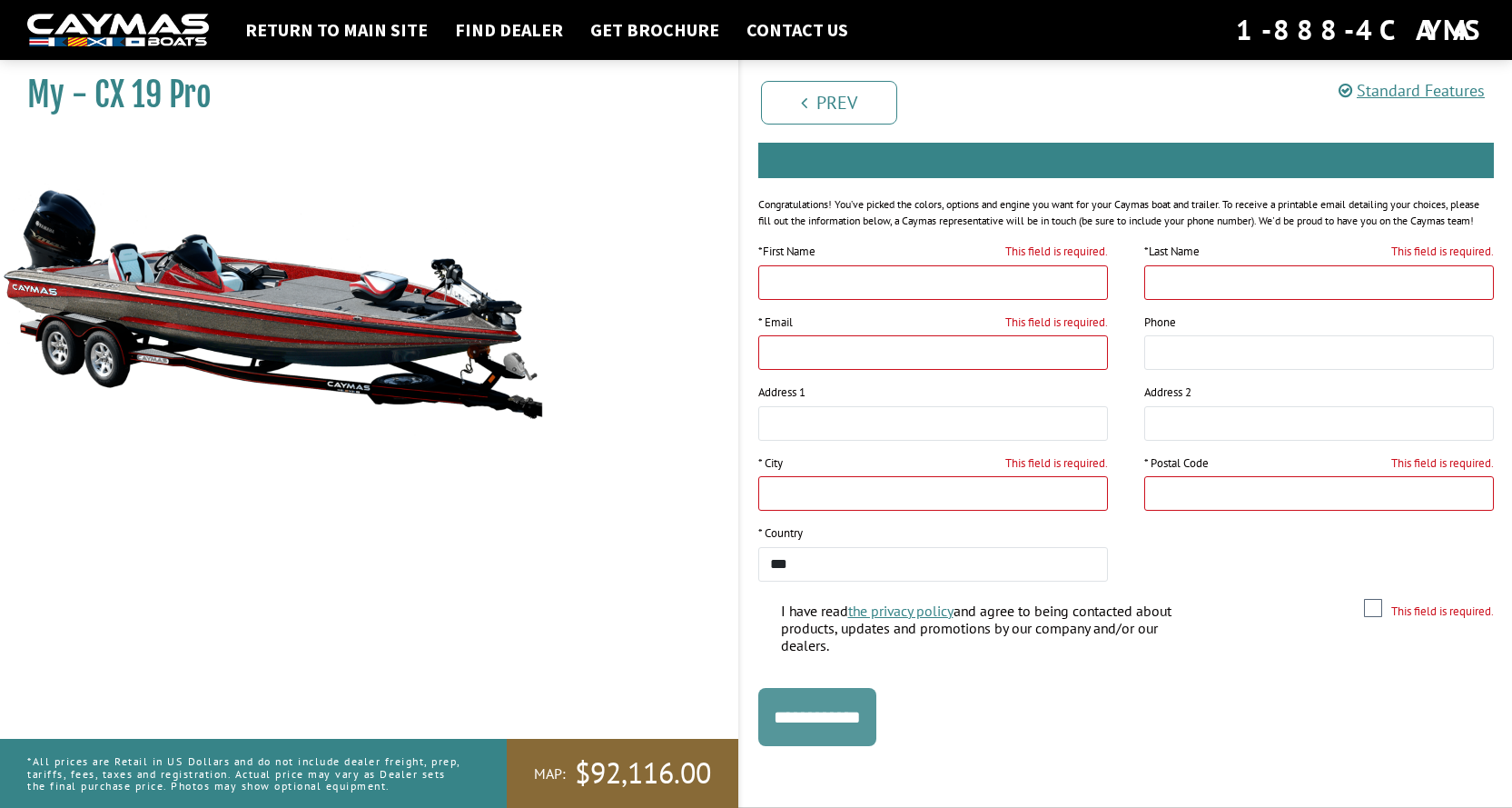
click at [842, 710] on input "**********" at bounding box center [817, 716] width 118 height 58
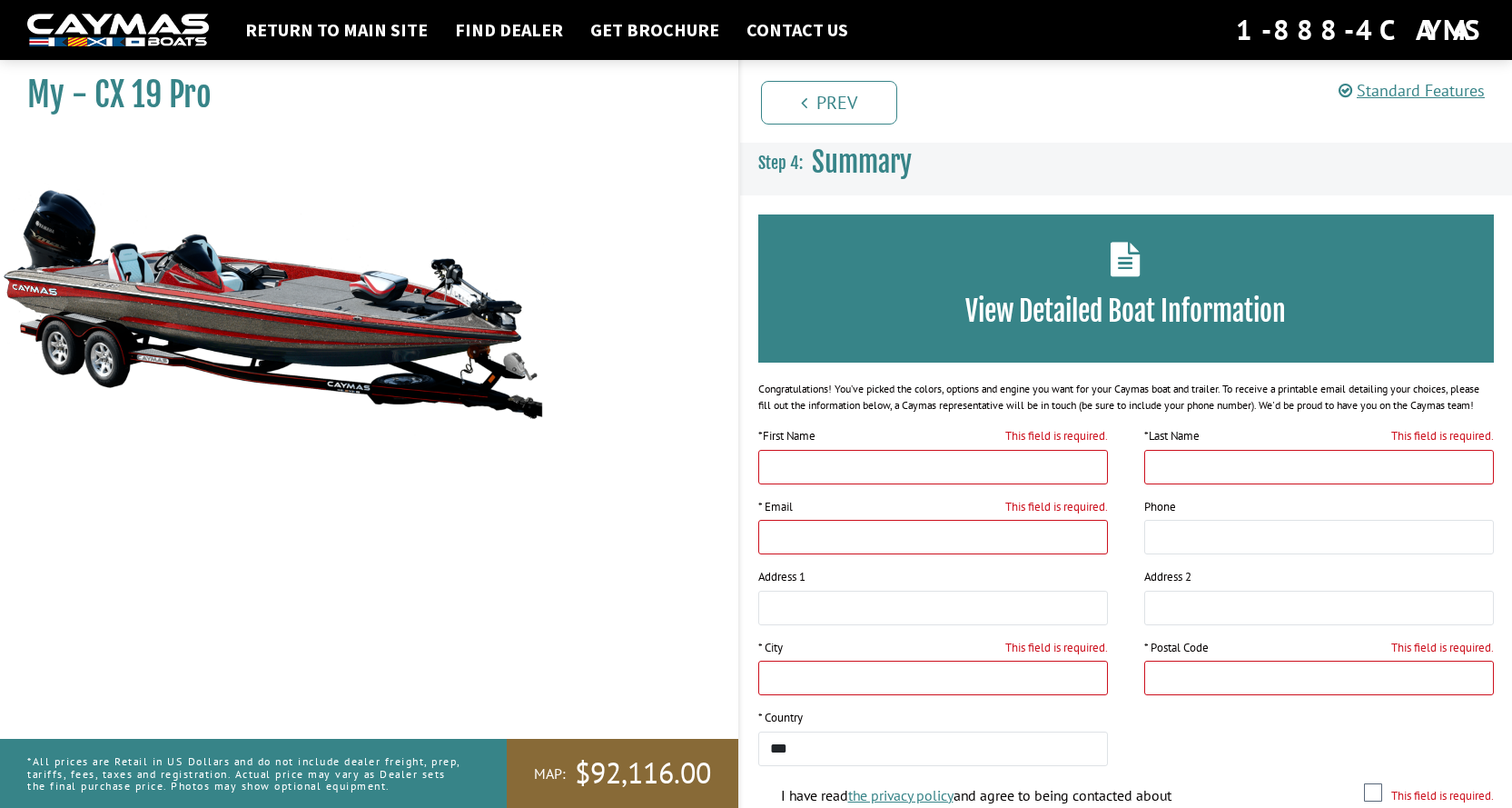
scroll to position [0, 0]
